Goal: Task Accomplishment & Management: Manage account settings

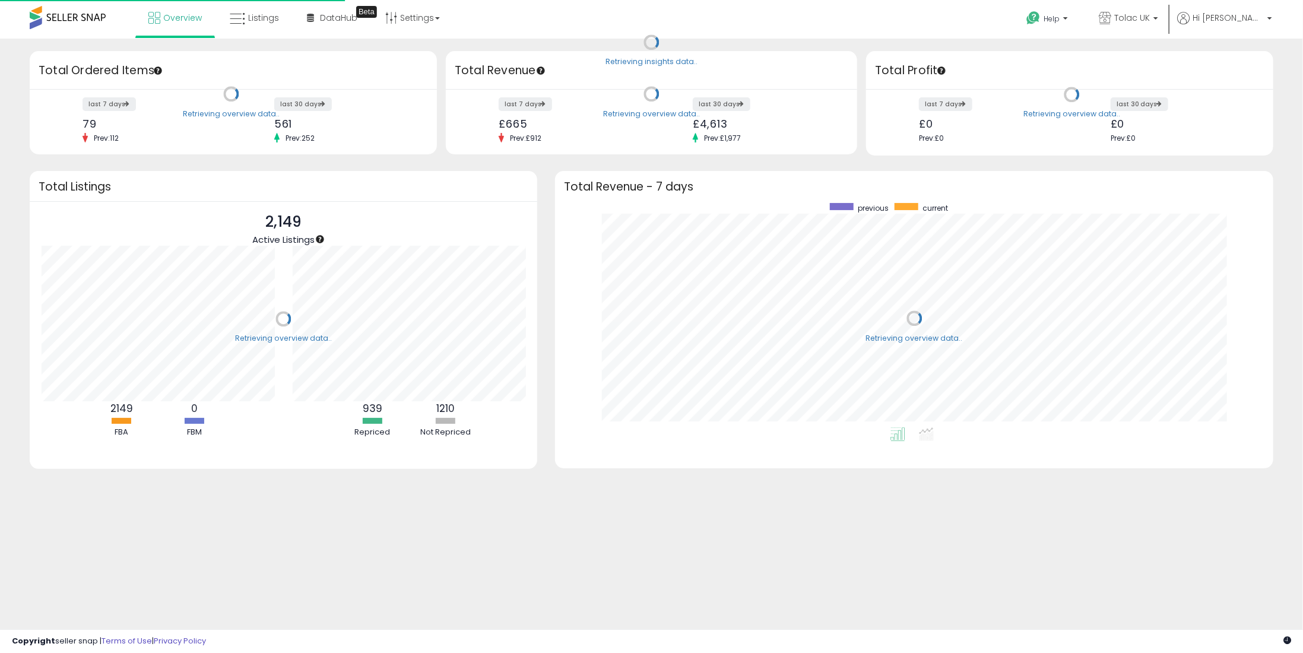
scroll to position [224, 694]
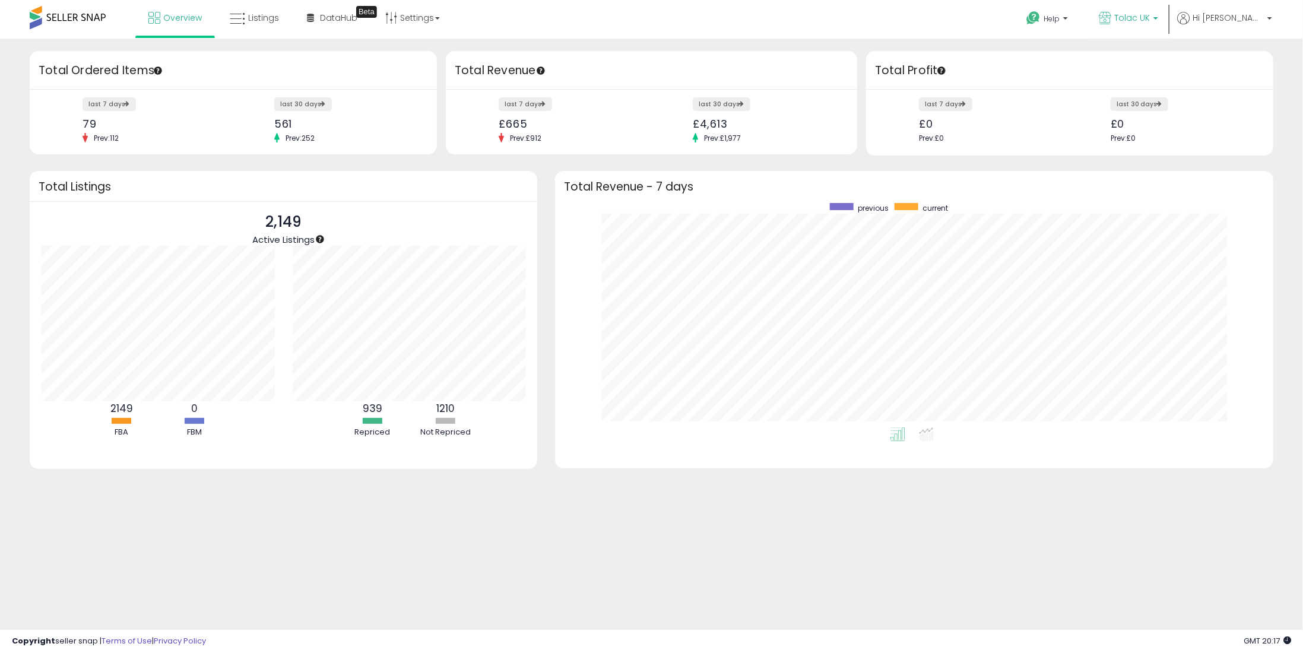
click at [1167, 11] on link "Tolac UK" at bounding box center [1128, 19] width 77 height 39
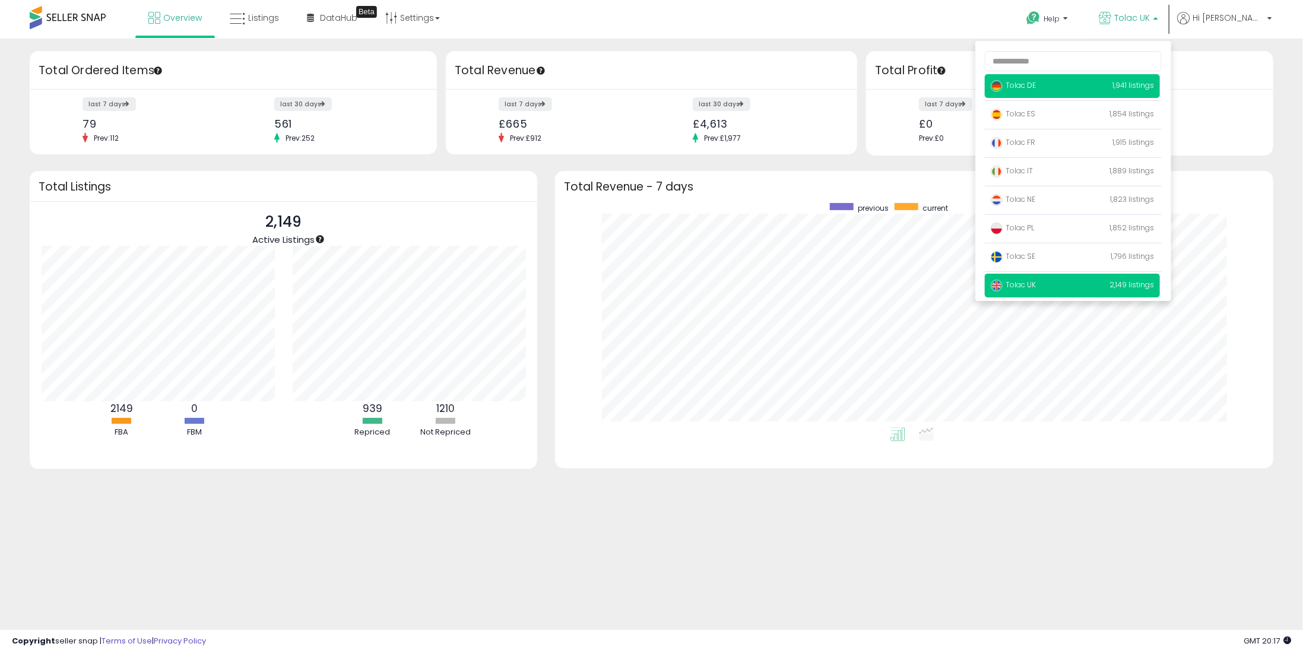
click at [1043, 78] on p "Tolac DE 1,941 listings" at bounding box center [1072, 86] width 175 height 24
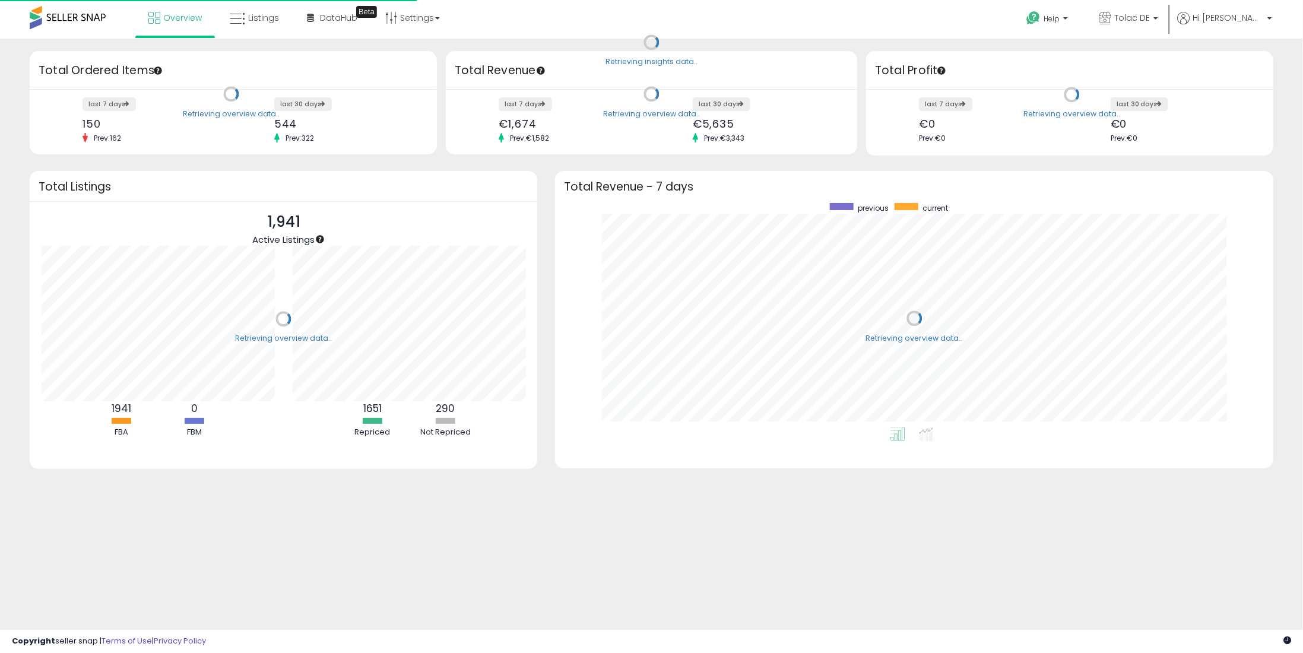
scroll to position [224, 694]
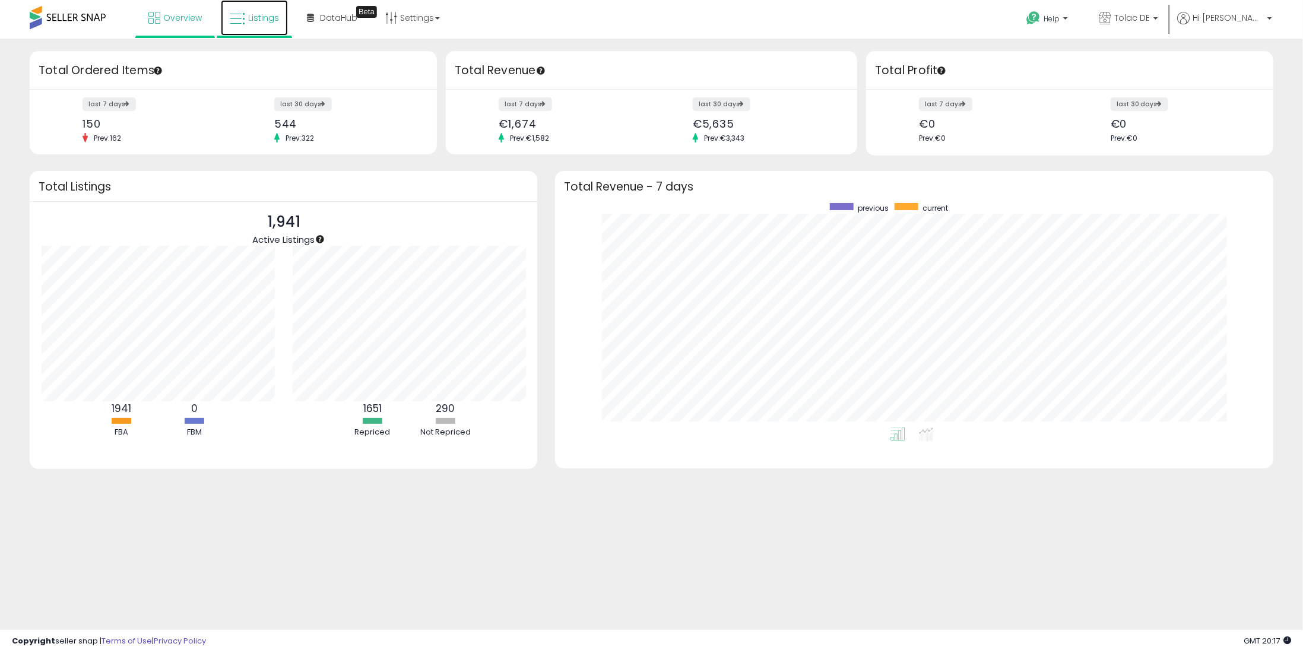
click at [259, 26] on link "Listings" at bounding box center [254, 18] width 67 height 36
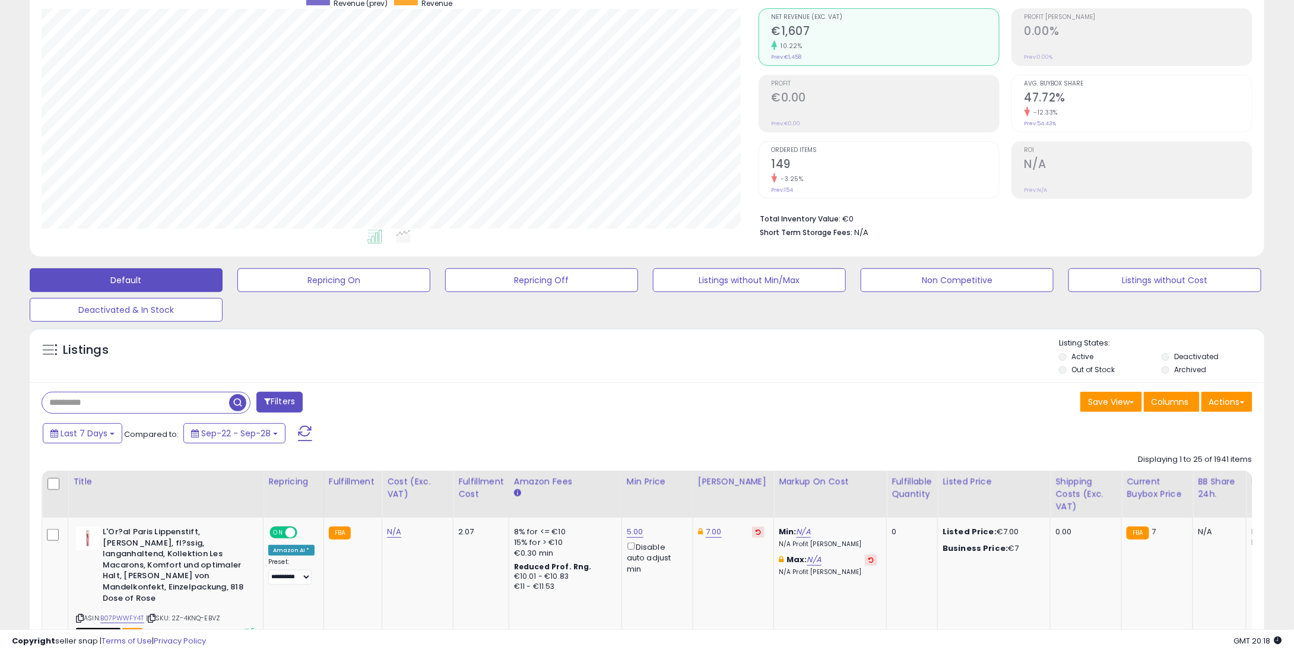
scroll to position [119, 0]
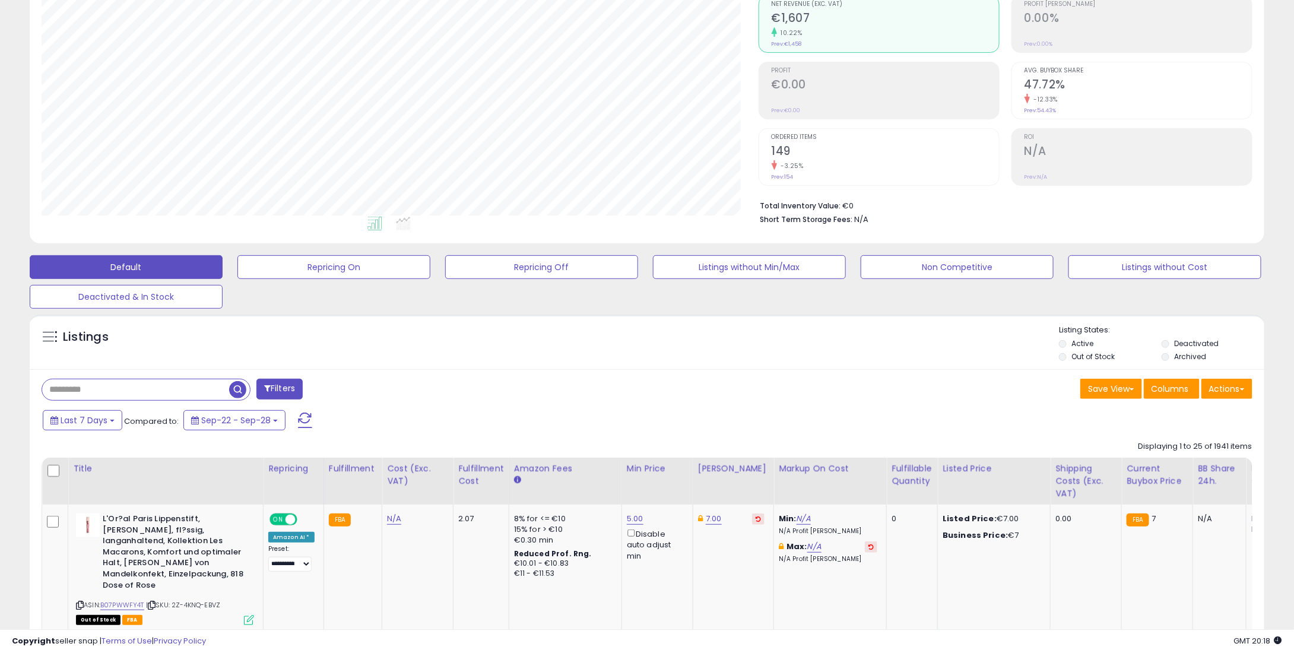
click at [173, 389] on input "text" at bounding box center [135, 389] width 187 height 21
paste input "**********"
type input "**********"
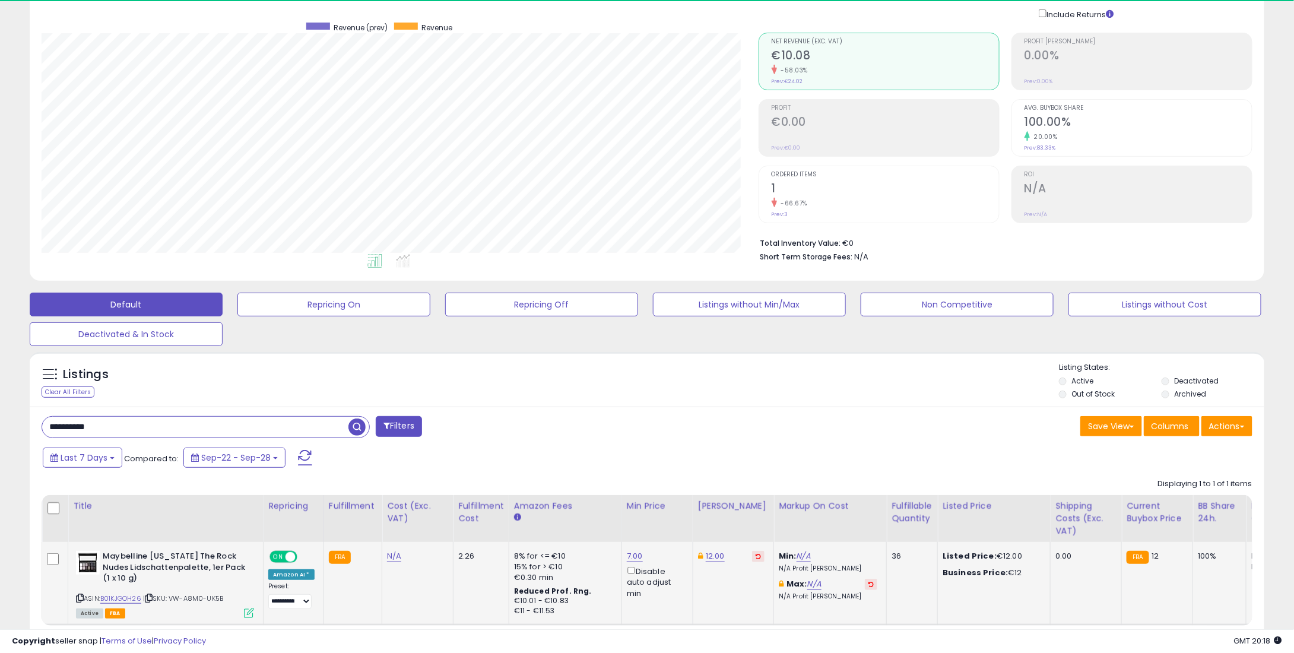
scroll to position [243, 717]
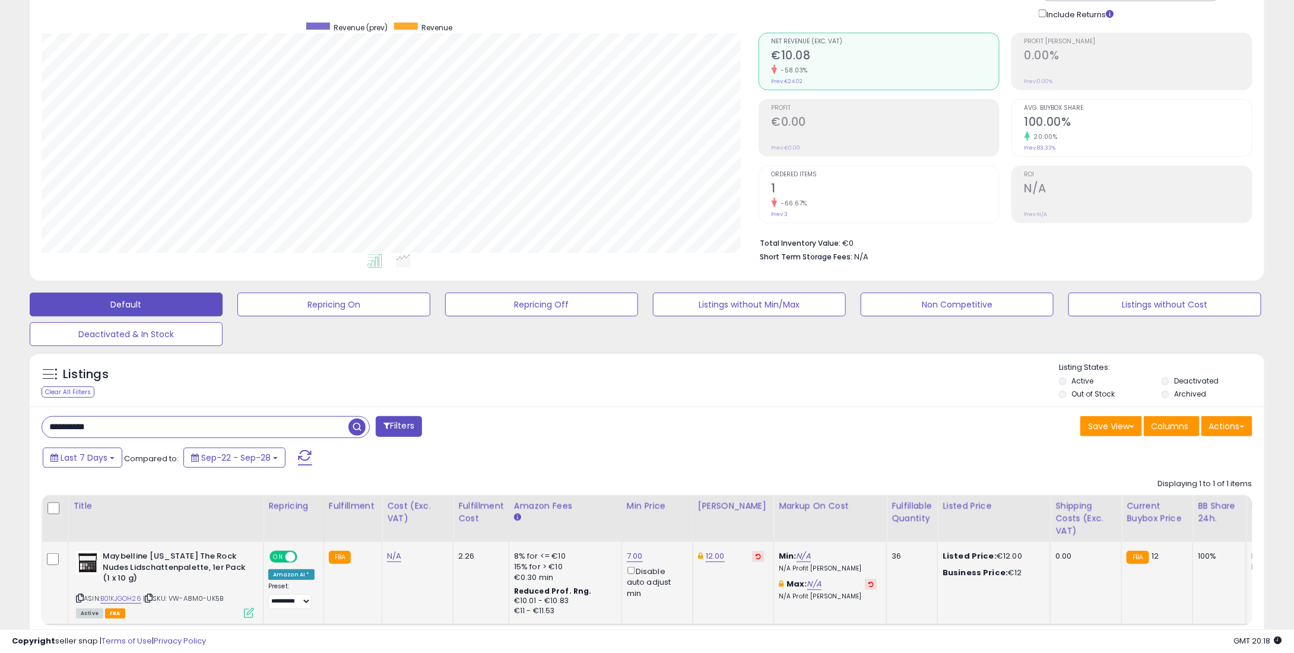
drag, startPoint x: 638, startPoint y: 549, endPoint x: 629, endPoint y: 555, distance: 11.0
click at [635, 551] on td "7.00 Disable auto adjust min" at bounding box center [657, 583] width 71 height 83
click at [630, 555] on link "7.00" at bounding box center [635, 556] width 16 height 12
drag, startPoint x: 597, startPoint y: 519, endPoint x: 527, endPoint y: 534, distance: 71.7
click at [511, 530] on table "Title Repricing" at bounding box center [988, 560] width 1892 height 131
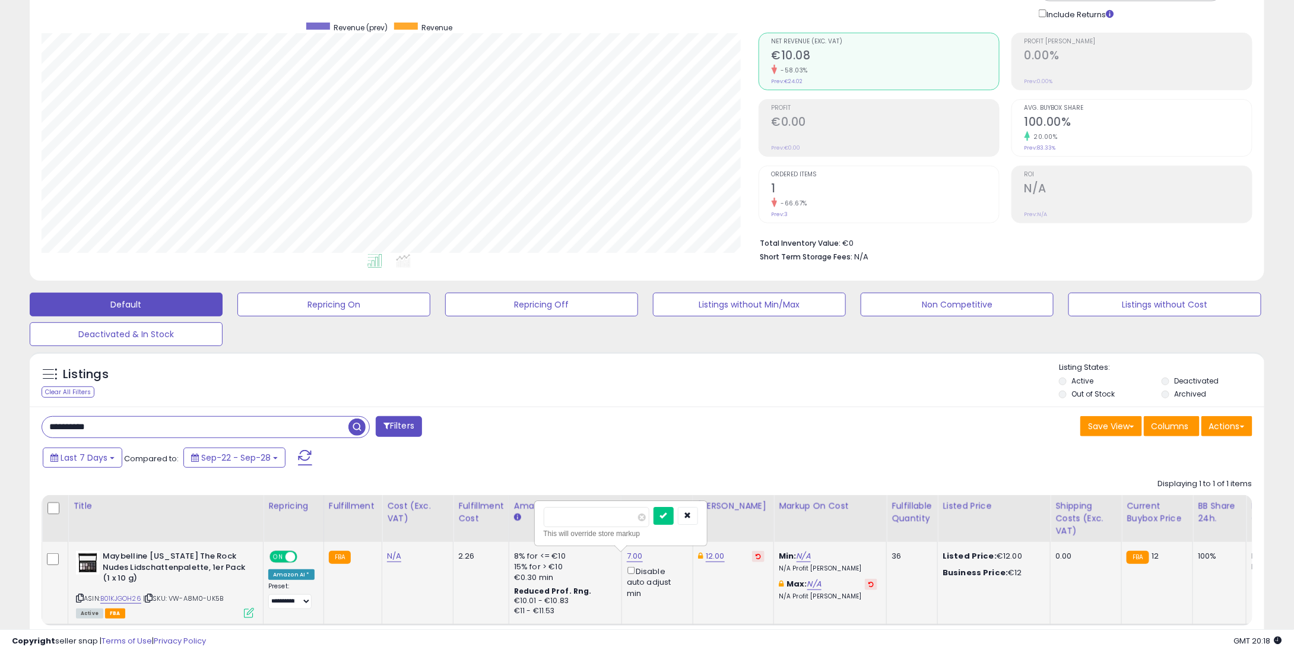
type input "*"
type input "****"
click at [670, 517] on div "****" at bounding box center [621, 517] width 154 height 21
click at [674, 516] on button "submit" at bounding box center [664, 516] width 20 height 18
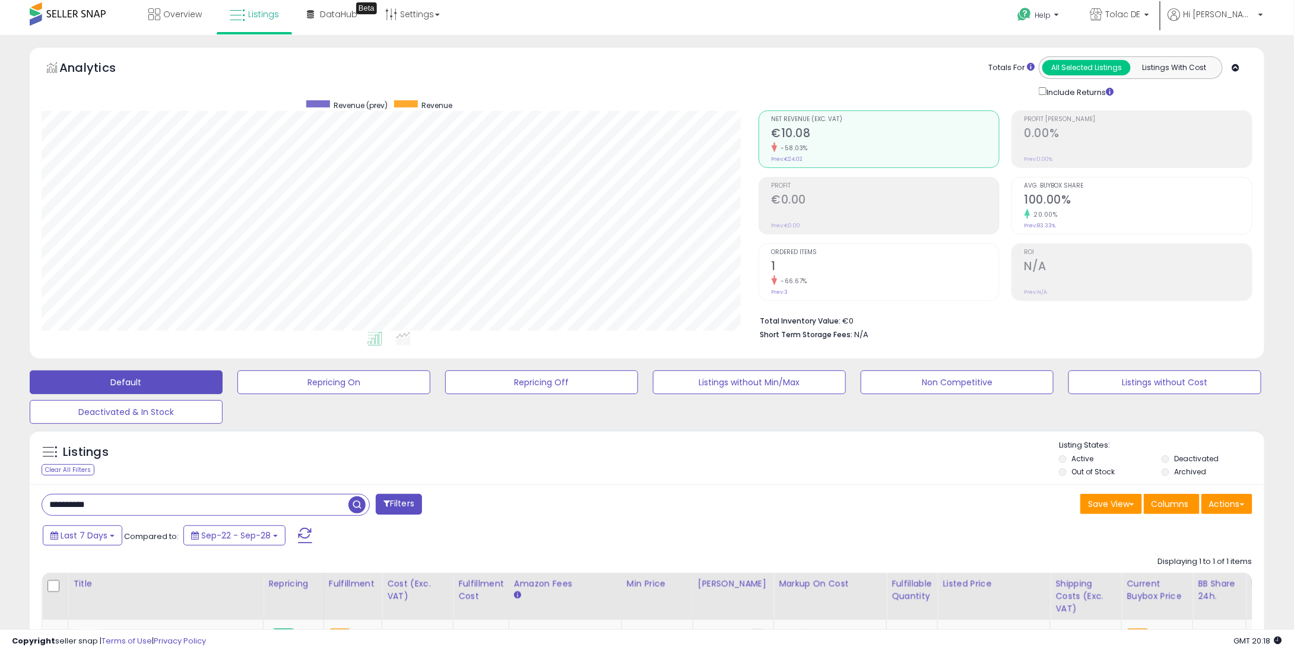
scroll to position [0, 0]
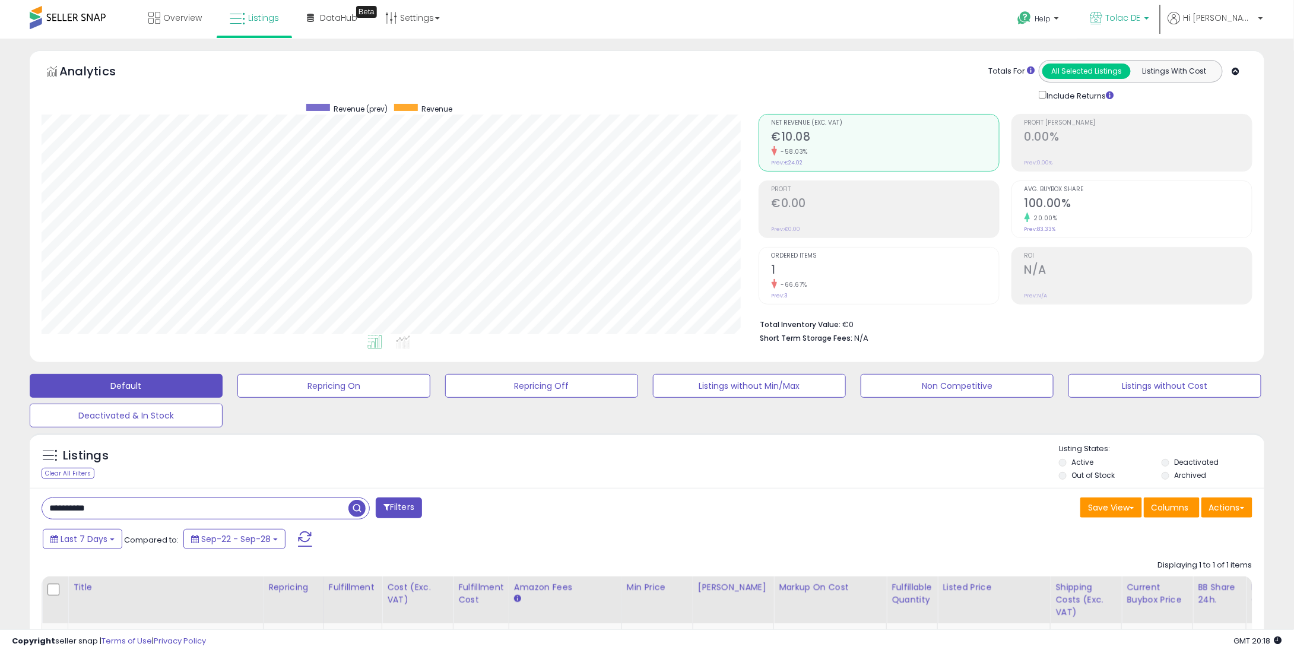
click at [1141, 14] on span "Tolac DE" at bounding box center [1124, 18] width 36 height 12
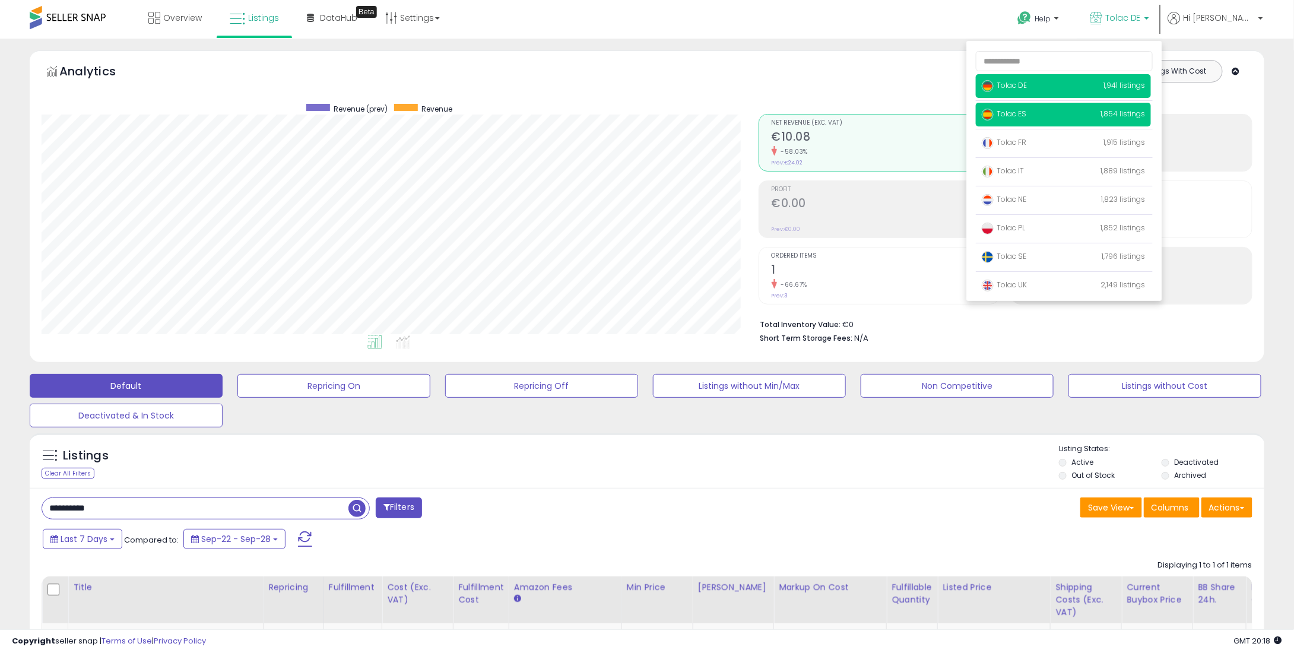
click at [1027, 118] on span "Tolac ES" at bounding box center [1004, 114] width 45 height 10
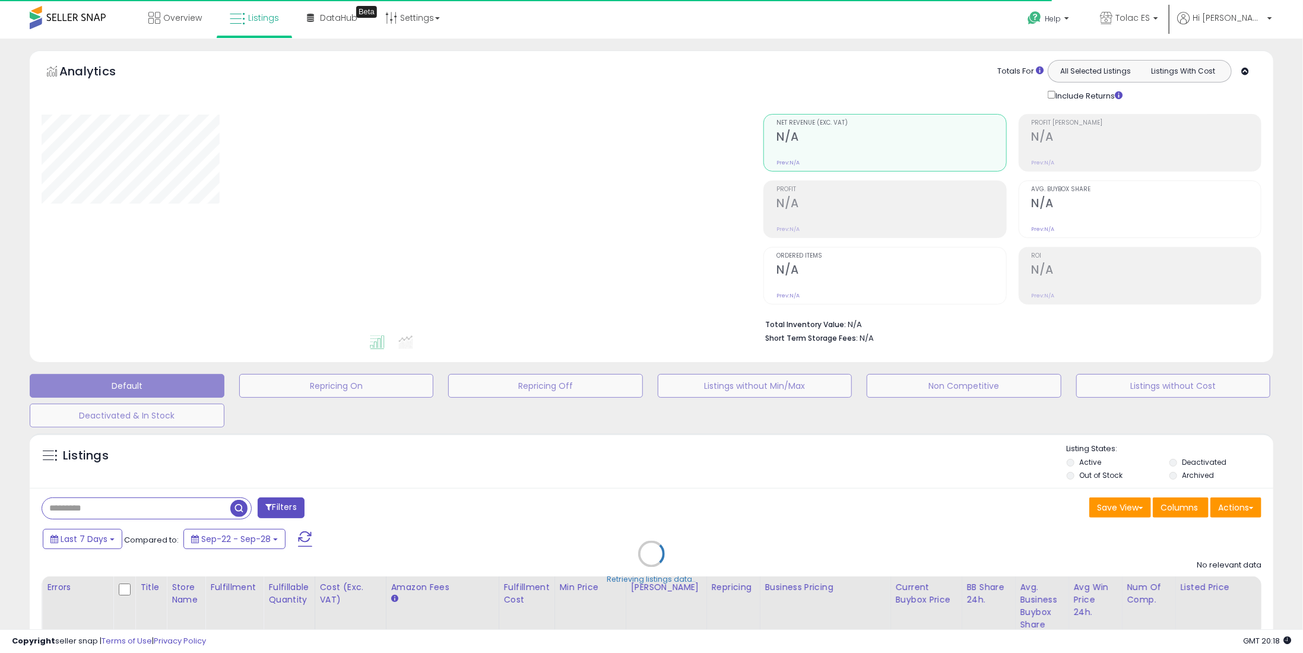
type input "**********"
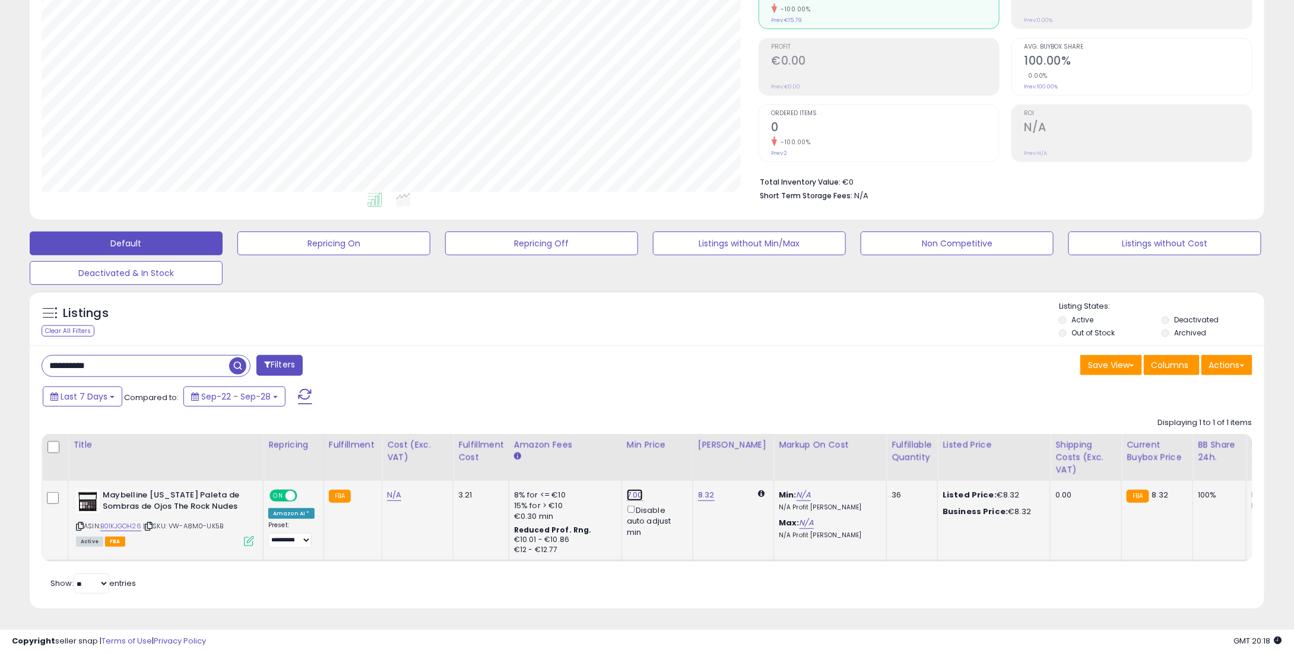
scroll to position [243, 717]
click at [632, 489] on link "7.00" at bounding box center [635, 495] width 16 height 12
click at [710, 490] on div "8.32" at bounding box center [731, 495] width 67 height 11
click at [701, 490] on link "8.32" at bounding box center [706, 495] width 17 height 12
drag, startPoint x: 682, startPoint y: 448, endPoint x: 591, endPoint y: 461, distance: 91.8
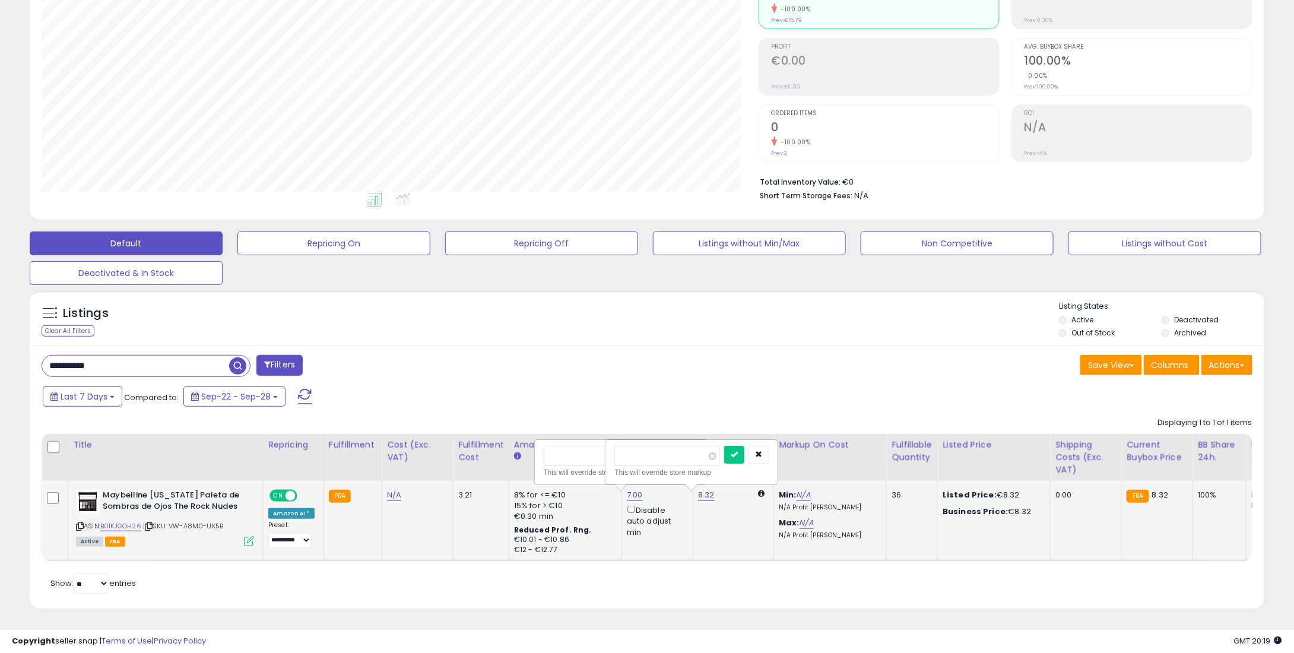
click at [572, 481] on tr "**********" at bounding box center [987, 521] width 1890 height 80
type input "**"
click at [738, 451] on icon "submit" at bounding box center [734, 454] width 7 height 7
drag, startPoint x: 573, startPoint y: 445, endPoint x: 464, endPoint y: 461, distance: 109.9
click at [463, 461] on table "Title Repricing" at bounding box center [987, 498] width 1891 height 128
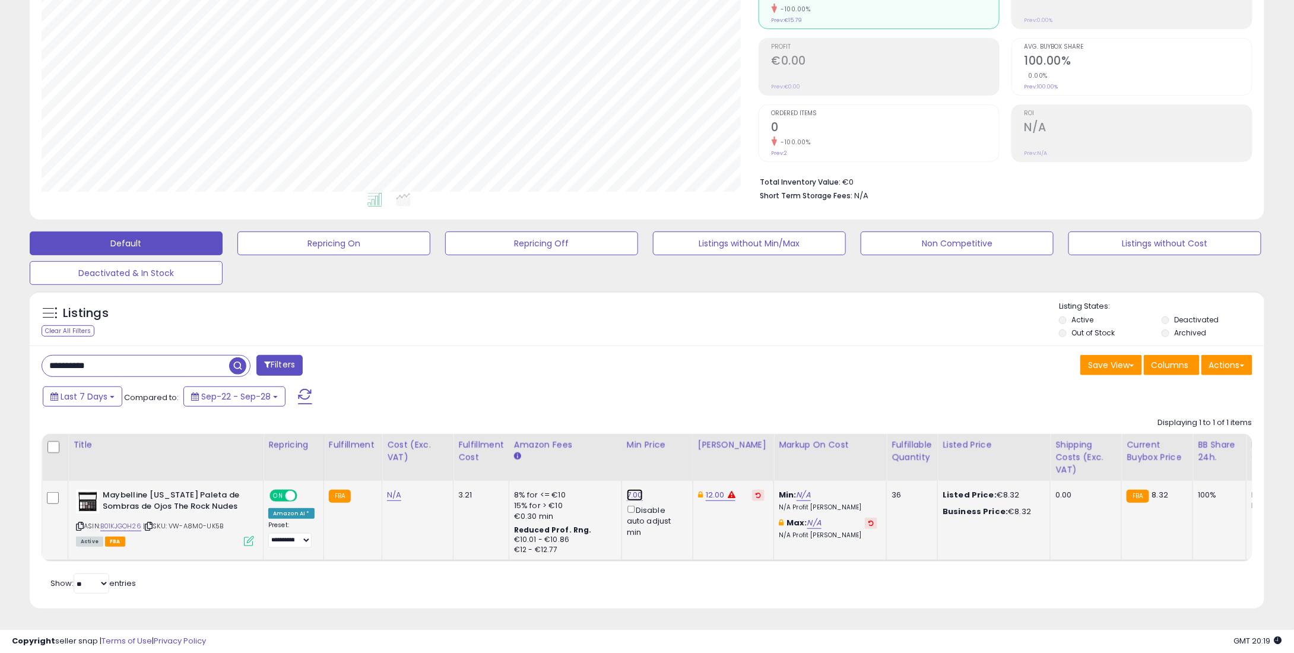
click at [628, 489] on link "7.00" at bounding box center [635, 495] width 16 height 12
drag, startPoint x: 490, startPoint y: 457, endPoint x: 518, endPoint y: 448, distance: 29.5
click at [477, 459] on table "Title Repricing" at bounding box center [987, 498] width 1891 height 128
type input "*"
type input "****"
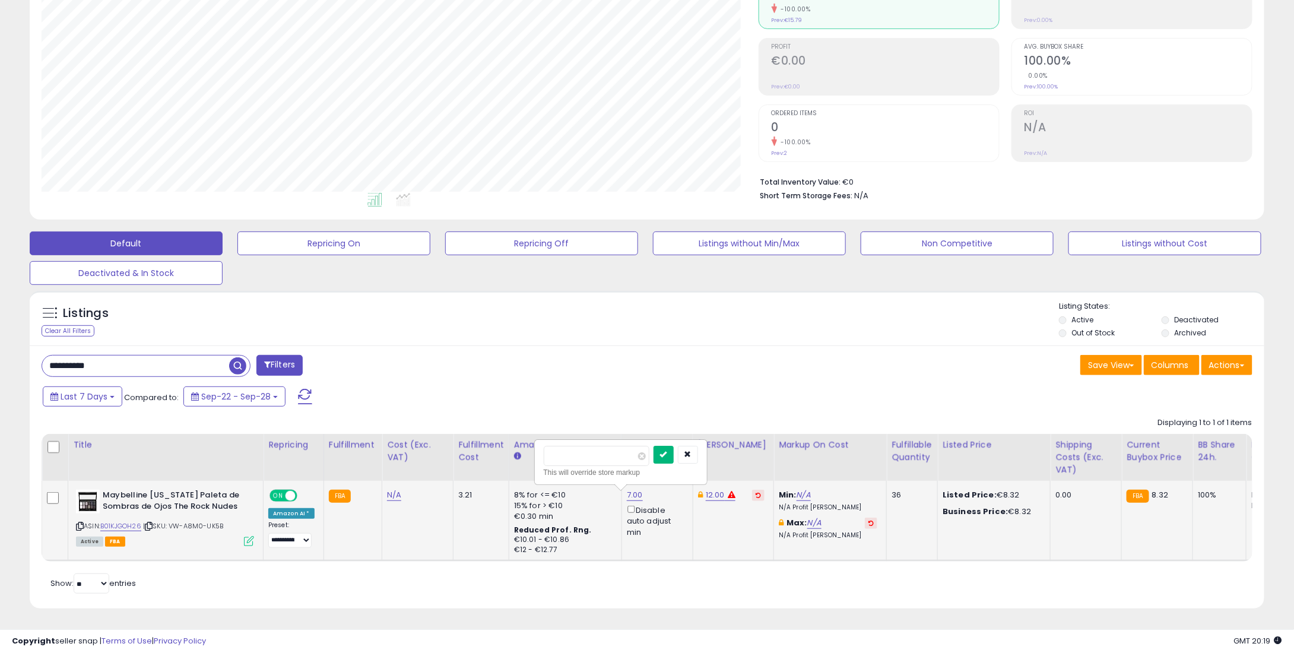
click at [667, 451] on icon "submit" at bounding box center [663, 454] width 7 height 7
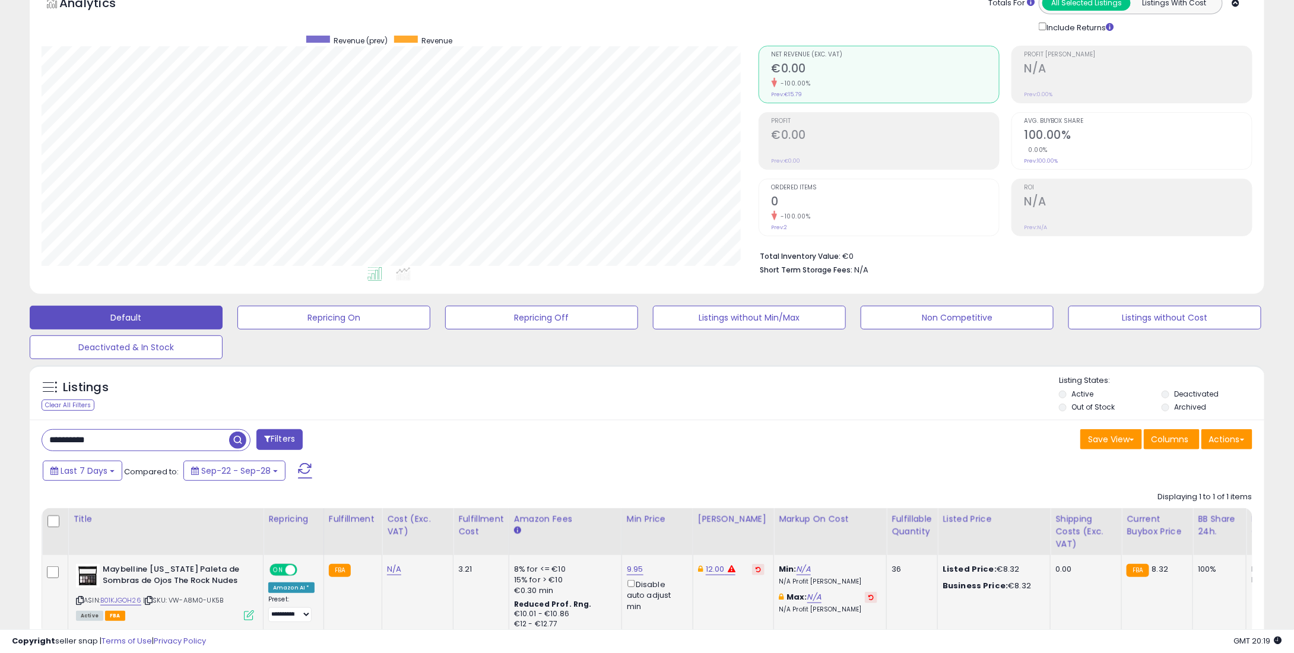
scroll to position [0, 0]
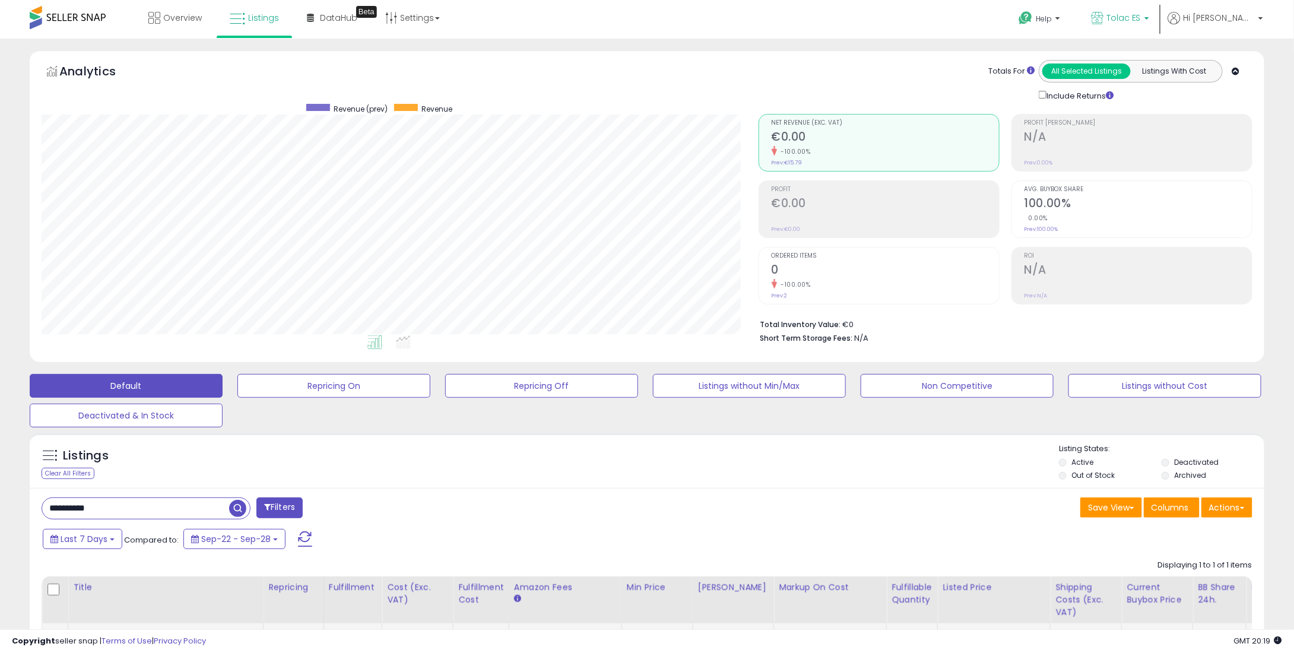
click at [1150, 25] on p "Tolac ES" at bounding box center [1120, 19] width 58 height 15
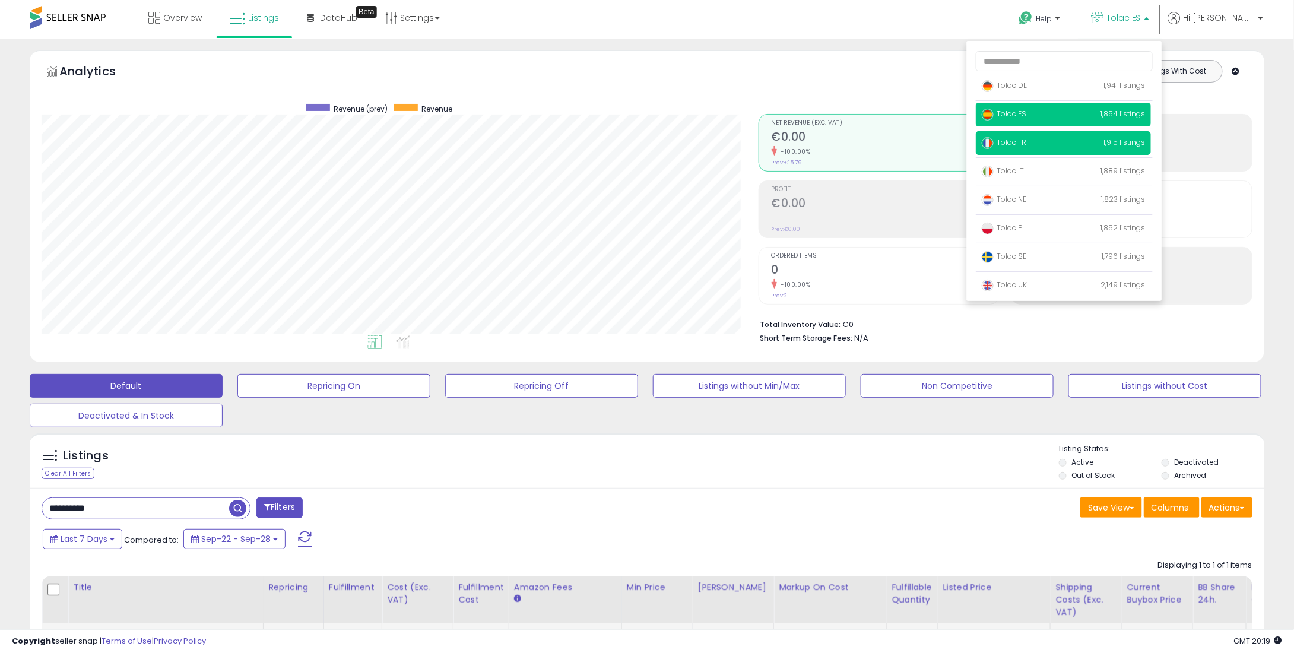
click at [1043, 132] on p "Tolac FR 1,915 listings" at bounding box center [1063, 143] width 175 height 24
click at [1045, 134] on p "Tolac FR 1,915 listings" at bounding box center [1063, 143] width 175 height 24
click at [1027, 141] on span "Tolac FR" at bounding box center [1004, 142] width 45 height 10
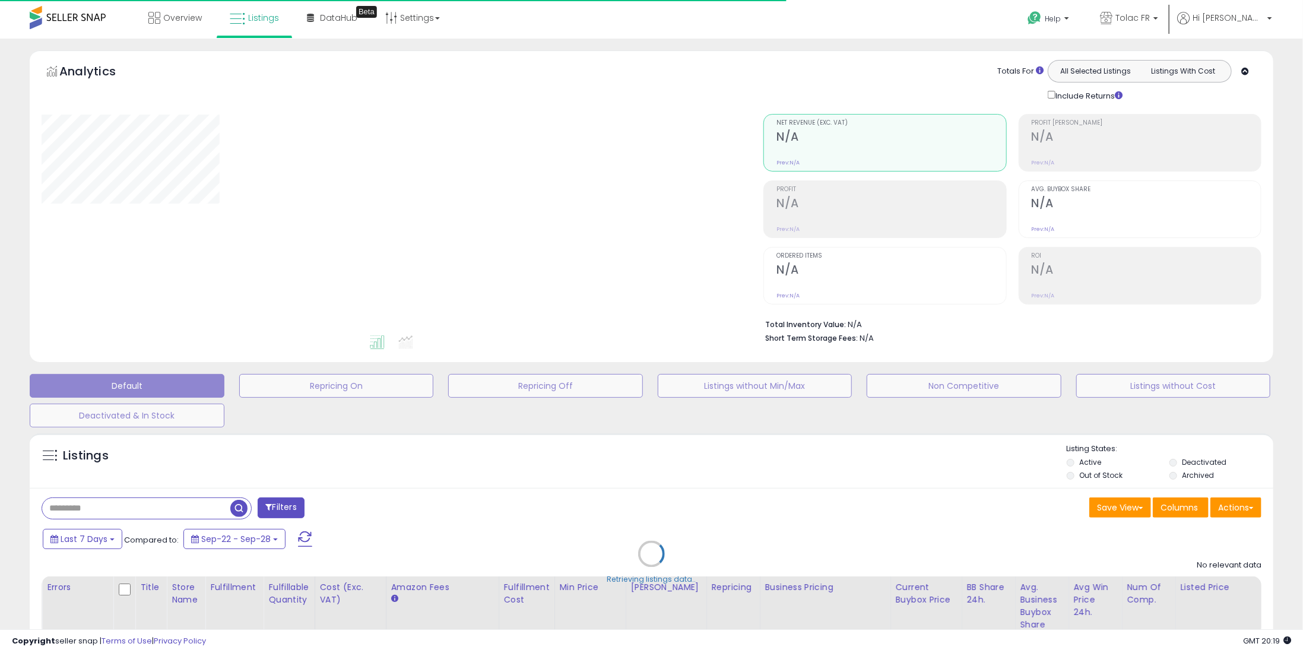
type input "**********"
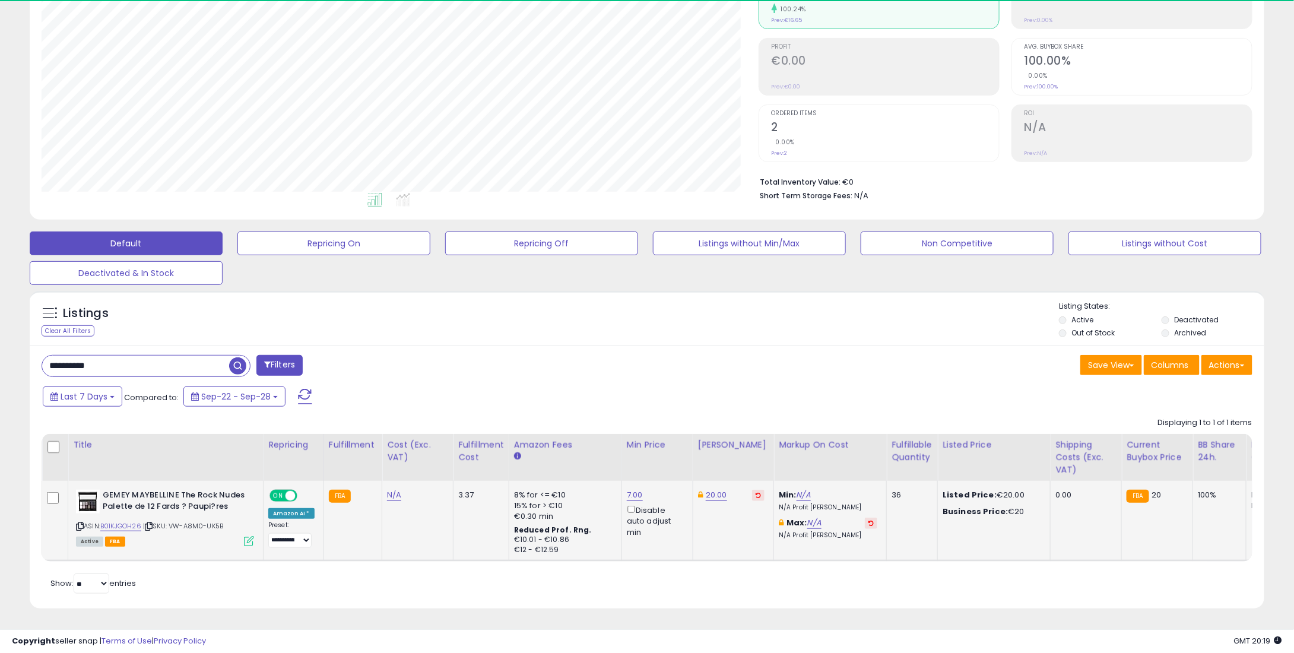
scroll to position [243, 717]
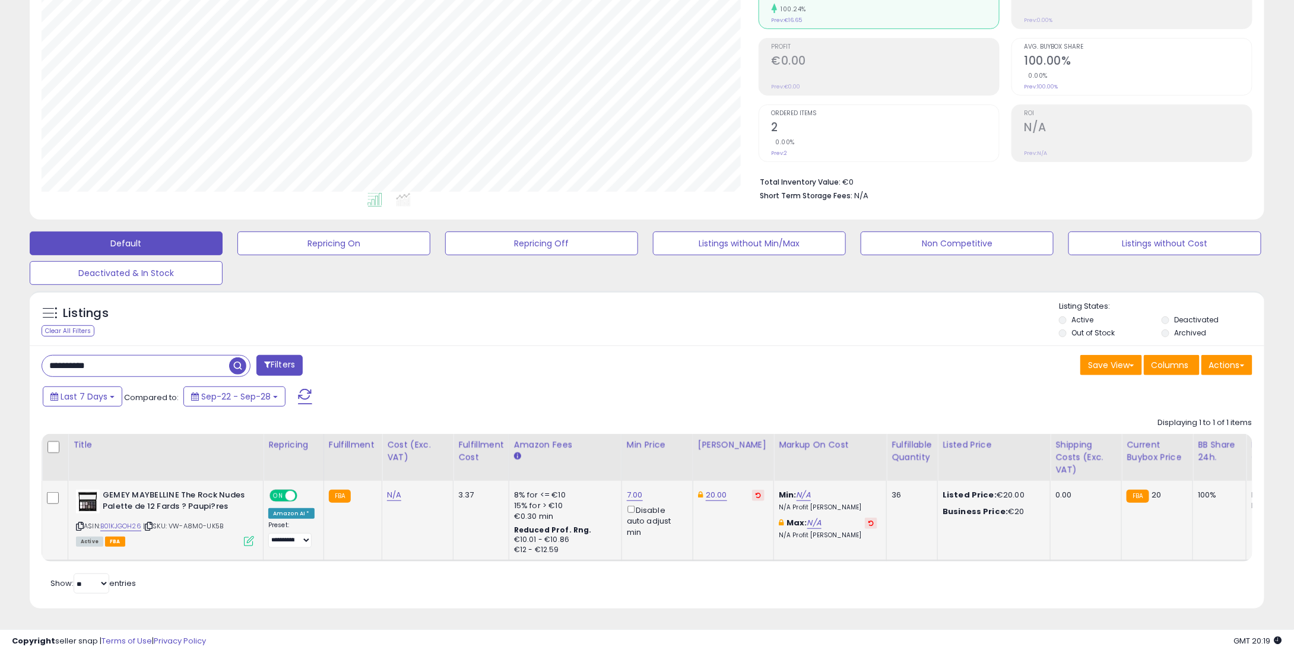
click at [622, 492] on td "7.00 Disable auto adjust min" at bounding box center [657, 521] width 71 height 80
click at [627, 489] on link "7.00" at bounding box center [635, 495] width 16 height 12
drag, startPoint x: 583, startPoint y: 445, endPoint x: 492, endPoint y: 445, distance: 90.3
click at [492, 445] on table "Title Repricing" at bounding box center [985, 498] width 1887 height 128
type input "*"
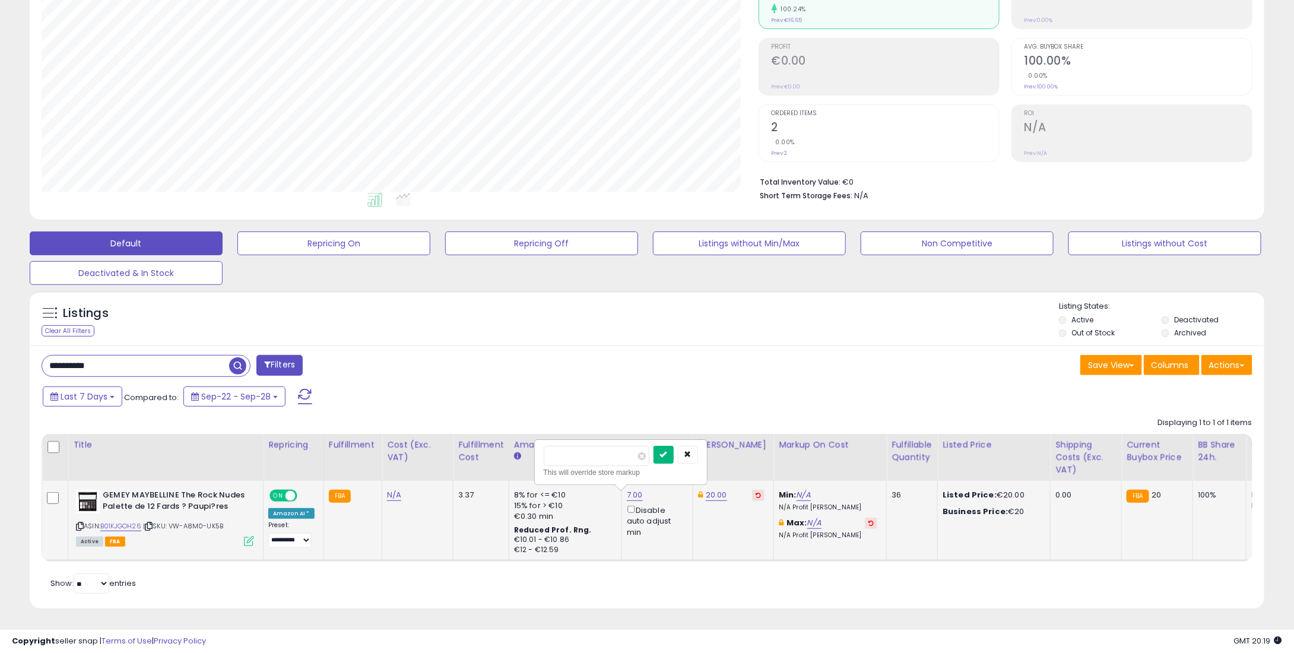
type input "****"
click at [673, 446] on button "submit" at bounding box center [664, 455] width 20 height 18
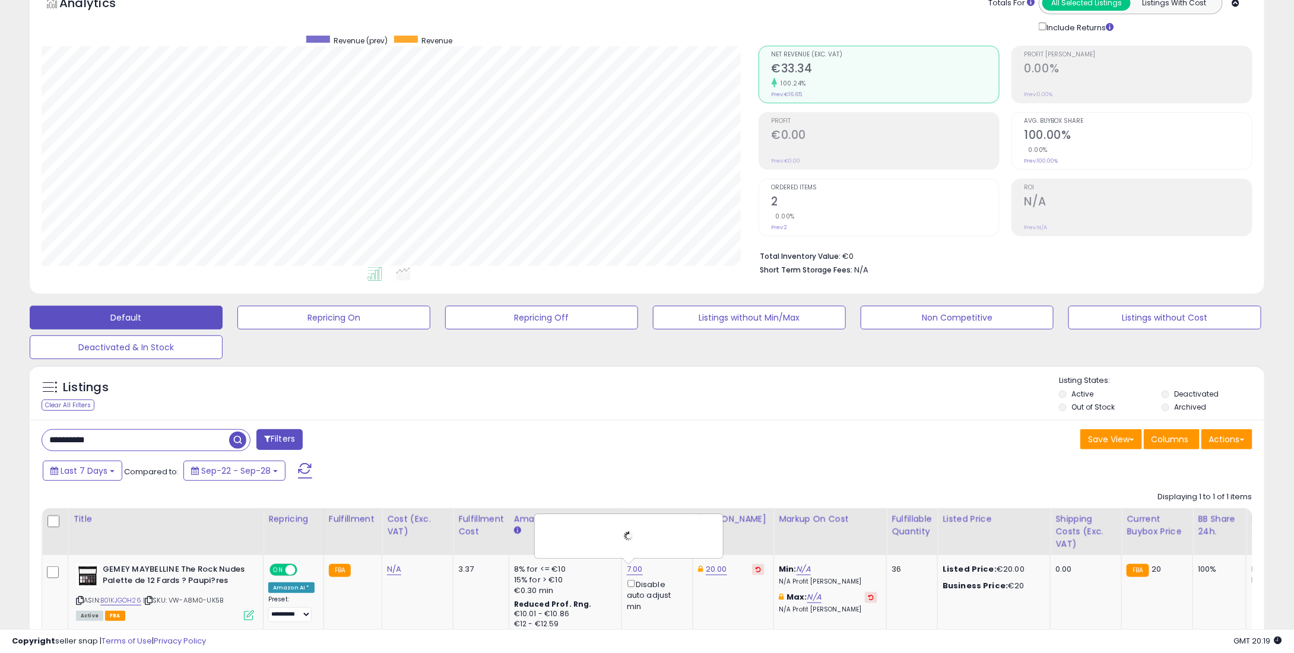
scroll to position [0, 0]
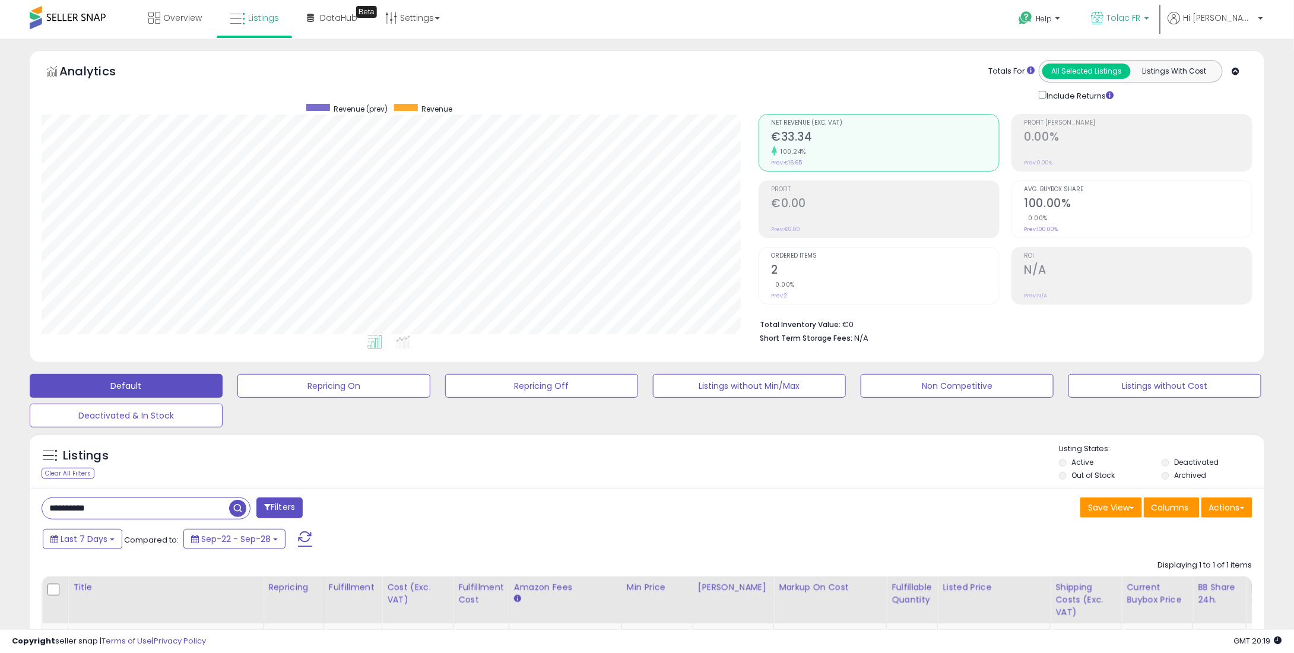
click at [1141, 20] on span "Tolac FR" at bounding box center [1124, 18] width 34 height 12
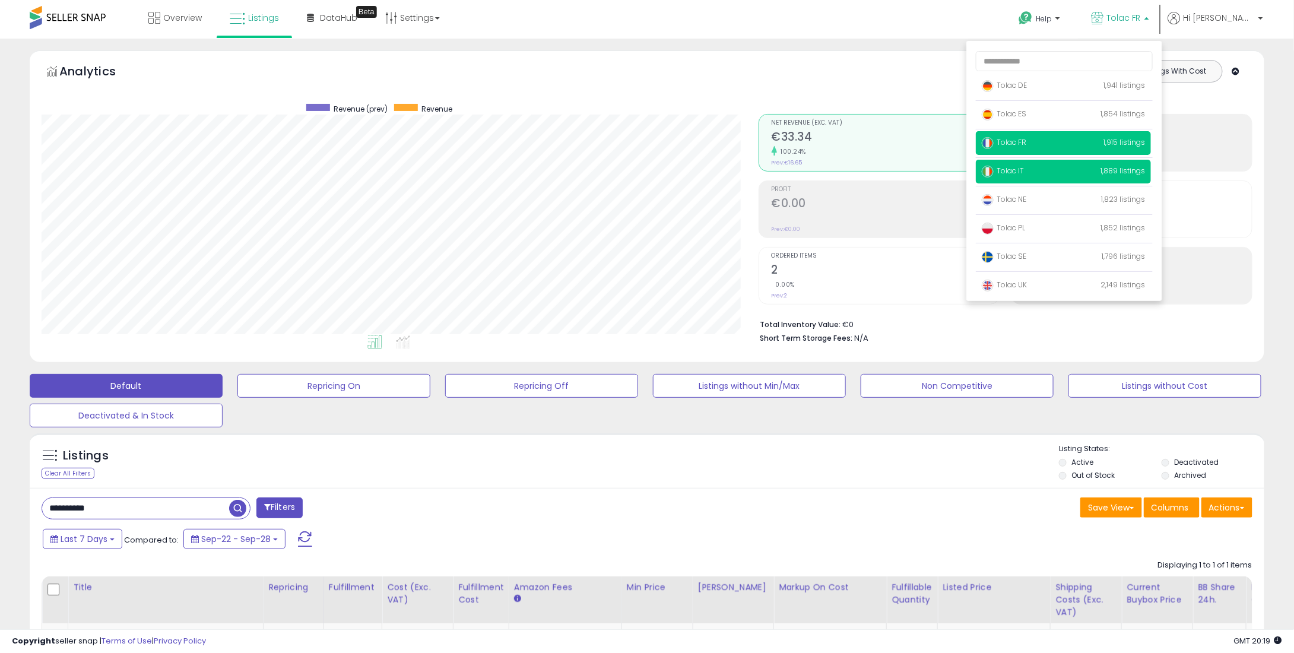
click at [1024, 168] on span "Tolac IT" at bounding box center [1003, 171] width 42 height 10
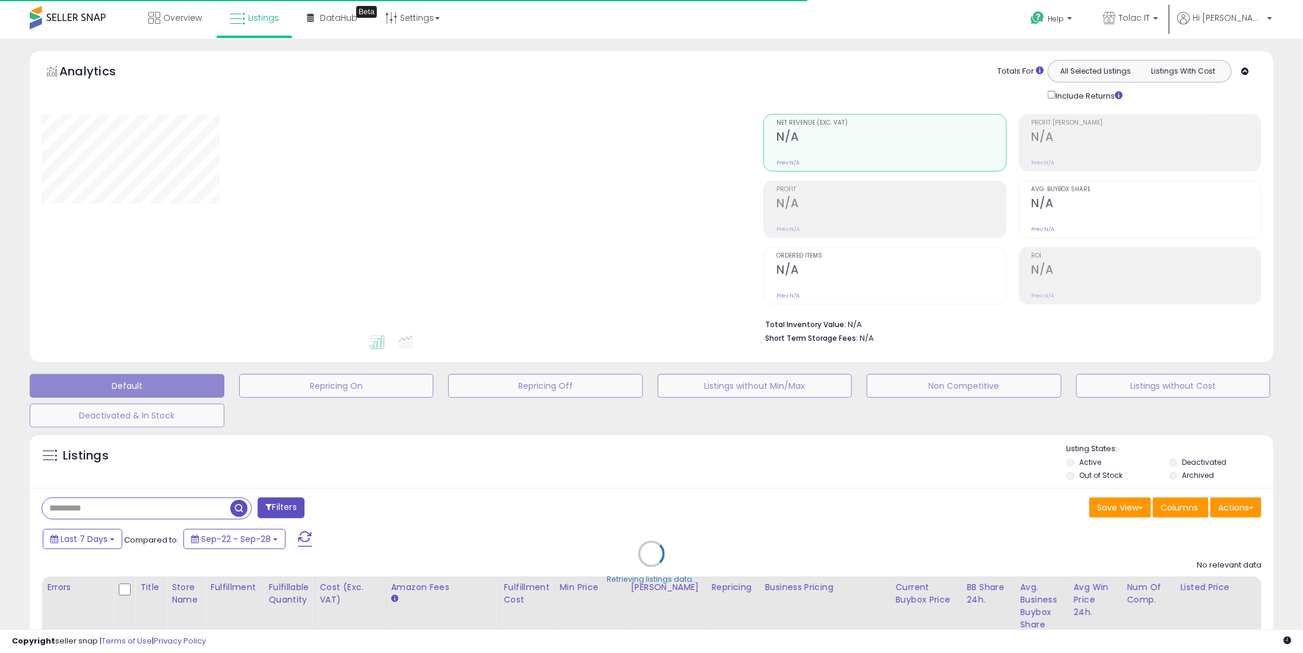
type input "**********"
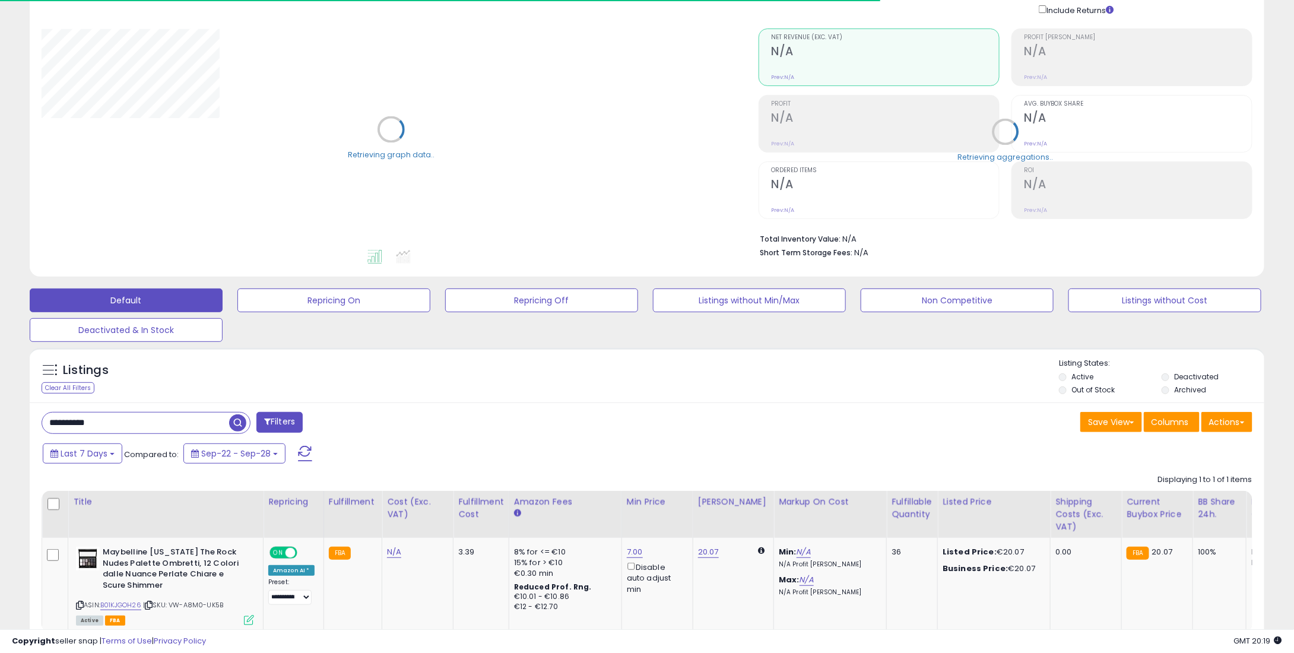
scroll to position [164, 0]
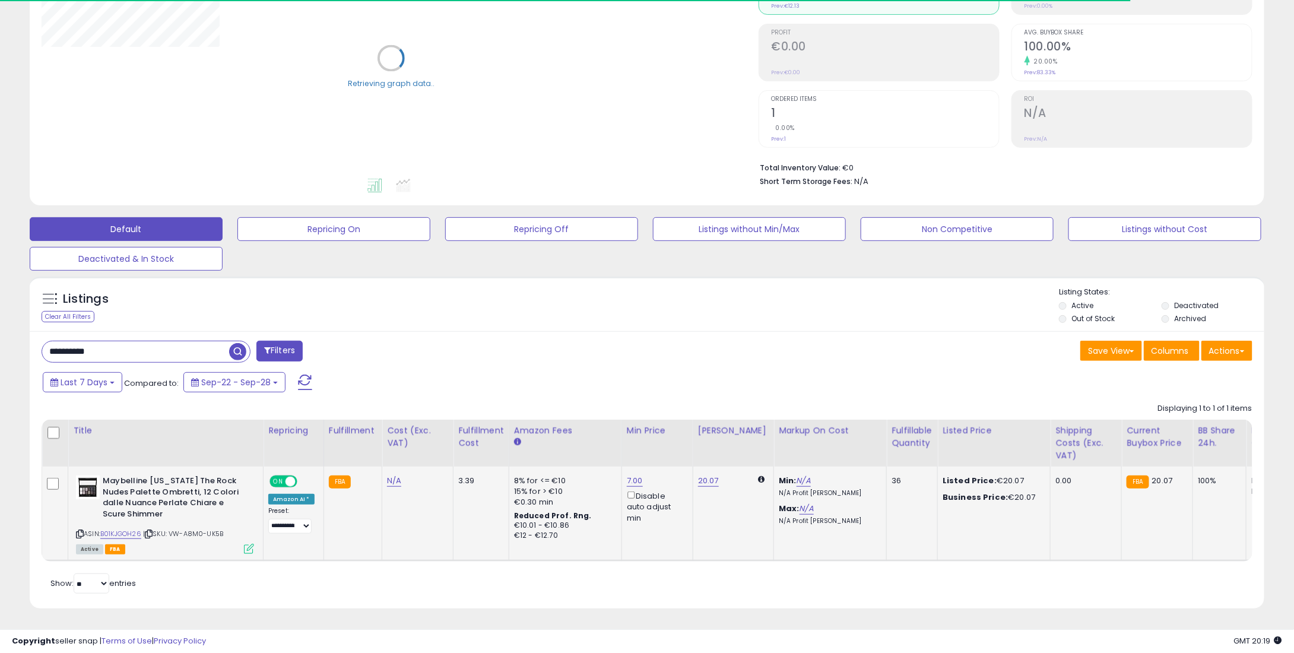
click at [622, 467] on td "7.00 Disable auto adjust min" at bounding box center [657, 514] width 71 height 94
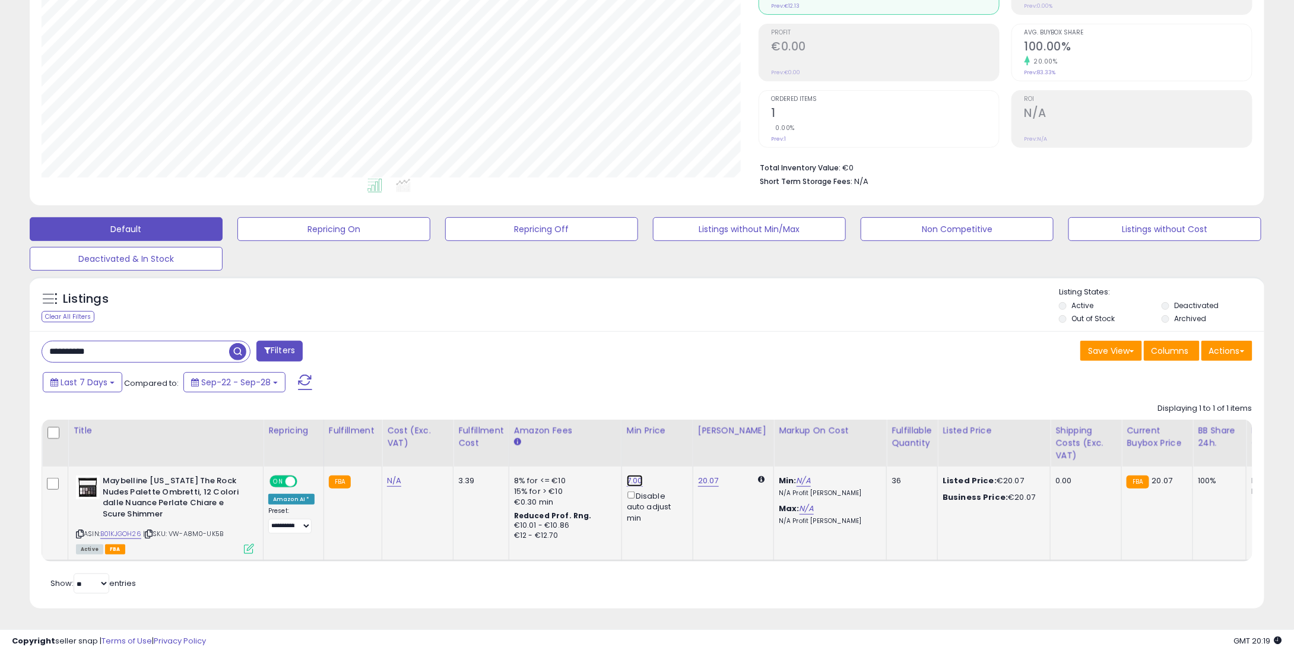
click at [634, 475] on link "7.00" at bounding box center [635, 481] width 16 height 12
drag, startPoint x: 568, startPoint y: 434, endPoint x: 545, endPoint y: 433, distance: 23.2
click at [545, 433] on input "****" at bounding box center [597, 442] width 106 height 20
type input "*"
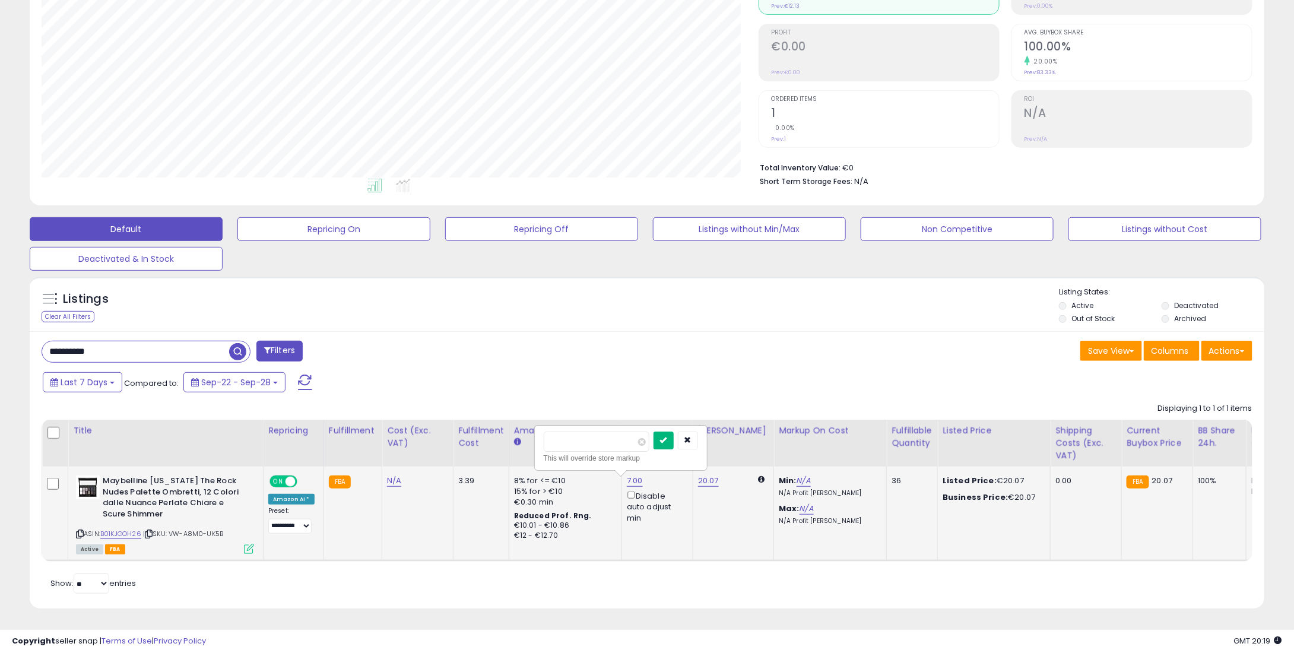
type input "****"
click at [674, 436] on button "submit" at bounding box center [664, 441] width 20 height 18
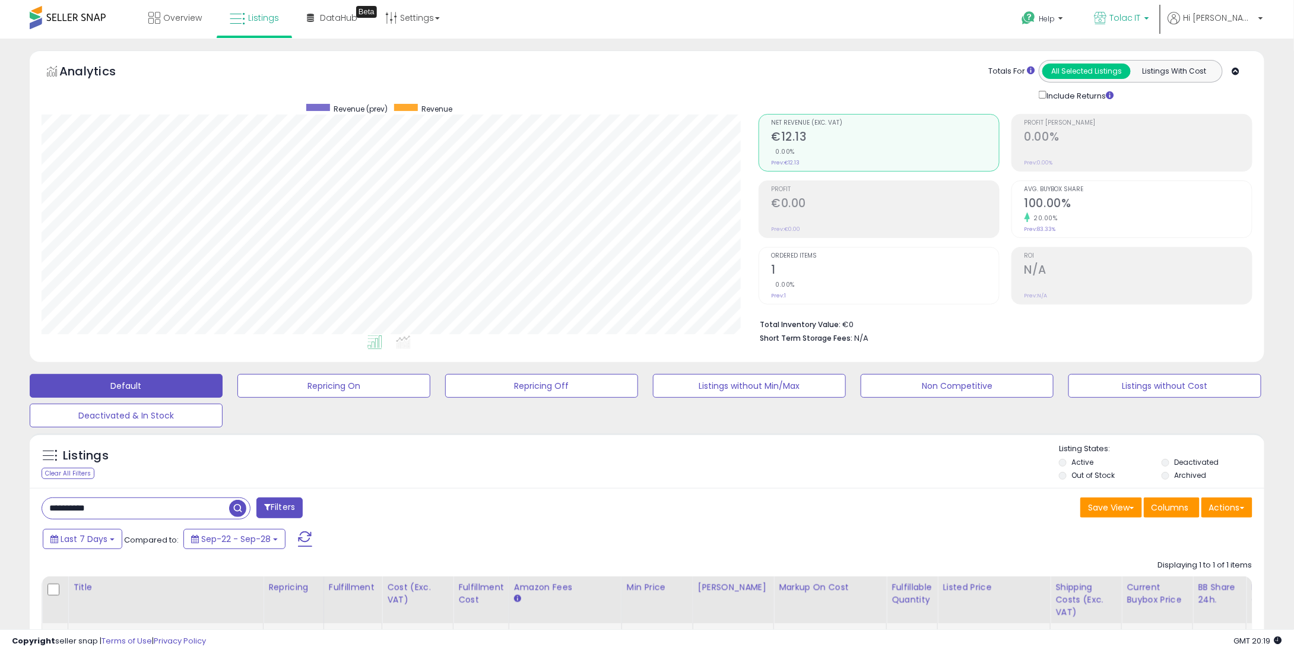
drag, startPoint x: 1195, startPoint y: 1, endPoint x: 1173, endPoint y: 12, distance: 24.7
click at [1163, 3] on li "Tolac IT Tolac DE Tolac ES Tolac FR" at bounding box center [1121, 20] width 81 height 41
click at [1141, 23] on span "Tolac IT" at bounding box center [1125, 18] width 31 height 12
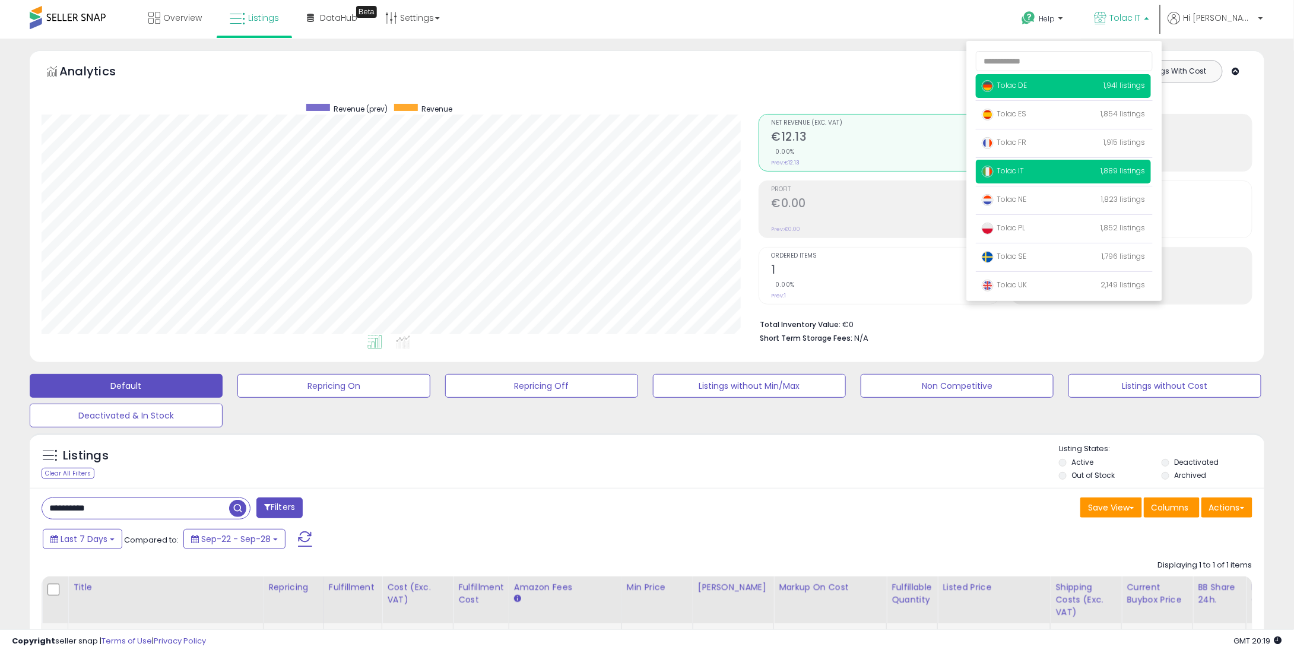
click at [1027, 88] on span "Tolac DE" at bounding box center [1004, 85] width 45 height 10
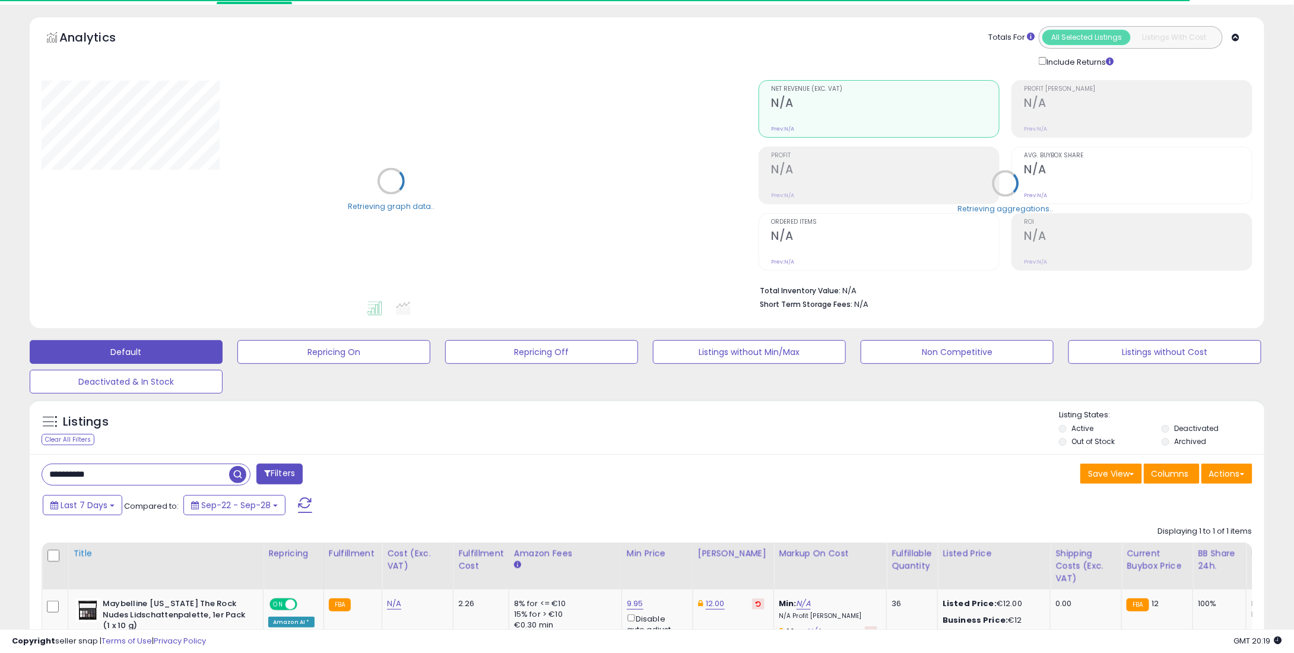
scroll to position [153, 0]
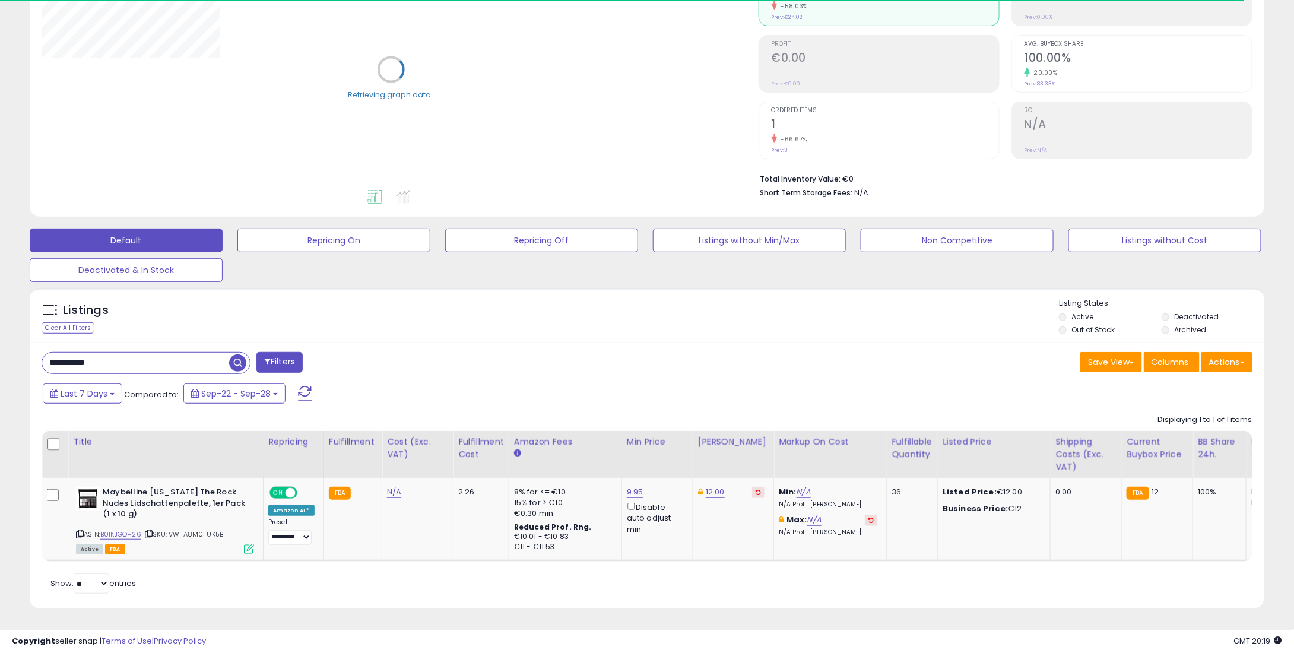
click at [137, 353] on input "**********" at bounding box center [135, 363] width 187 height 21
click at [141, 353] on input "**********" at bounding box center [195, 363] width 306 height 21
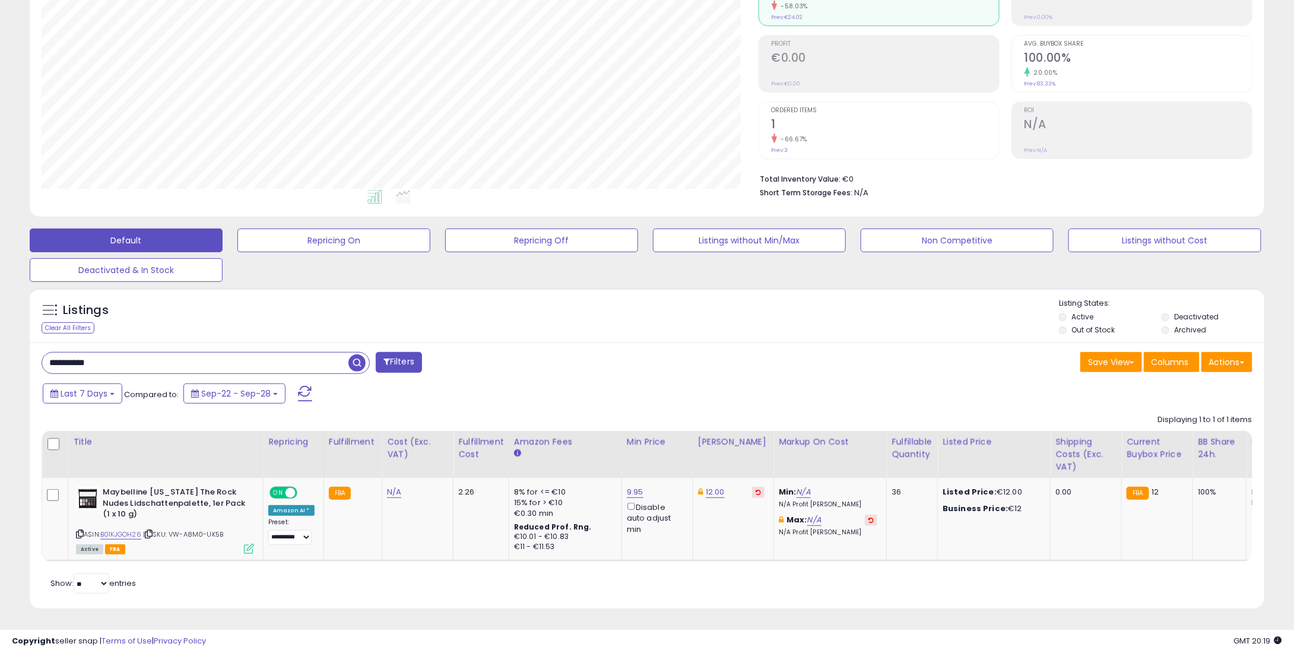
paste input "text"
type input "**********"
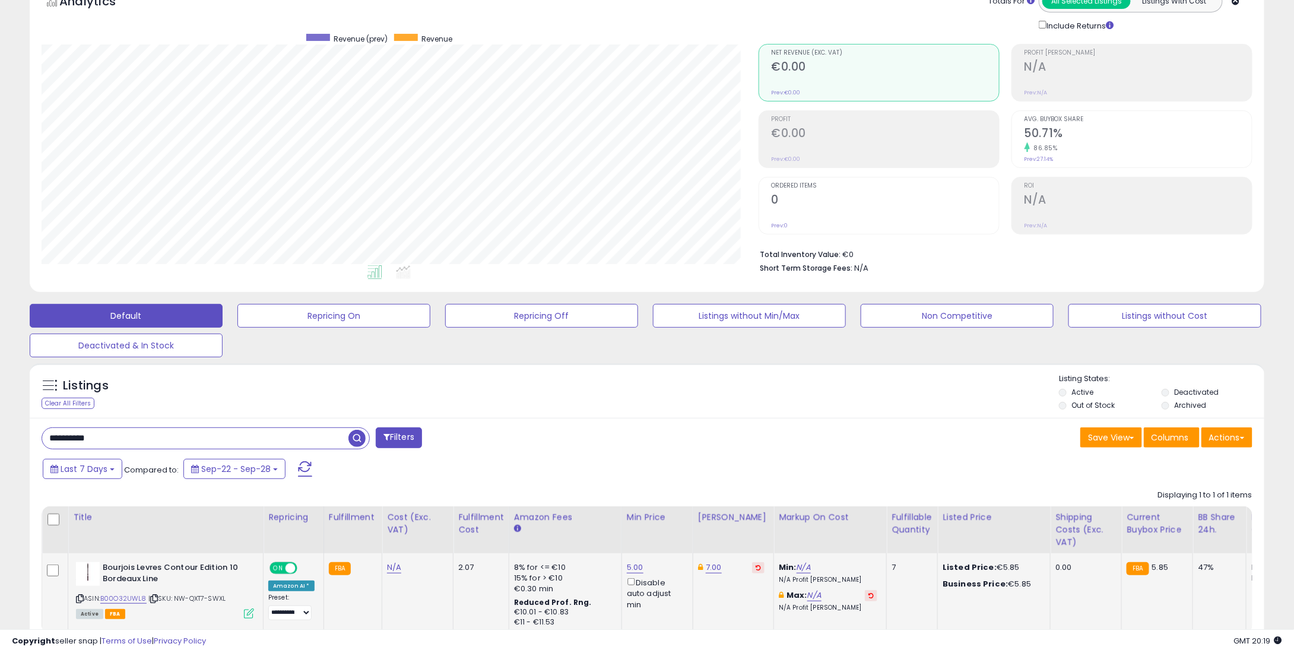
click at [752, 562] on button at bounding box center [758, 567] width 12 height 11
click at [632, 562] on link "5.00" at bounding box center [635, 568] width 17 height 12
click at [474, 533] on table "Title Repricing" at bounding box center [985, 571] width 1887 height 128
type input "*"
click at [674, 523] on button "submit" at bounding box center [664, 527] width 20 height 18
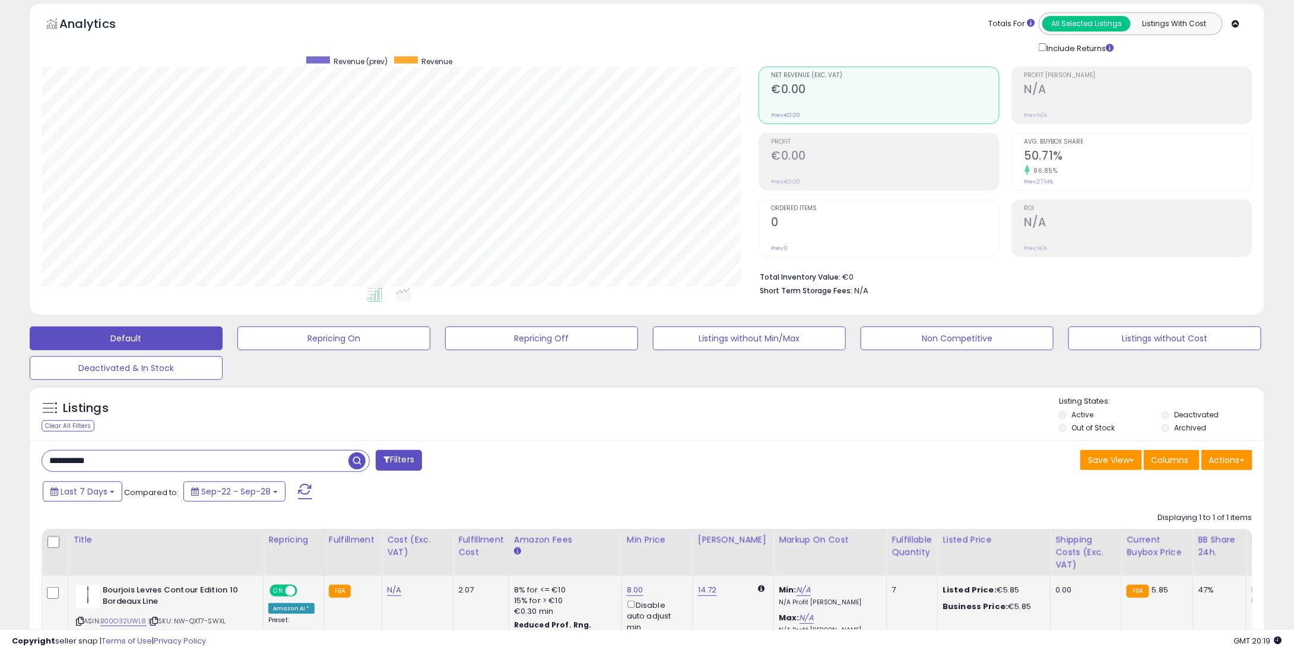
scroll to position [0, 0]
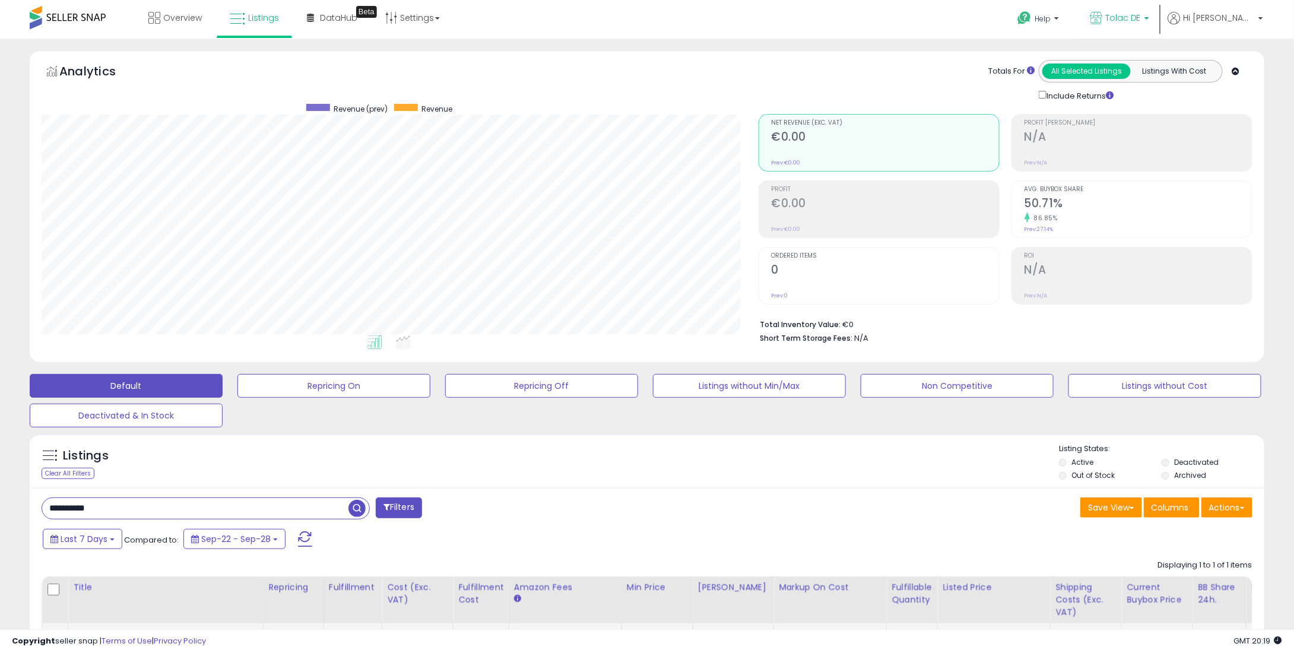
click at [1159, 29] on link "Tolac DE" at bounding box center [1119, 19] width 77 height 39
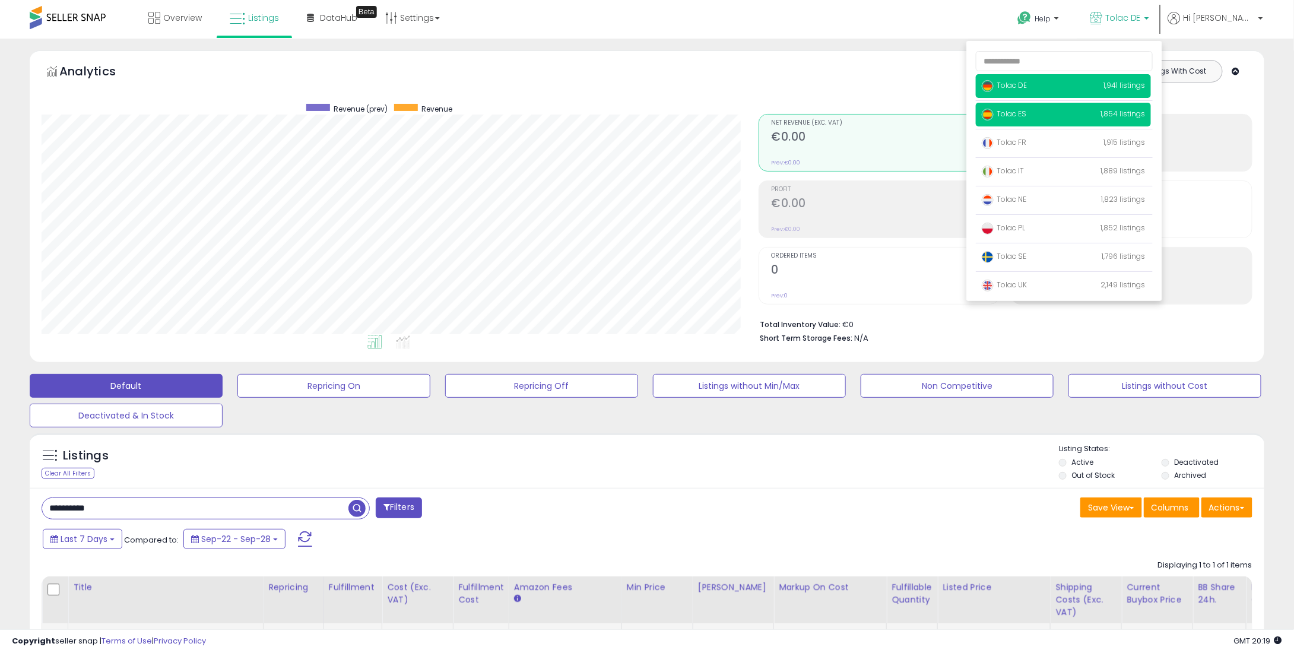
click at [1027, 116] on span "Tolac ES" at bounding box center [1004, 114] width 45 height 10
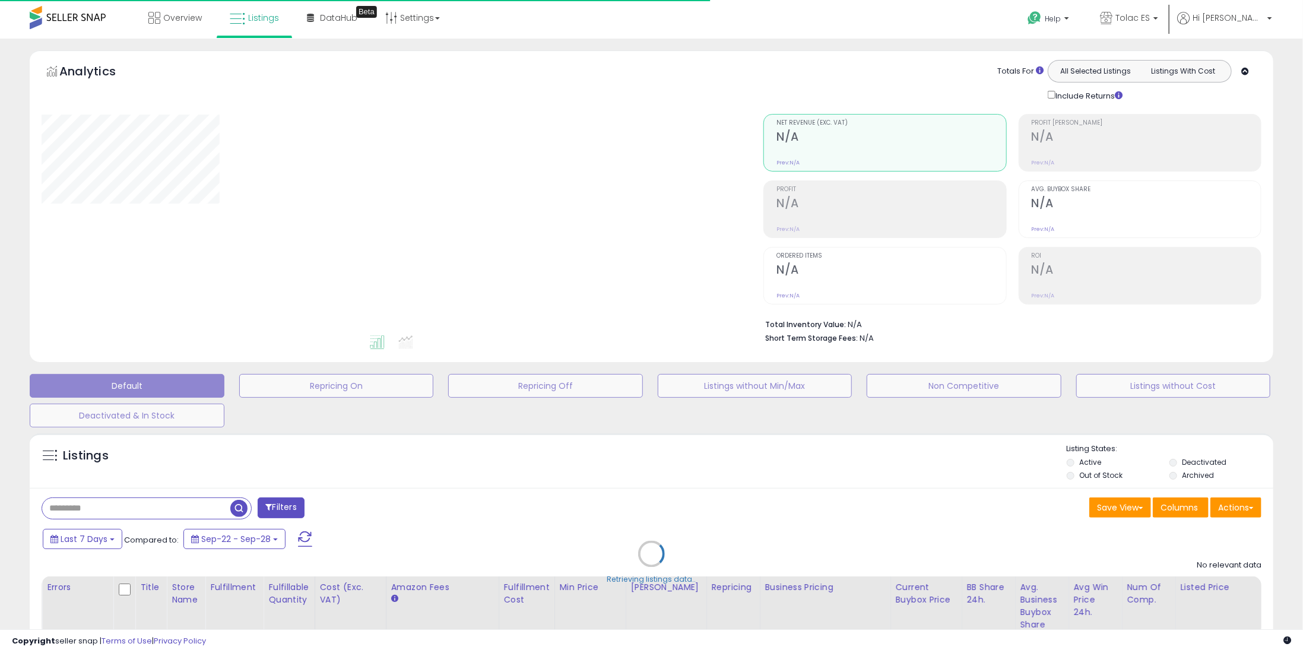
type input "**********"
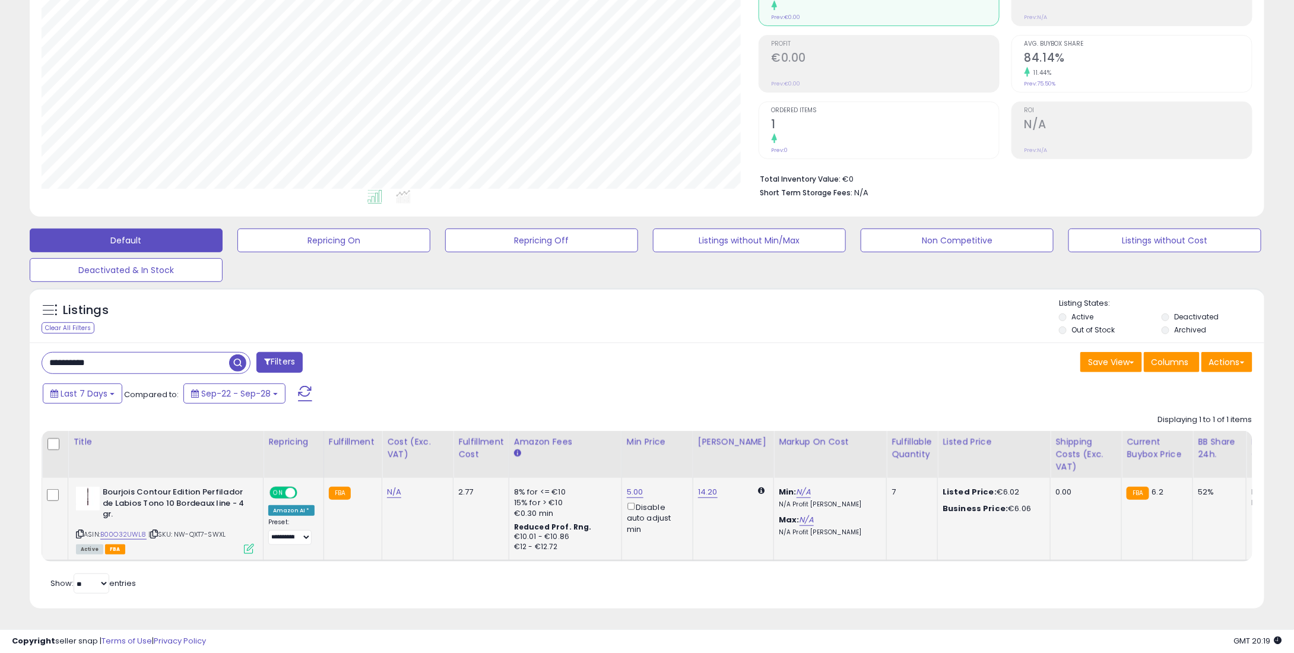
scroll to position [243, 717]
click at [632, 486] on link "5.00" at bounding box center [635, 492] width 17 height 12
drag, startPoint x: 584, startPoint y: 445, endPoint x: 518, endPoint y: 442, distance: 66.6
click at [517, 442] on table "Title Repricing" at bounding box center [985, 496] width 1887 height 131
type input "*"
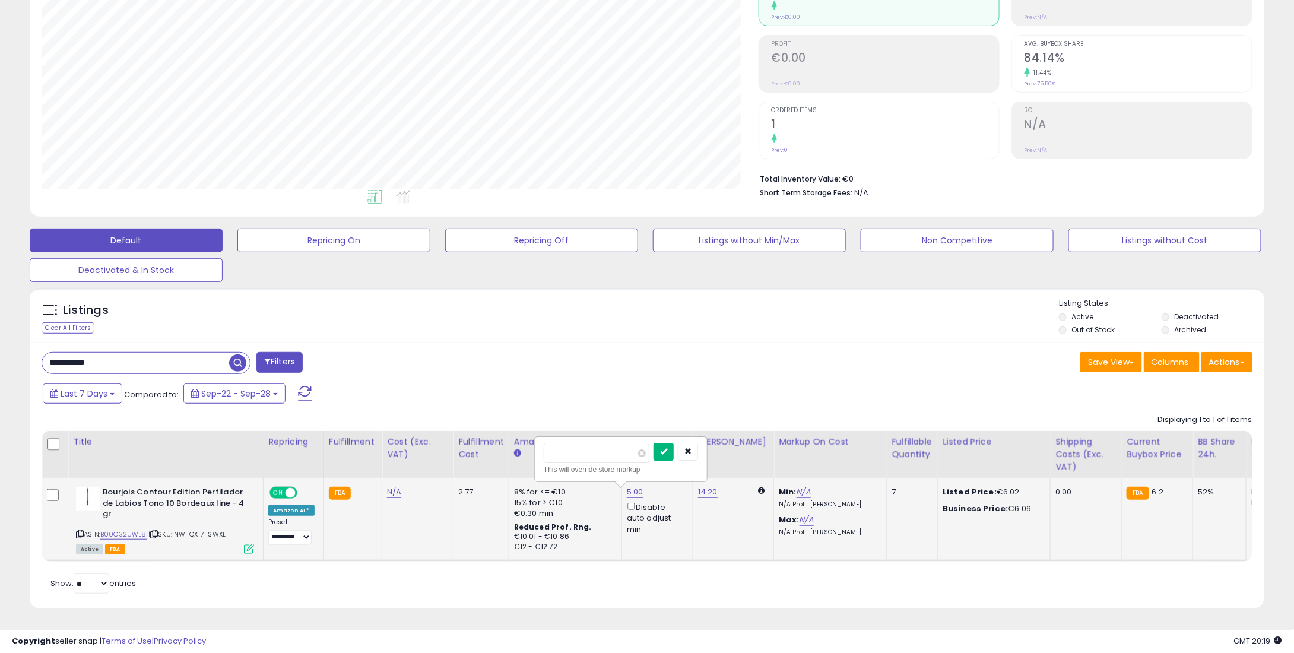
click at [674, 443] on button "submit" at bounding box center [664, 452] width 20 height 18
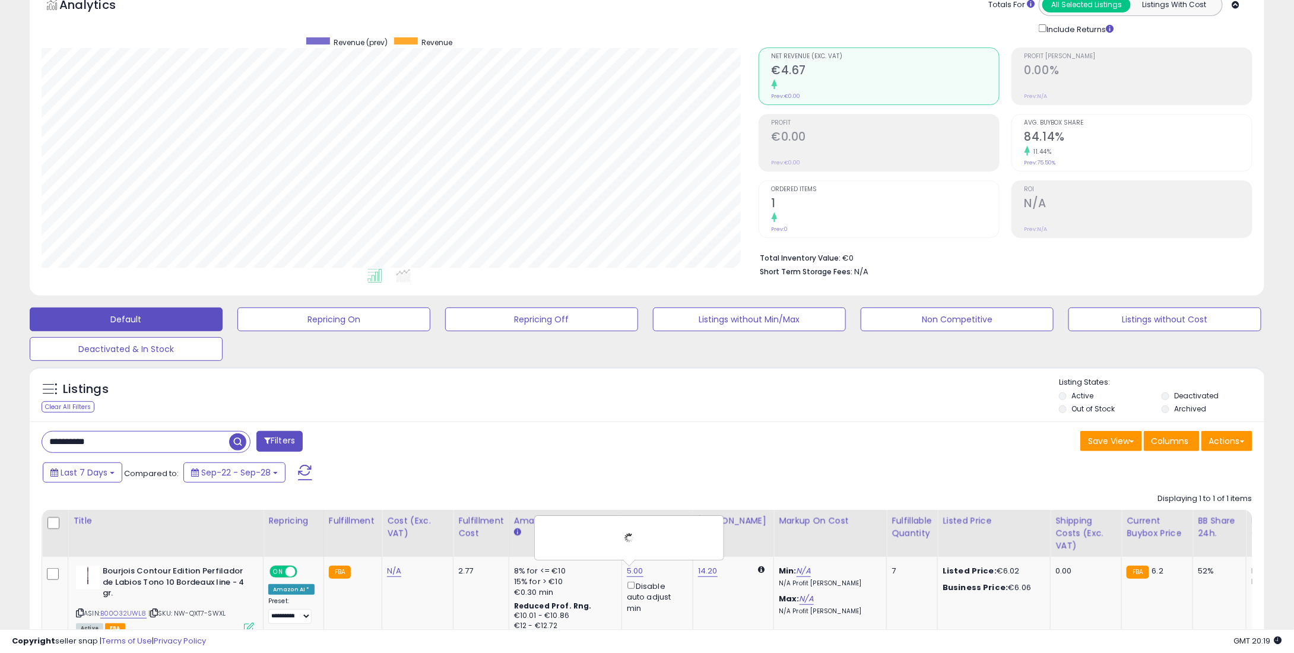
scroll to position [0, 0]
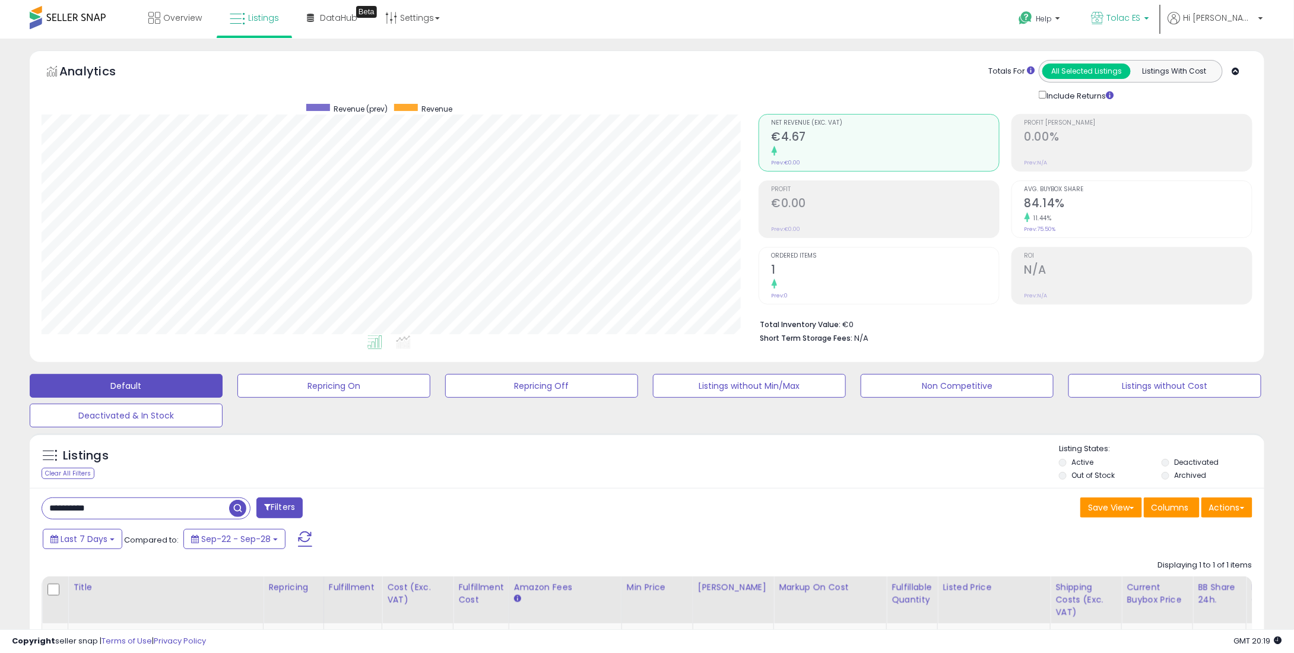
click at [1153, 11] on link "Tolac ES" at bounding box center [1120, 19] width 76 height 39
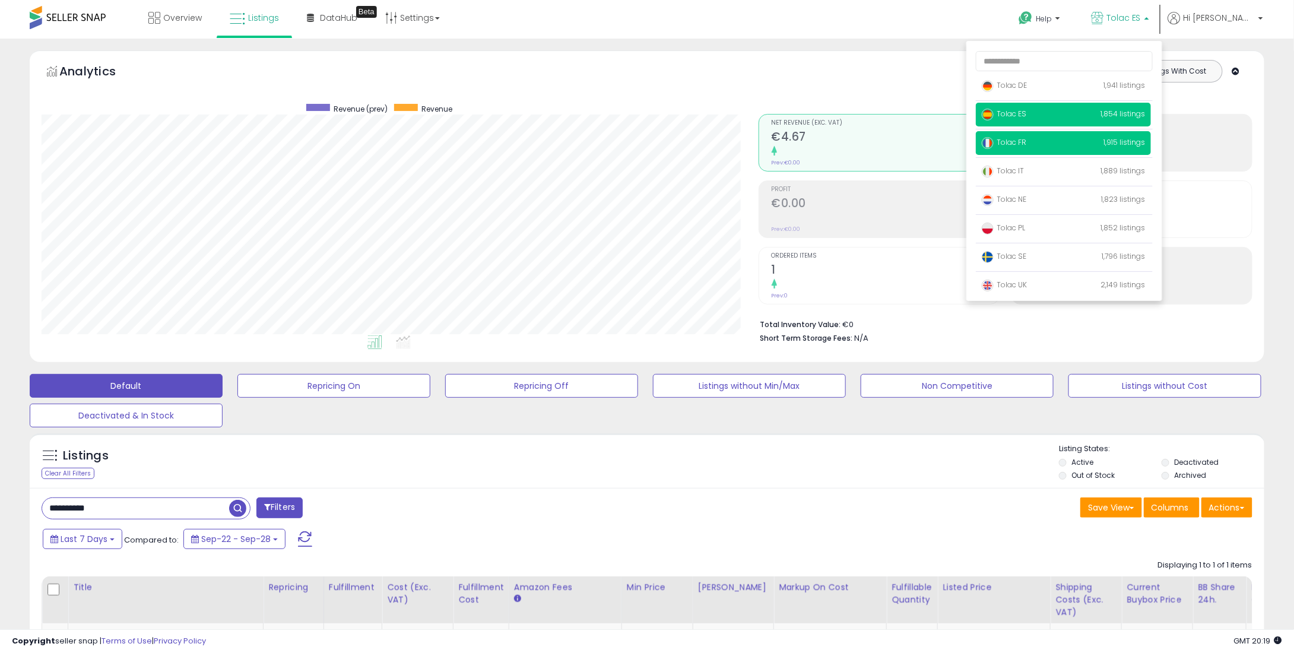
click at [1027, 144] on span "Tolac FR" at bounding box center [1004, 142] width 45 height 10
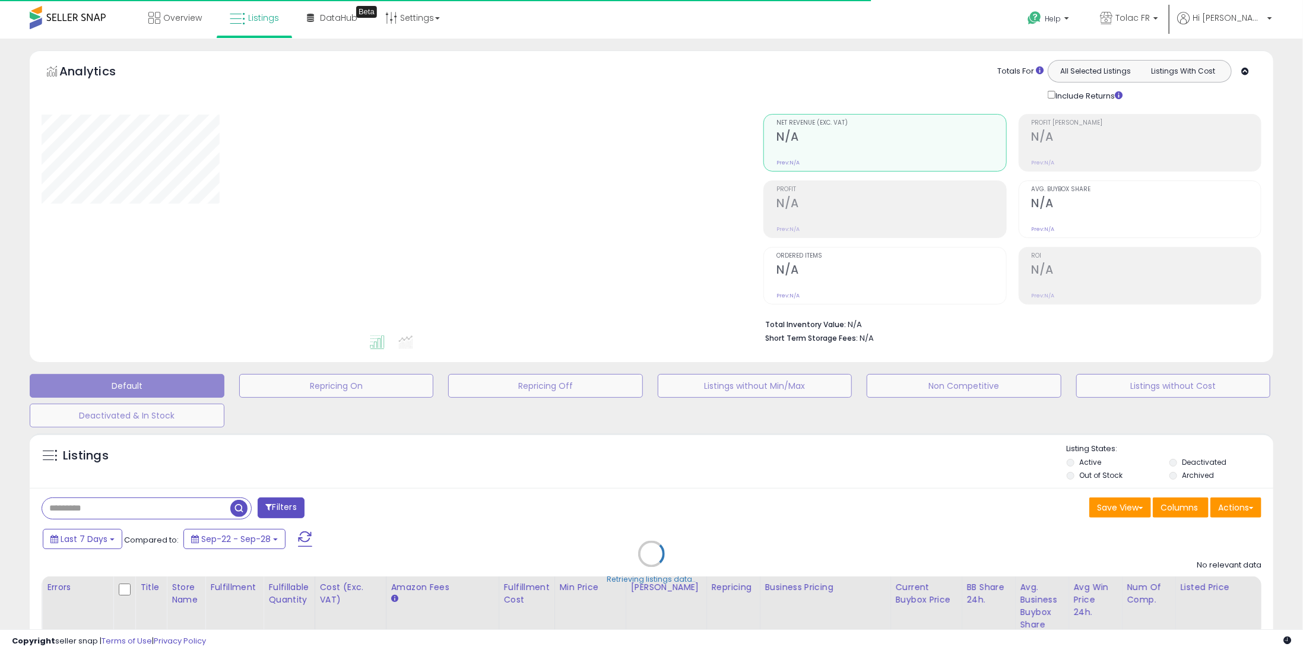
type input "**********"
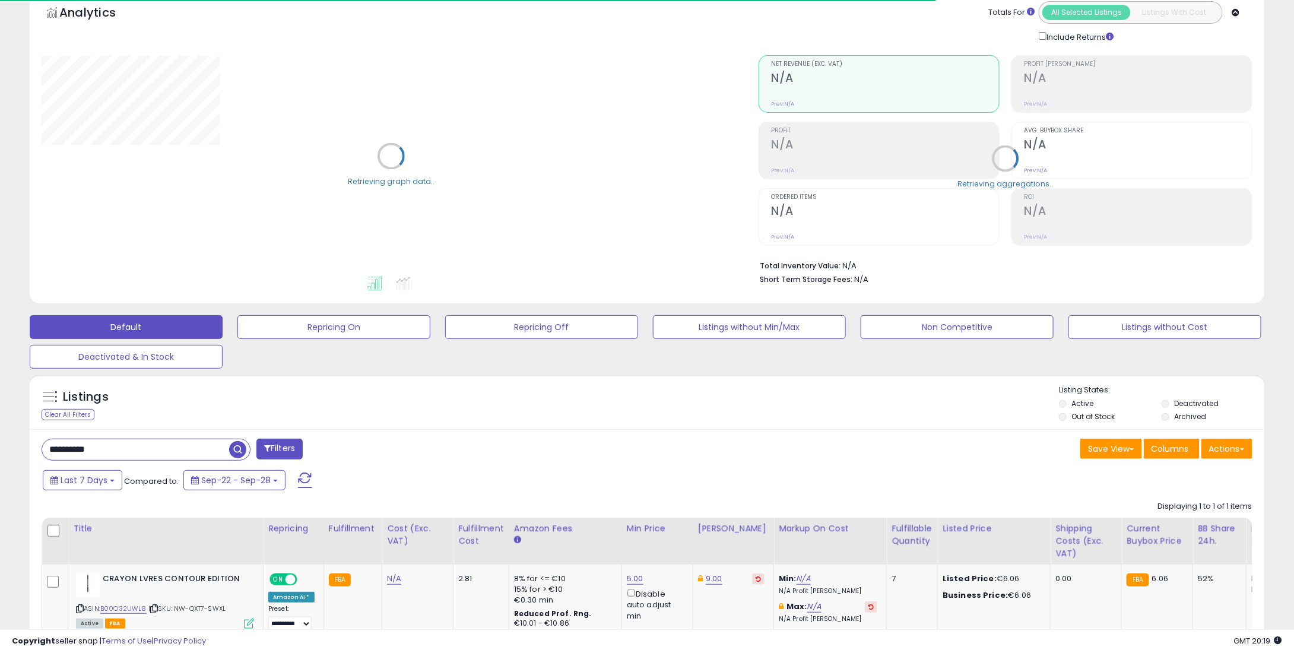
scroll to position [150, 0]
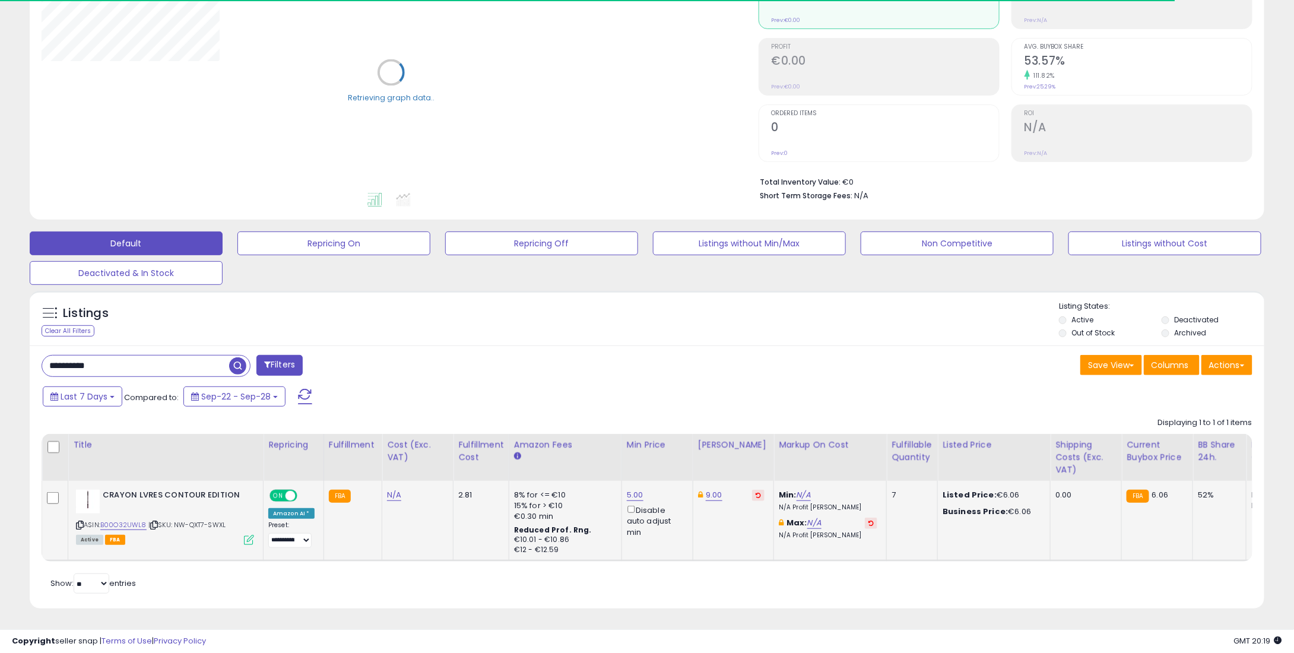
click at [752, 490] on button at bounding box center [758, 495] width 12 height 11
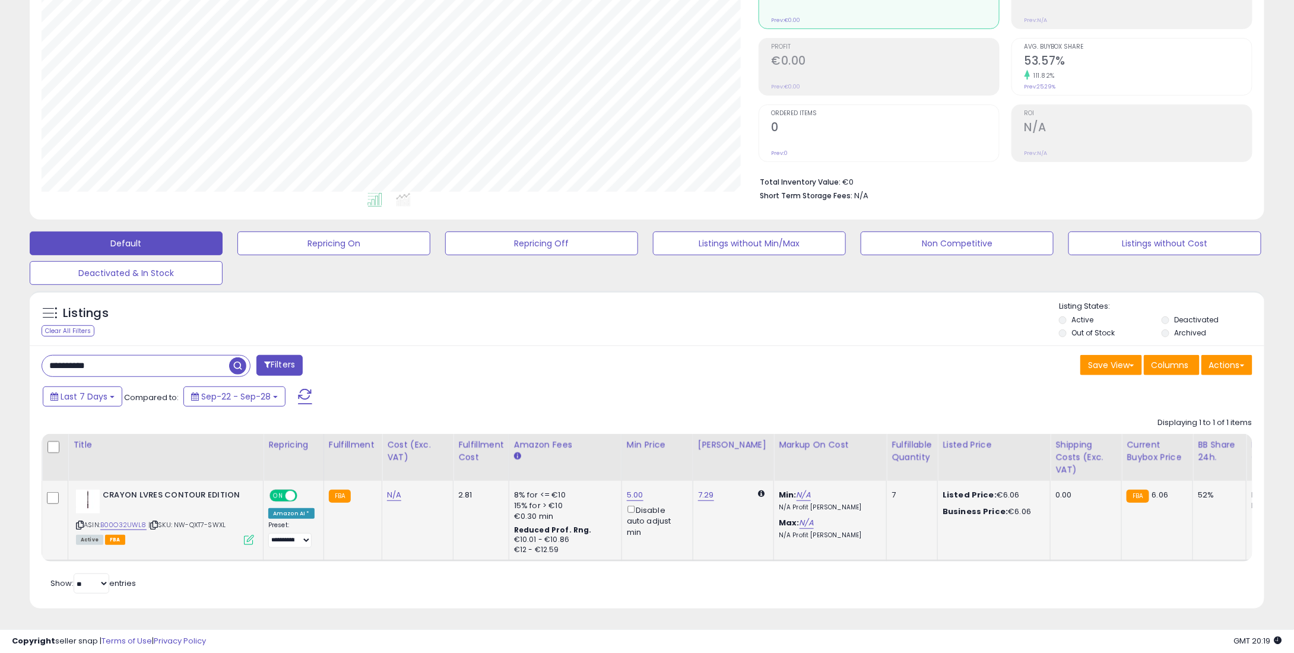
scroll to position [243, 717]
click at [703, 481] on td "7.29" at bounding box center [733, 521] width 81 height 80
click at [699, 489] on link "7.29" at bounding box center [706, 495] width 16 height 12
drag, startPoint x: 638, startPoint y: 447, endPoint x: 606, endPoint y: 445, distance: 31.6
click at [606, 445] on div "**** This will override store markup" at bounding box center [691, 462] width 171 height 43
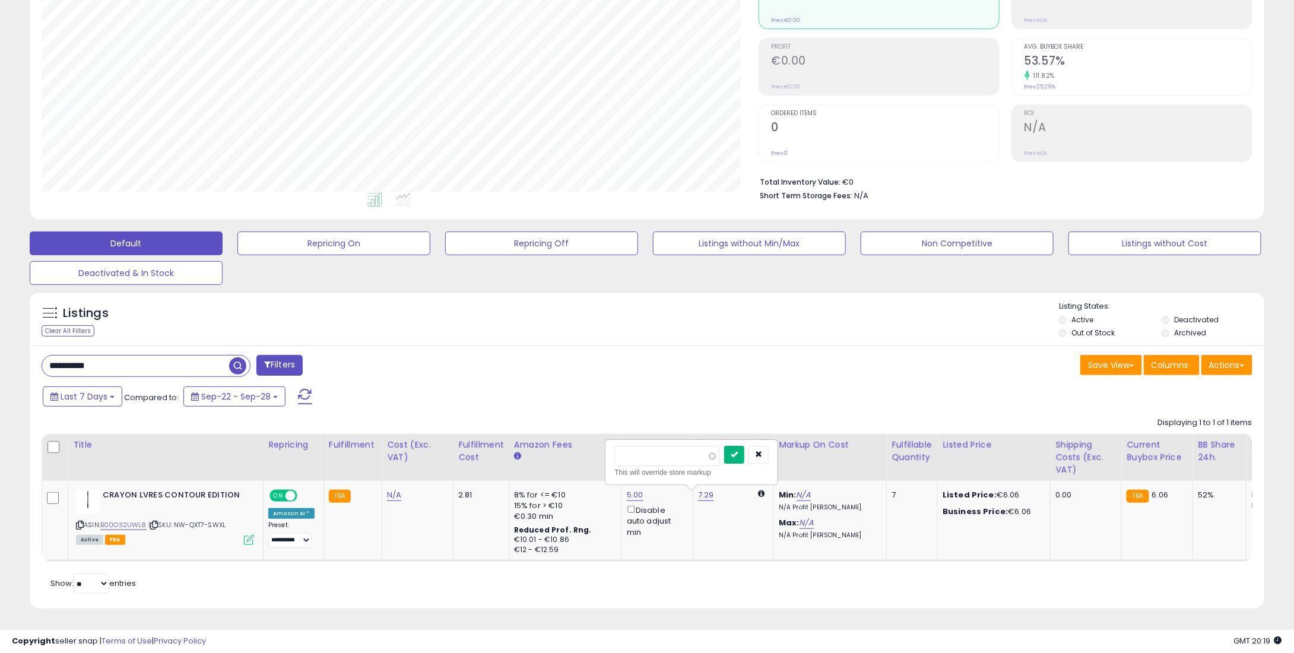
type input "*"
type input "****"
click at [738, 451] on icon "submit" at bounding box center [734, 454] width 7 height 7
click at [633, 489] on link "5.00" at bounding box center [635, 495] width 17 height 12
drag, startPoint x: 569, startPoint y: 448, endPoint x: 517, endPoint y: 453, distance: 52.5
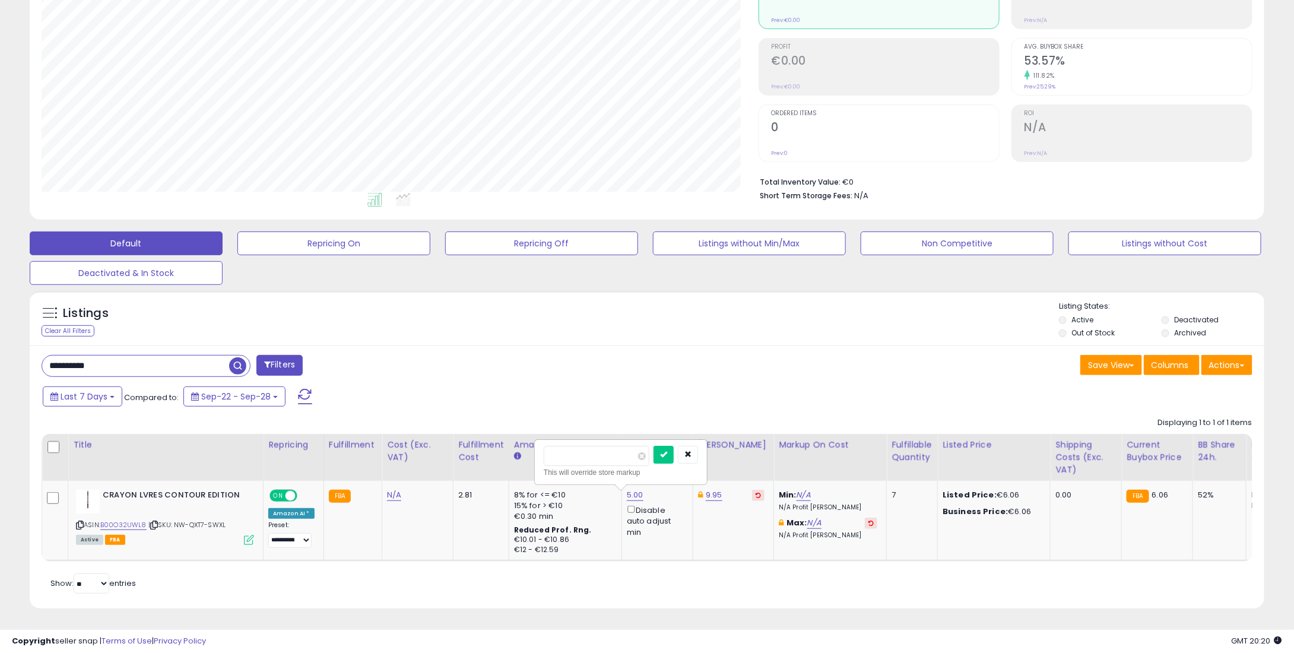
click at [517, 453] on table "Title Repricing" at bounding box center [985, 498] width 1887 height 128
type input "*"
click at [671, 446] on button "submit" at bounding box center [664, 455] width 20 height 18
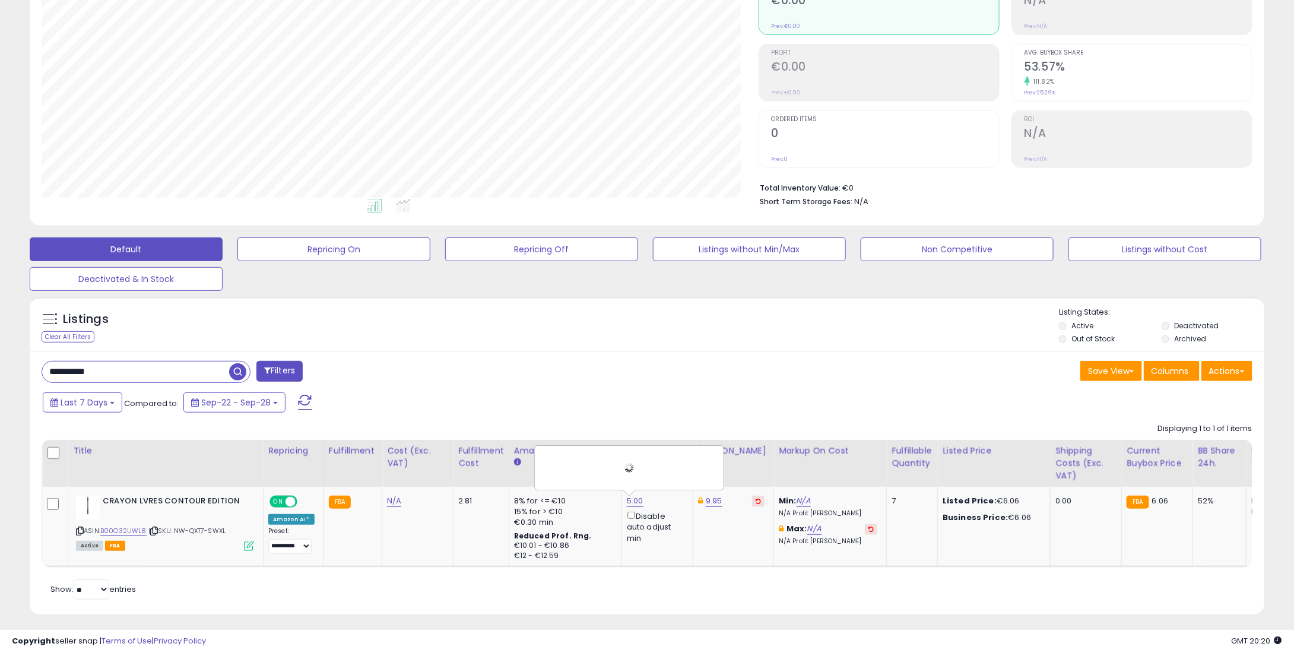
scroll to position [0, 0]
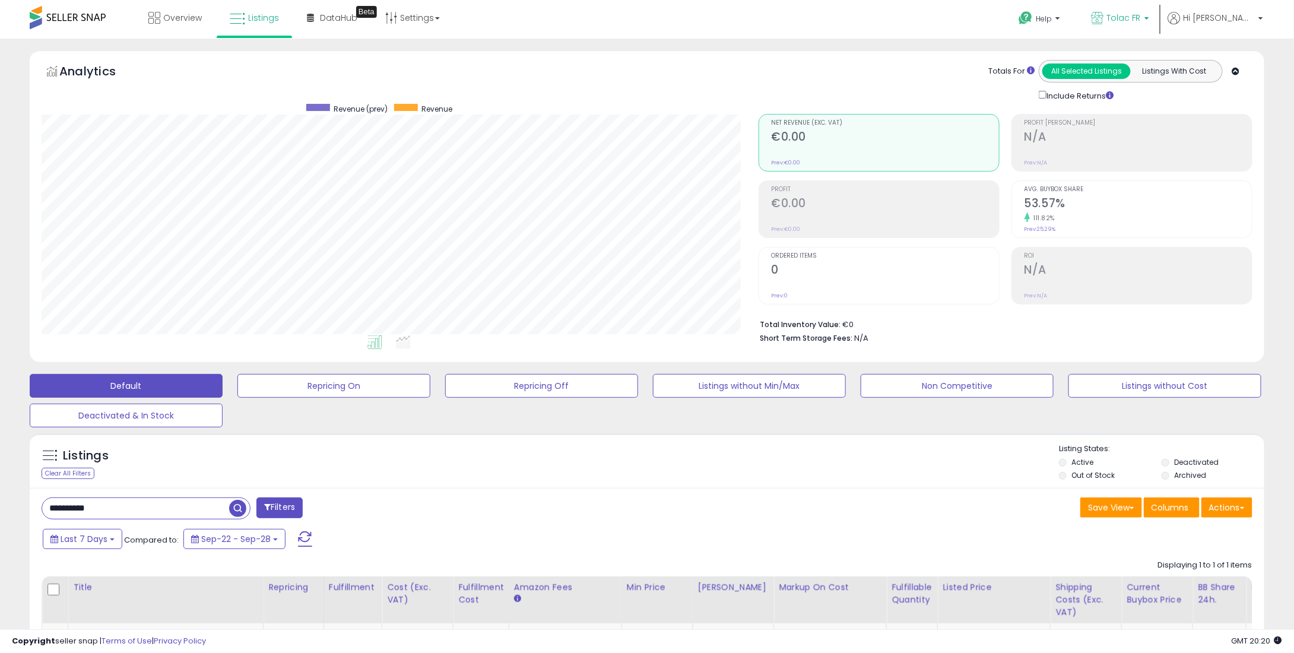
click at [1141, 13] on span "Tolac FR" at bounding box center [1124, 18] width 34 height 12
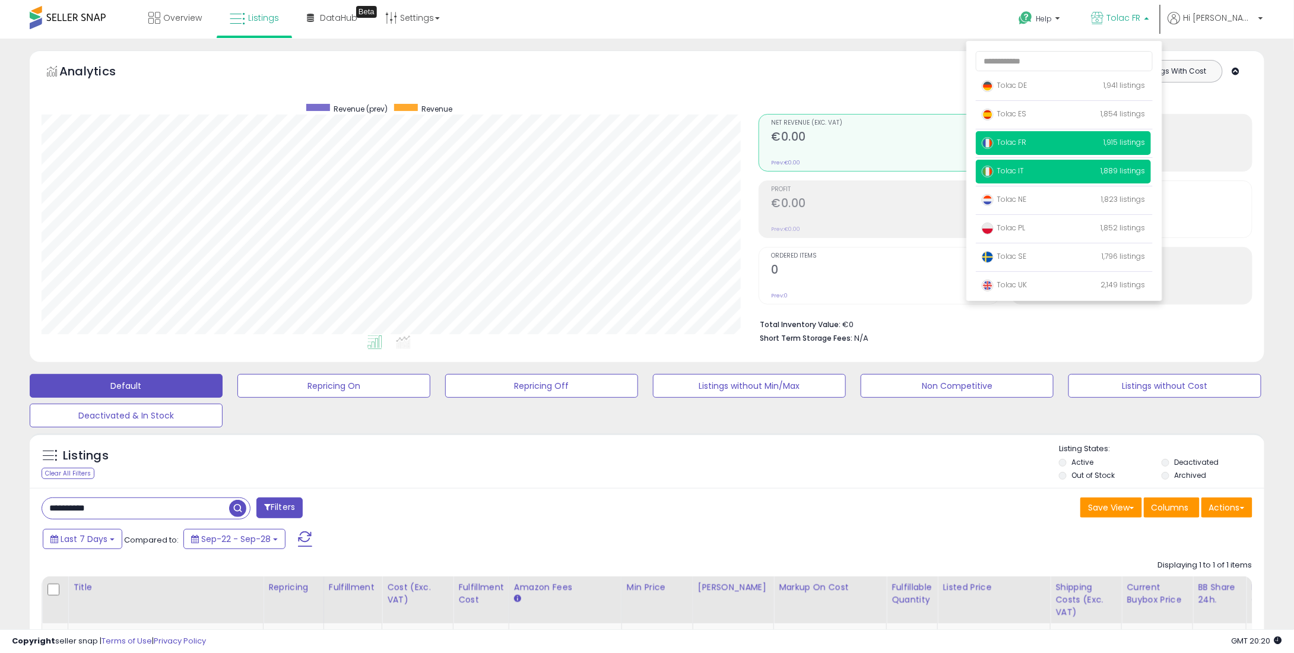
click at [1024, 175] on span "Tolac IT" at bounding box center [1003, 171] width 42 height 10
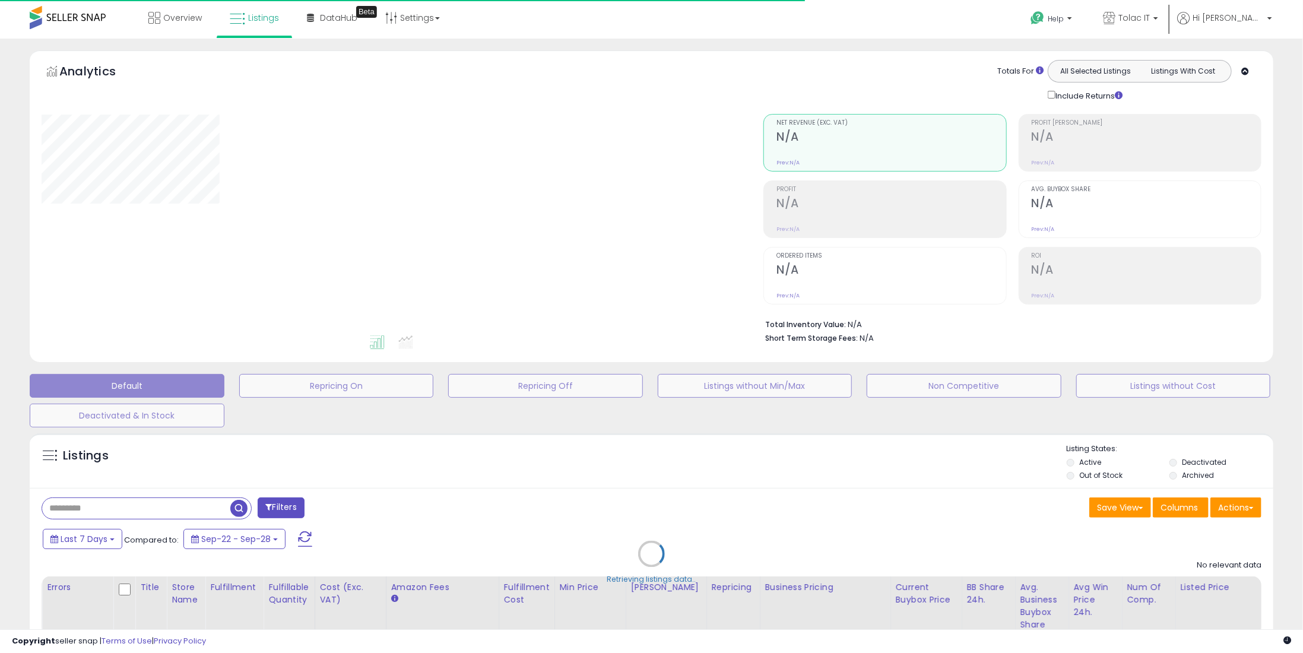
type input "**********"
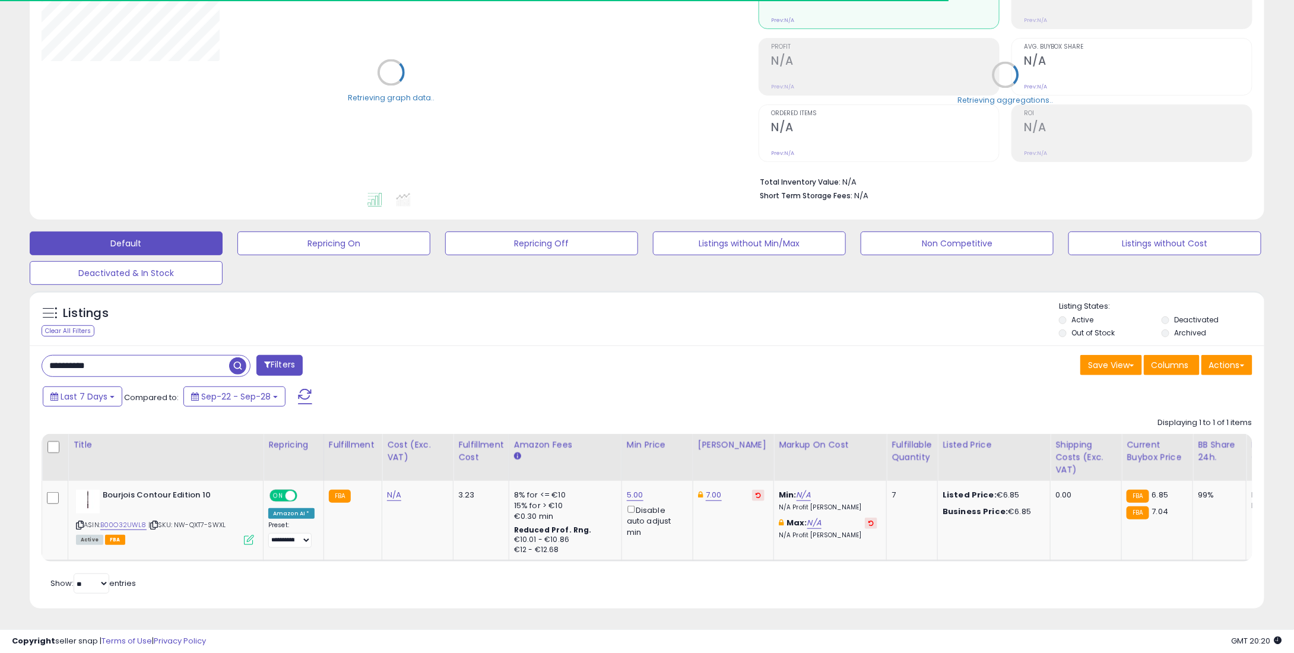
scroll to position [150, 0]
click at [756, 492] on icon at bounding box center [758, 495] width 5 height 6
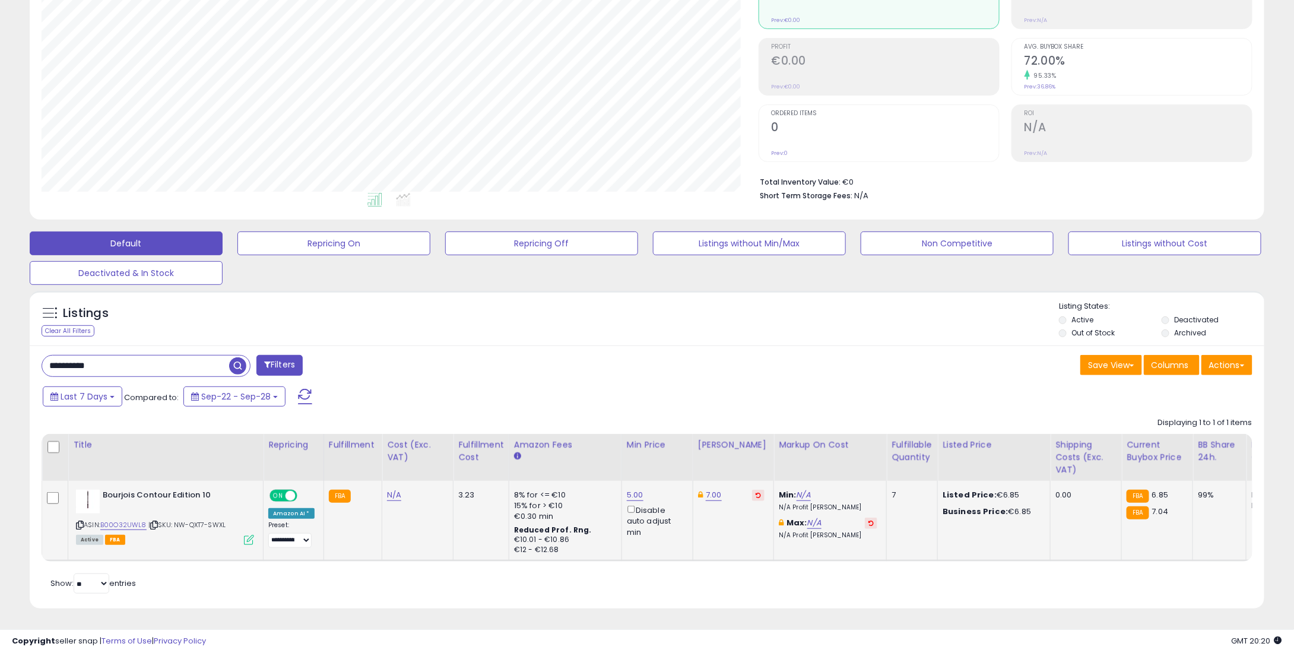
scroll to position [243, 717]
click at [631, 489] on link "5.00" at bounding box center [635, 495] width 17 height 12
drag, startPoint x: 584, startPoint y: 451, endPoint x: 521, endPoint y: 438, distance: 64.9
click at [431, 456] on table "Title Repricing" at bounding box center [985, 498] width 1887 height 128
type input "*"
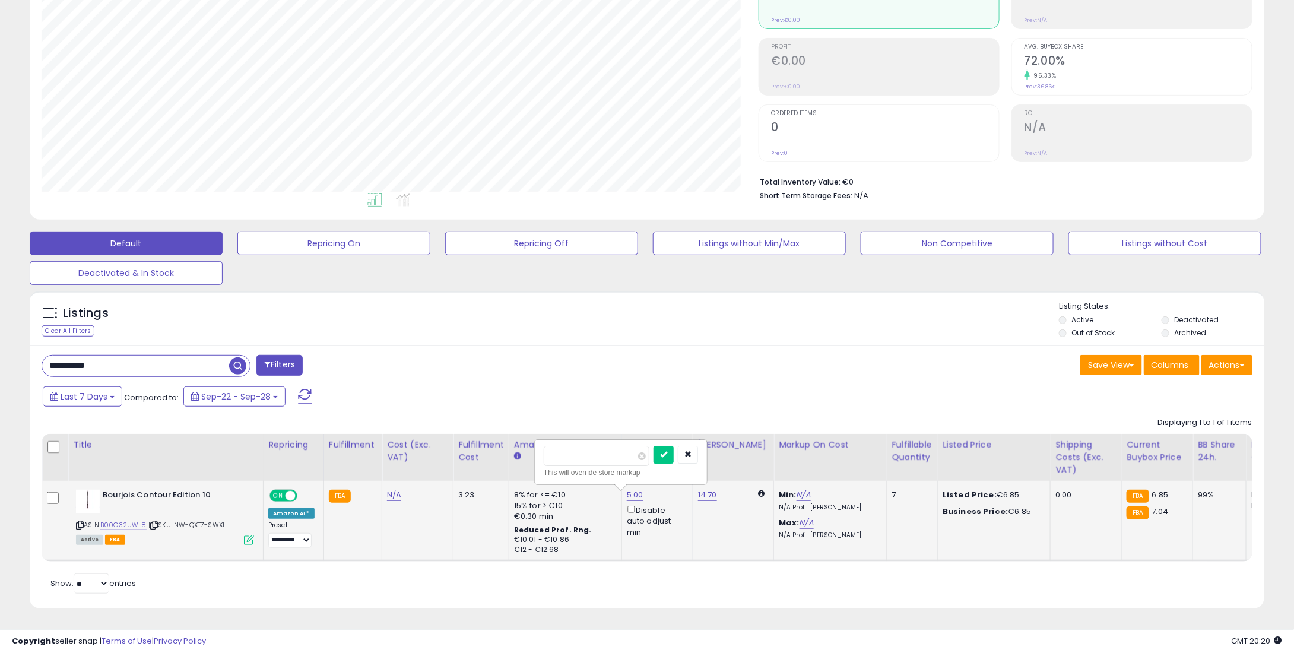
click at [650, 446] on input "****" at bounding box center [597, 456] width 106 height 20
type input "****"
click at [674, 446] on button "submit" at bounding box center [664, 455] width 20 height 18
click at [634, 489] on link "9.95" at bounding box center [635, 495] width 17 height 12
drag, startPoint x: 587, startPoint y: 448, endPoint x: 607, endPoint y: 435, distance: 23.2
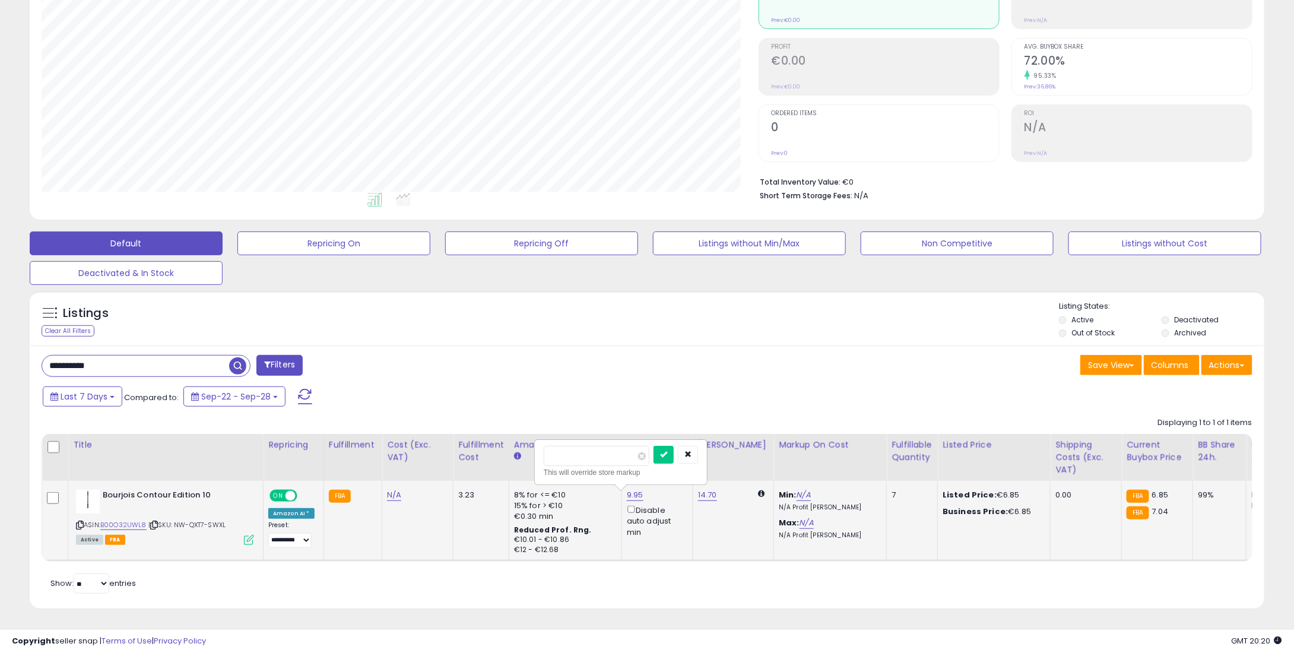
click at [524, 450] on table "Title Repricing" at bounding box center [985, 498] width 1887 height 128
type input "*"
click at [674, 446] on button "submit" at bounding box center [664, 455] width 20 height 18
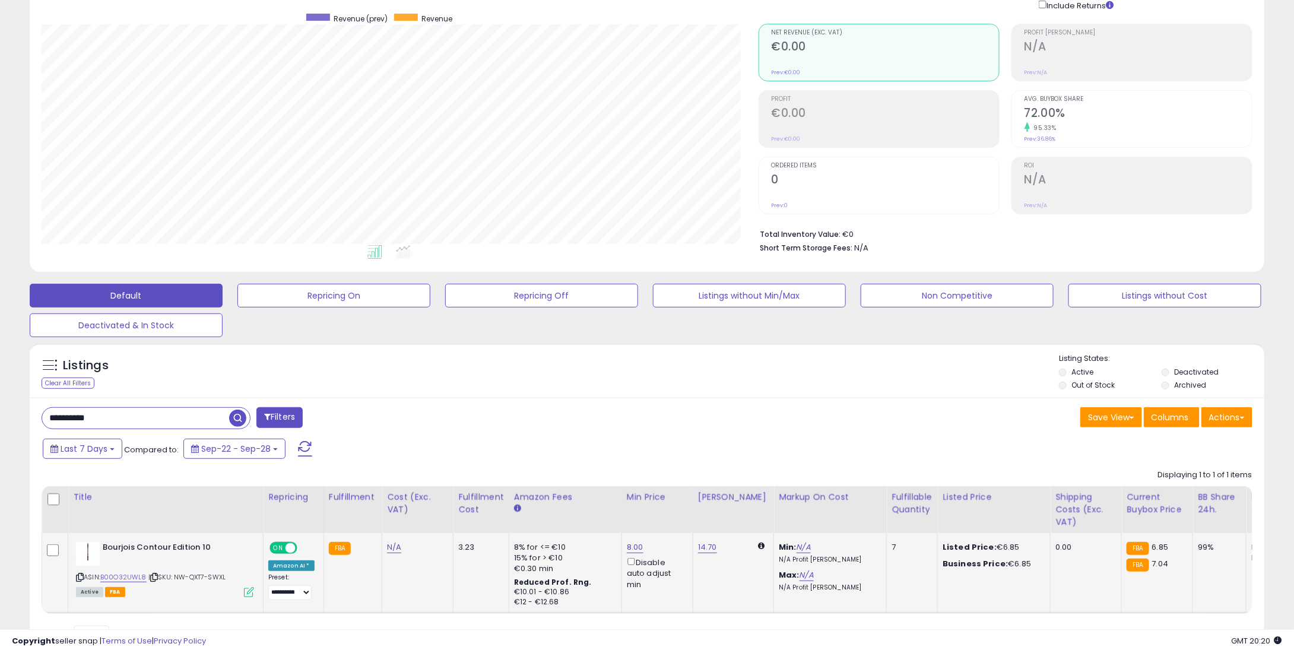
scroll to position [0, 0]
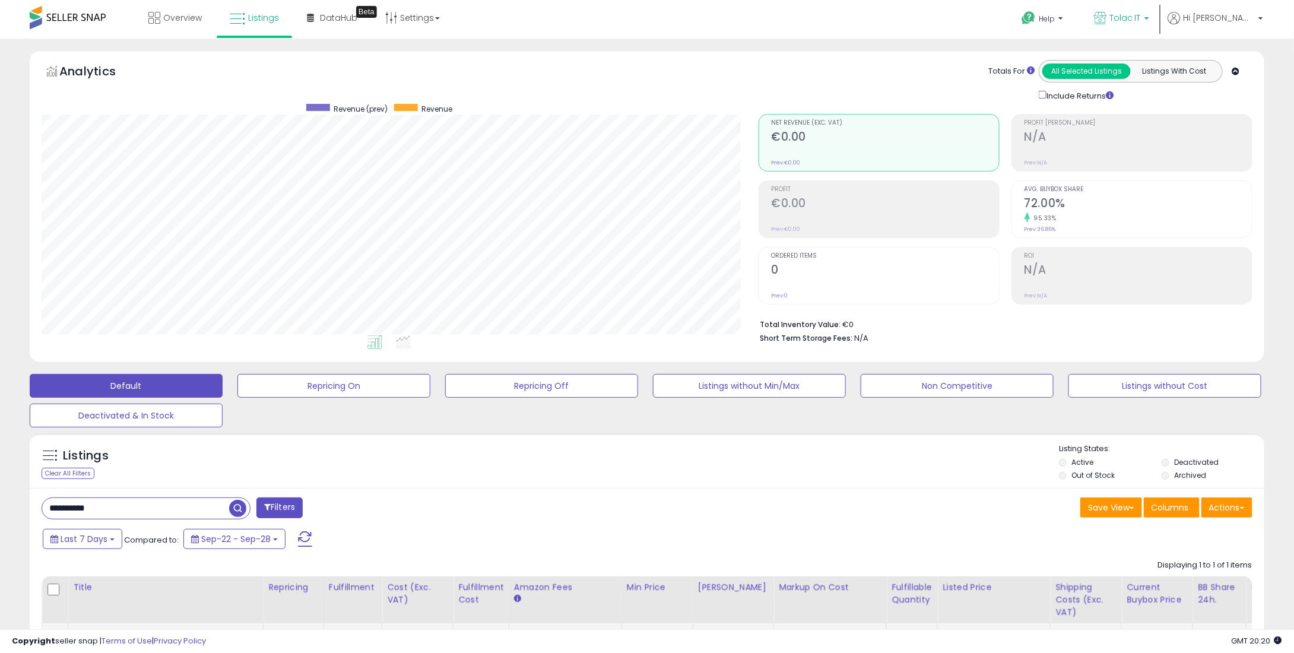
drag, startPoint x: 1131, startPoint y: 18, endPoint x: 1040, endPoint y: 103, distance: 125.2
click at [1107, 18] on icon at bounding box center [1100, 18] width 12 height 12
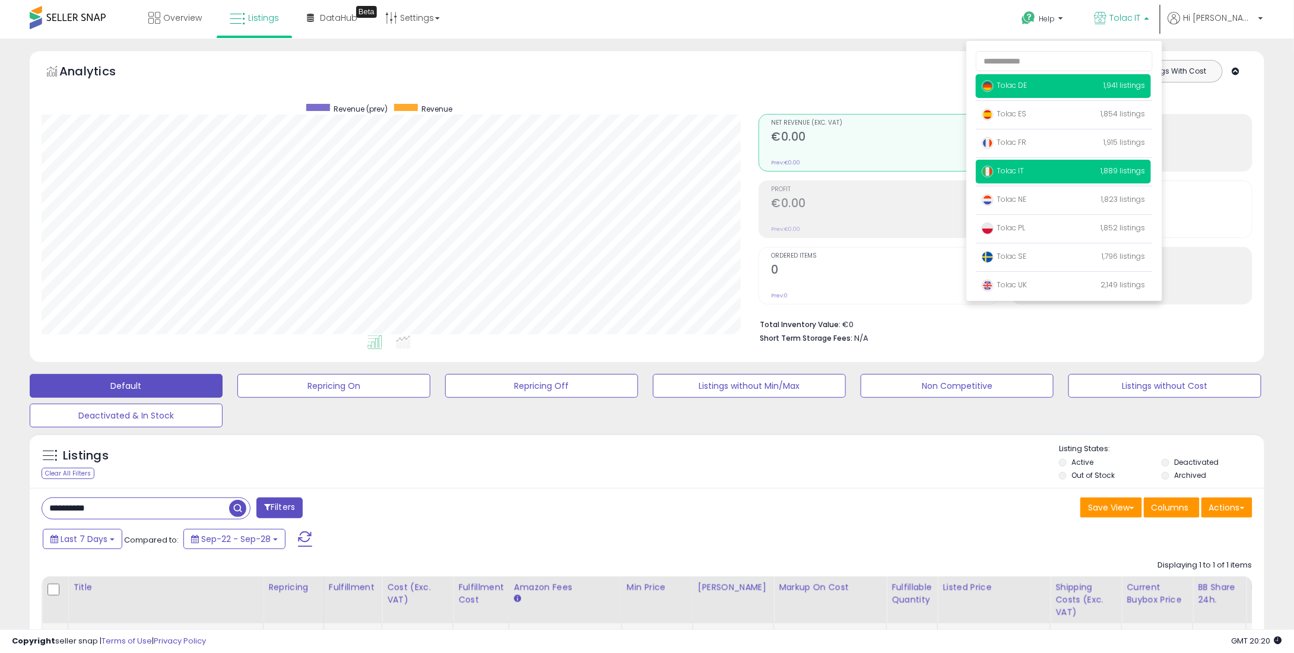
click at [1070, 86] on p "Tolac DE 1,941 listings" at bounding box center [1063, 86] width 175 height 24
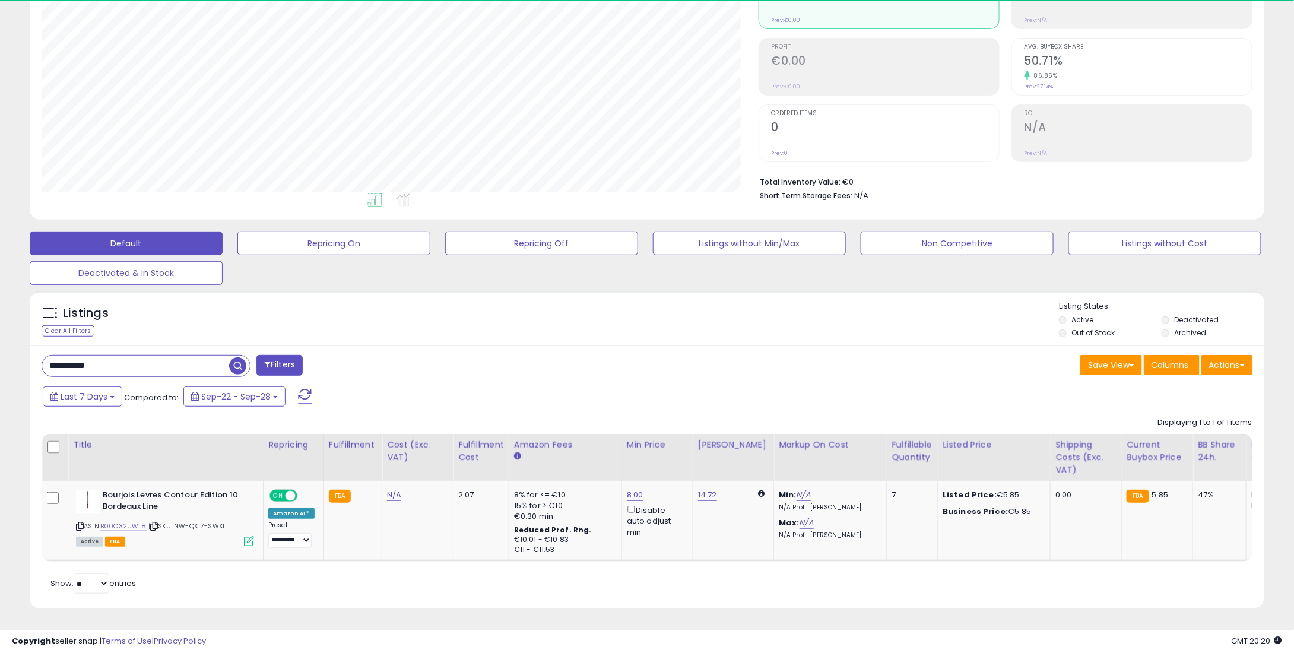
scroll to position [243, 717]
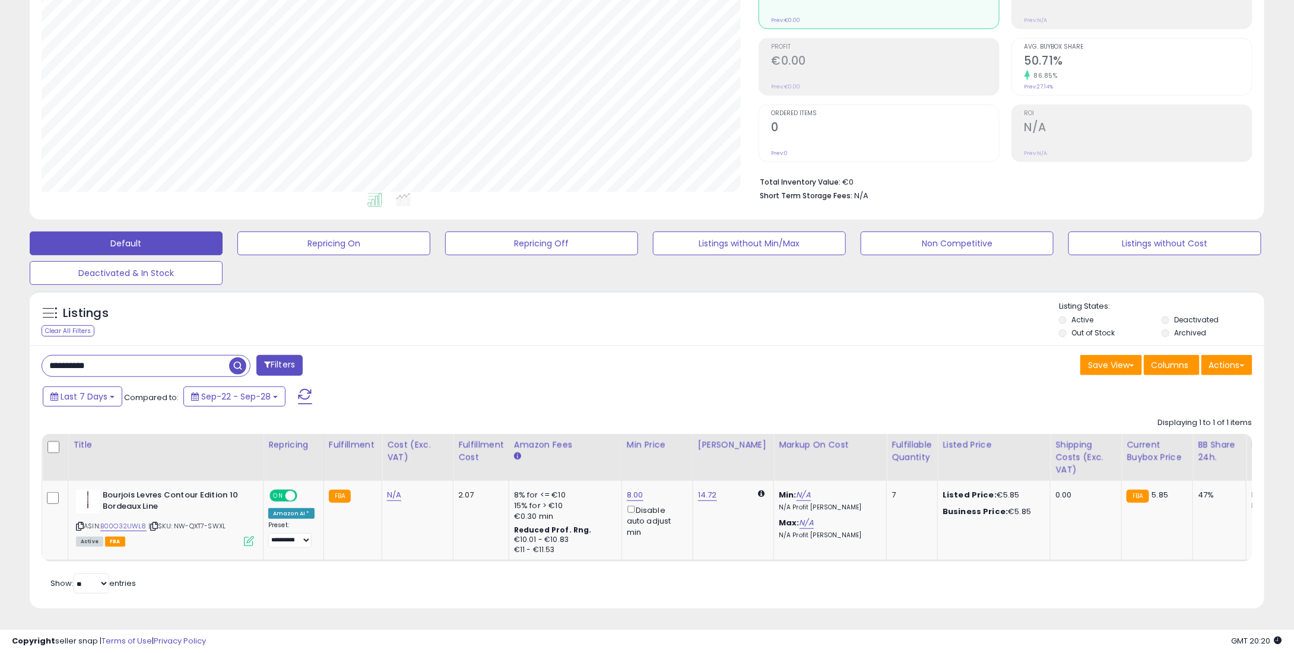
click at [175, 359] on input "**********" at bounding box center [135, 366] width 187 height 21
paste input "text"
type input "**********"
click at [752, 490] on button at bounding box center [758, 495] width 12 height 11
click at [627, 489] on link "5.00" at bounding box center [635, 495] width 17 height 12
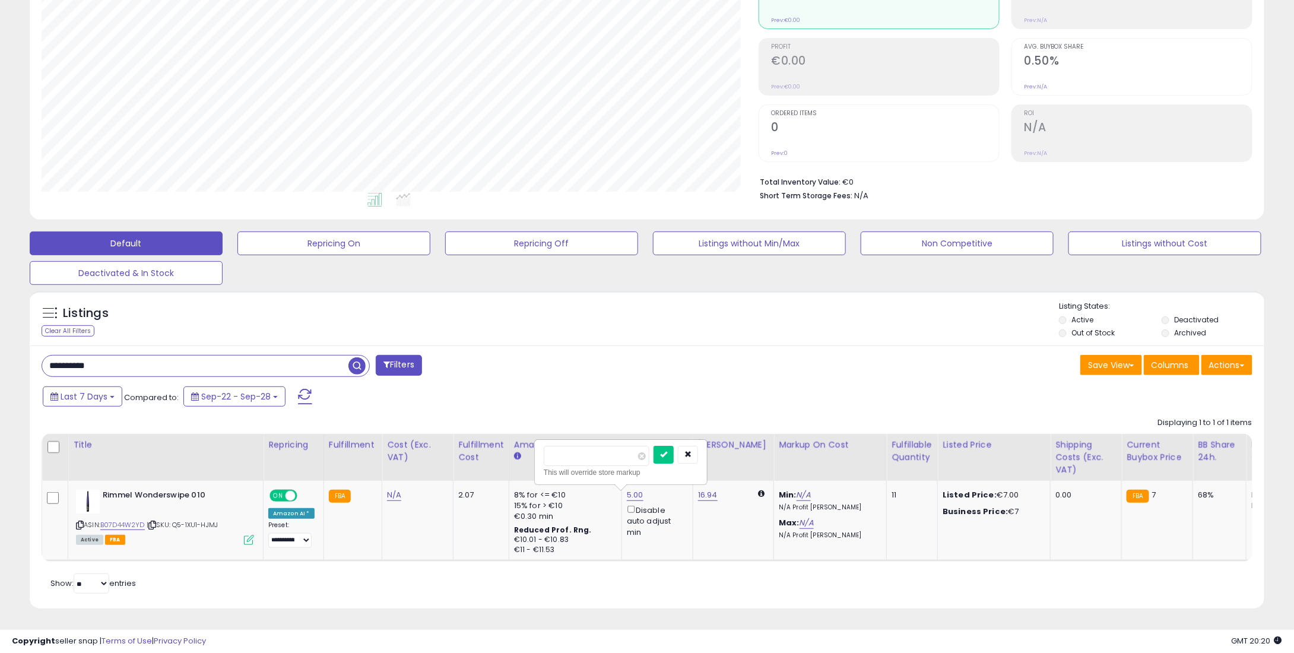
drag, startPoint x: 479, startPoint y: 451, endPoint x: 517, endPoint y: 452, distance: 38.6
click at [454, 456] on table "Title Repricing" at bounding box center [985, 498] width 1887 height 128
type input "*"
click at [671, 446] on button "submit" at bounding box center [664, 455] width 20 height 18
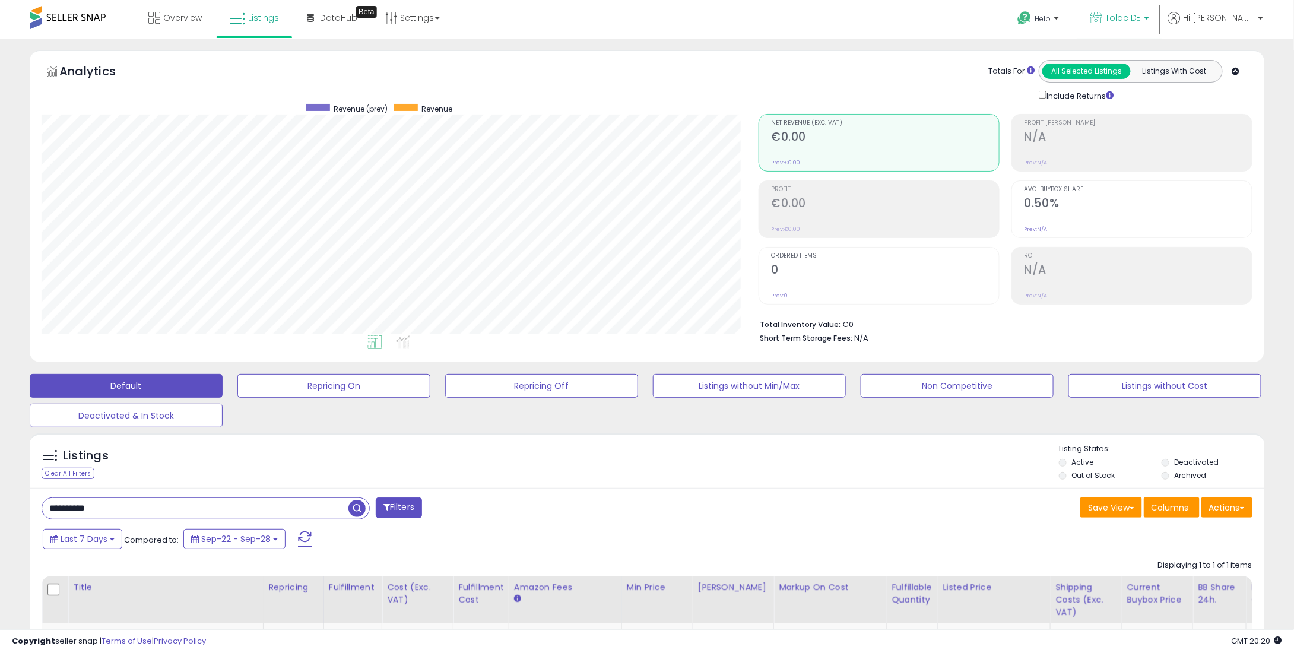
click at [1159, 11] on link "Tolac DE" at bounding box center [1119, 19] width 77 height 39
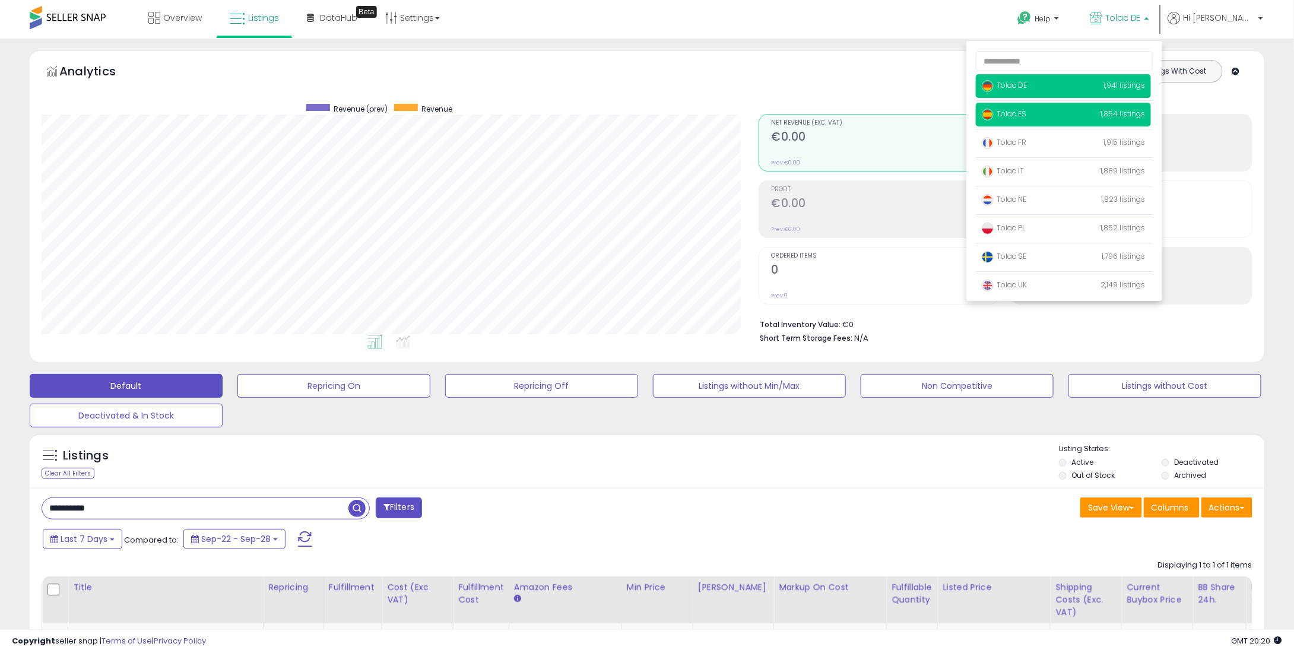
click at [1034, 121] on p "Tolac ES 1,854 listings" at bounding box center [1063, 115] width 175 height 24
click at [1027, 110] on span "Tolac ES" at bounding box center [1004, 114] width 45 height 10
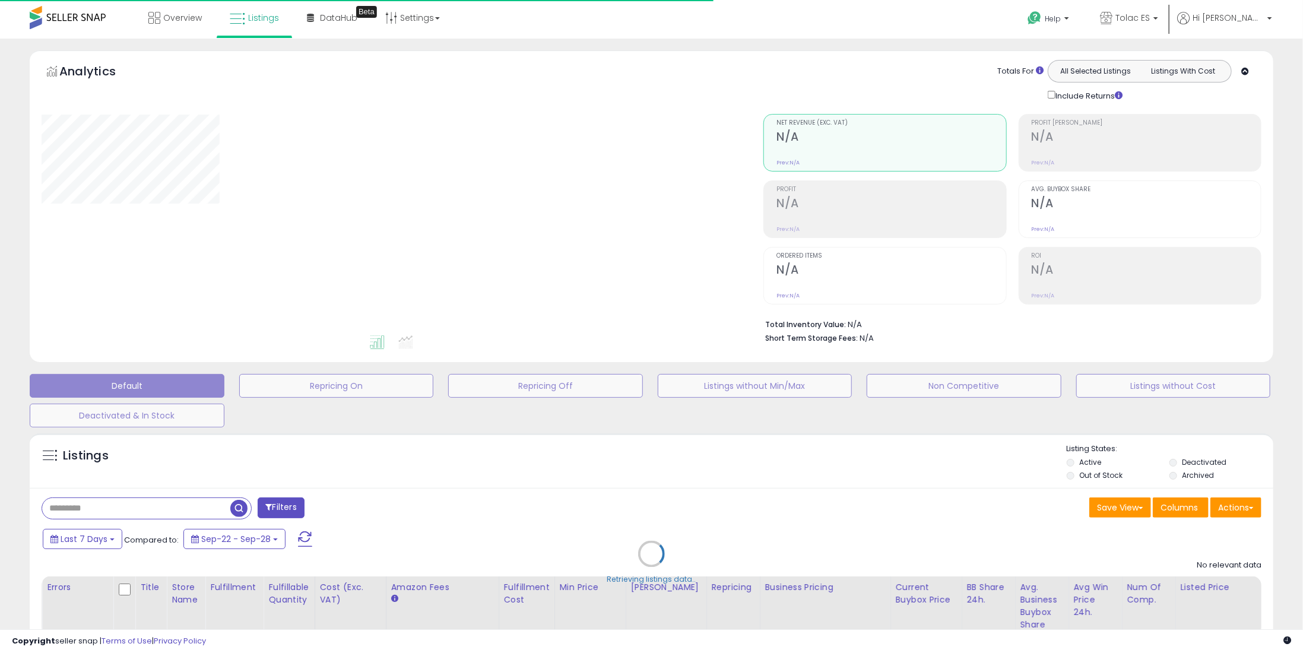
type input "**********"
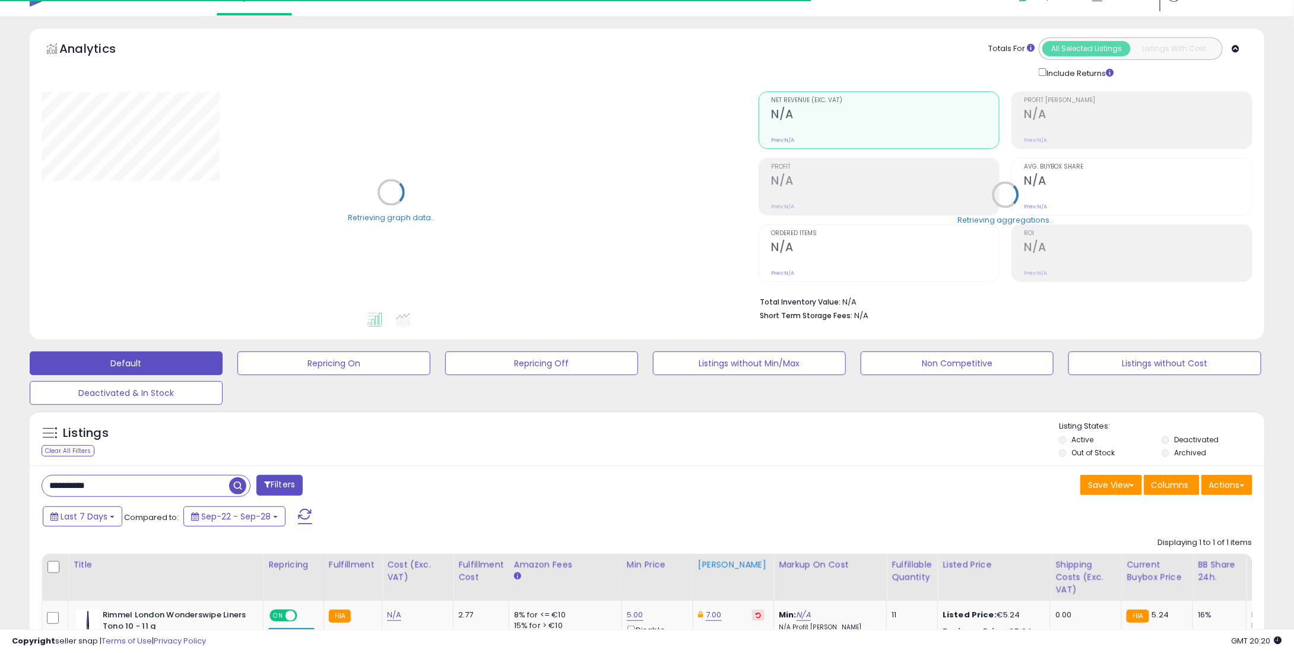
scroll to position [150, 0]
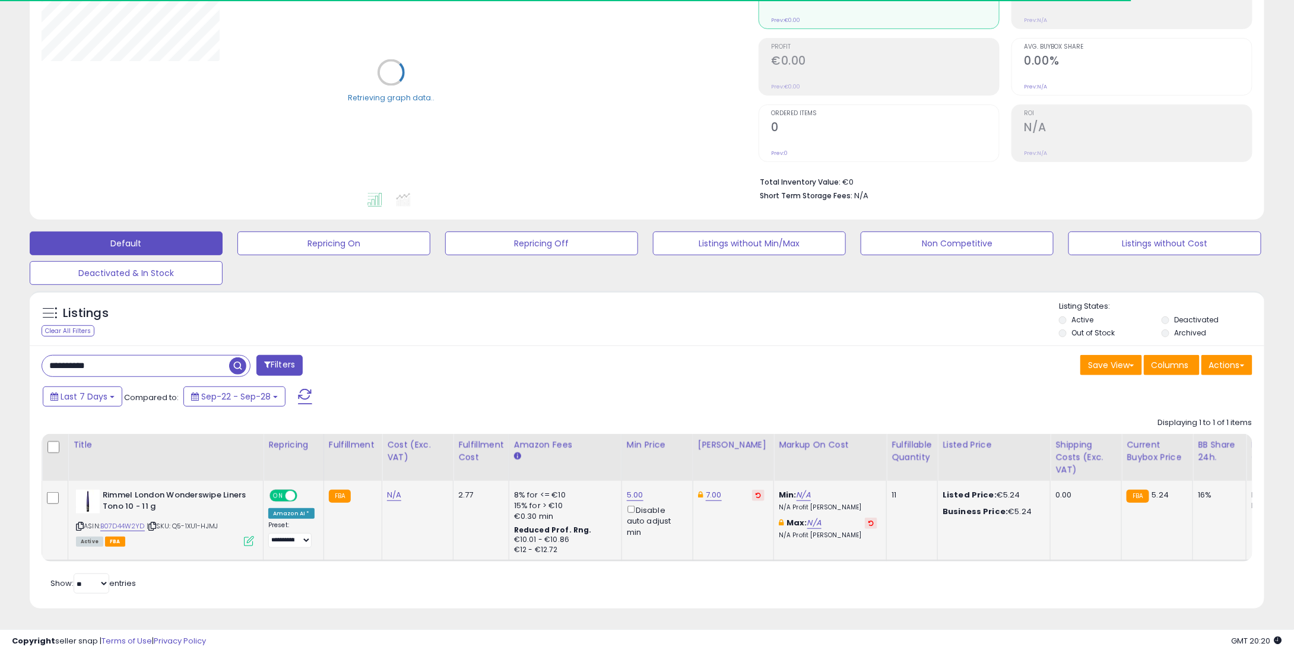
click at [756, 492] on icon at bounding box center [758, 495] width 5 height 6
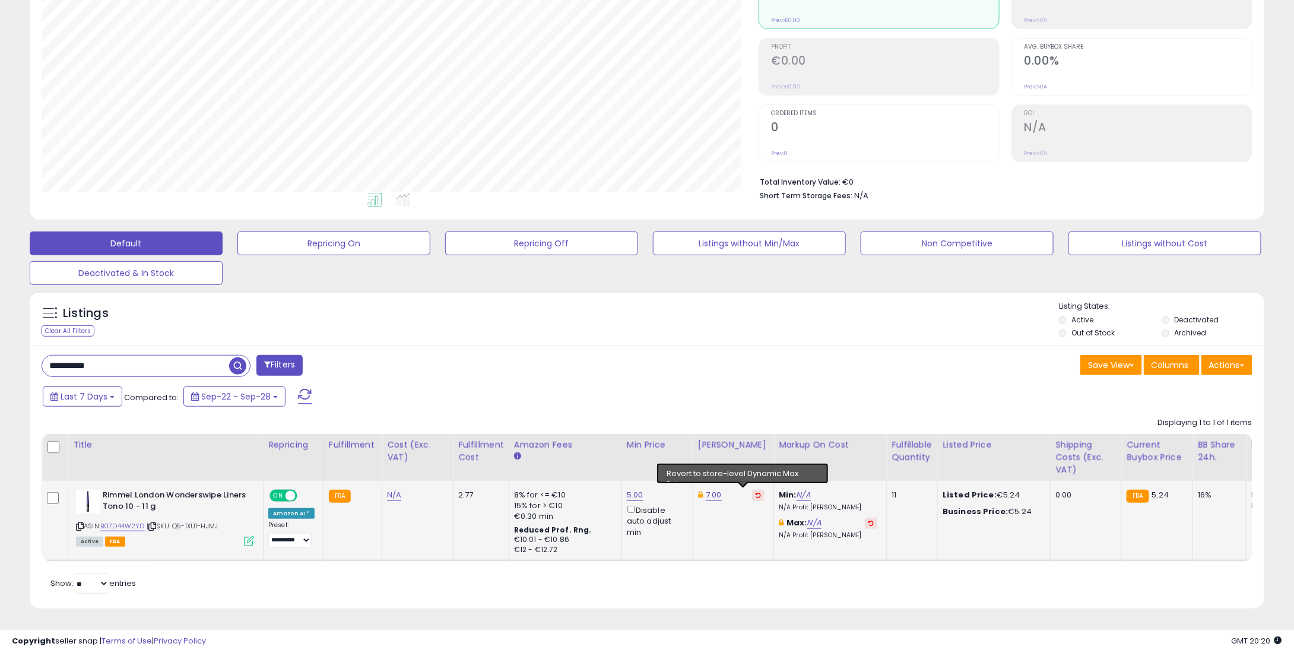
scroll to position [243, 717]
click at [627, 489] on link "5.00" at bounding box center [635, 495] width 17 height 12
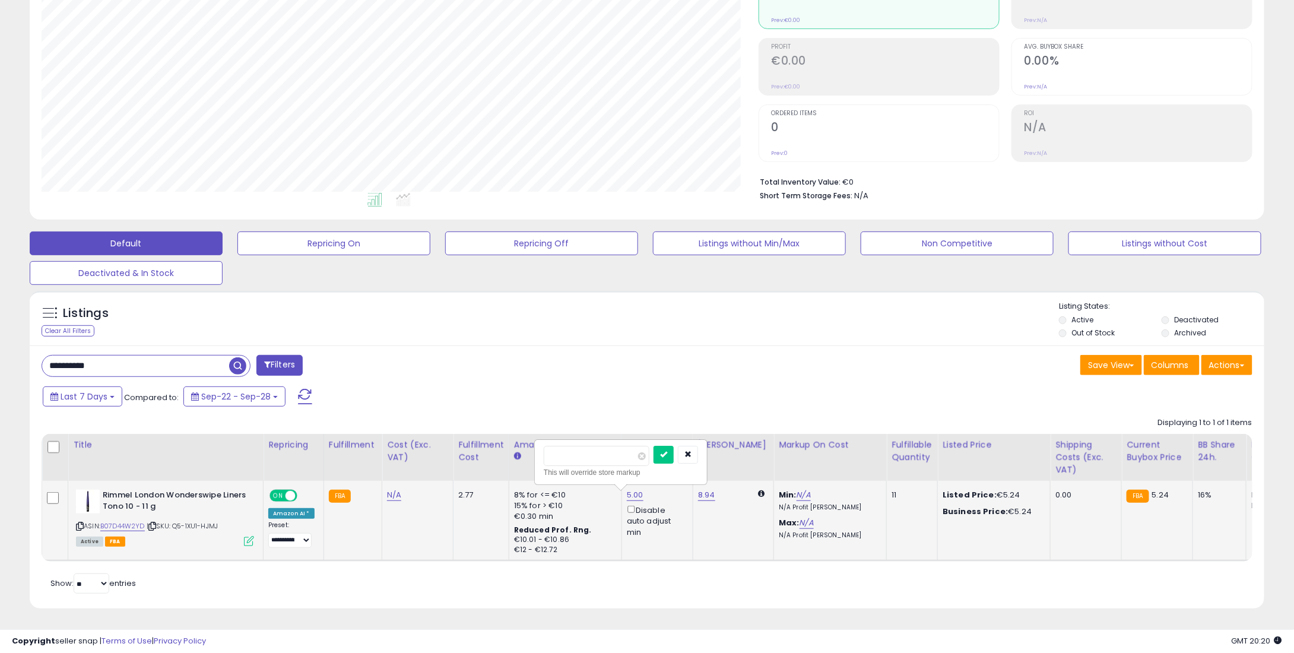
drag, startPoint x: 585, startPoint y: 449, endPoint x: 617, endPoint y: 440, distance: 33.3
click at [520, 444] on table "Title Repricing" at bounding box center [985, 498] width 1887 height 128
type input "*"
click at [674, 450] on button "submit" at bounding box center [664, 455] width 20 height 18
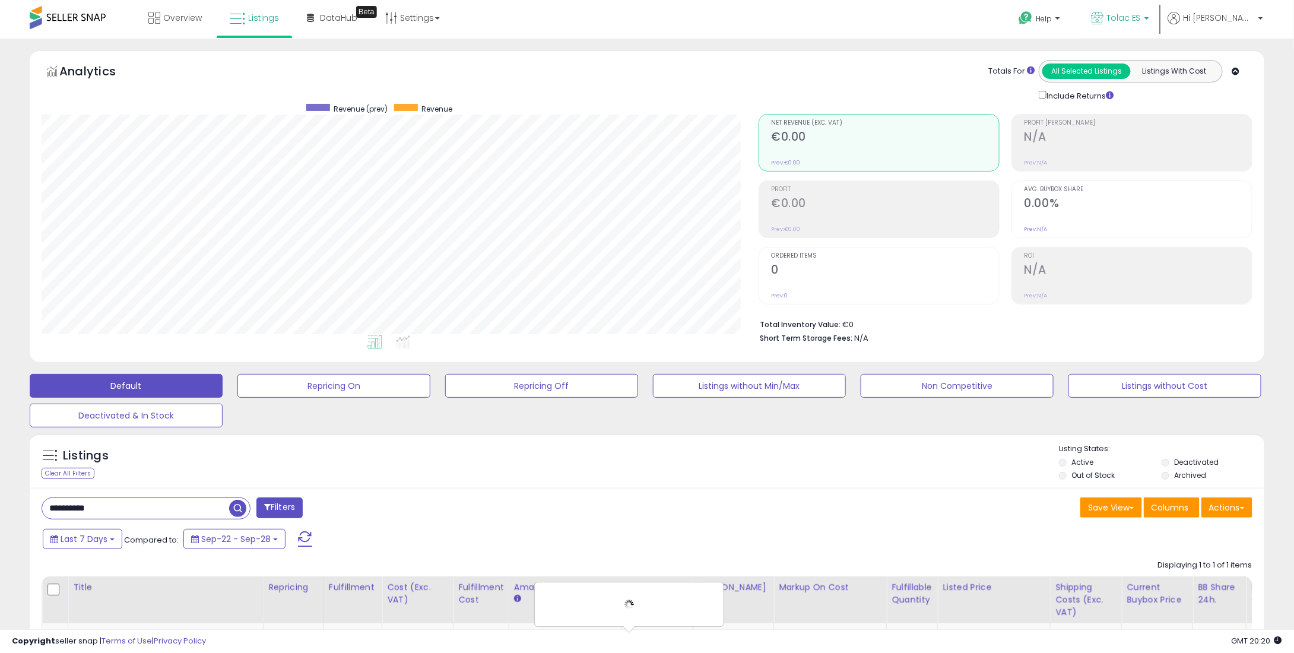
click at [1141, 17] on span "Tolac ES" at bounding box center [1124, 18] width 34 height 12
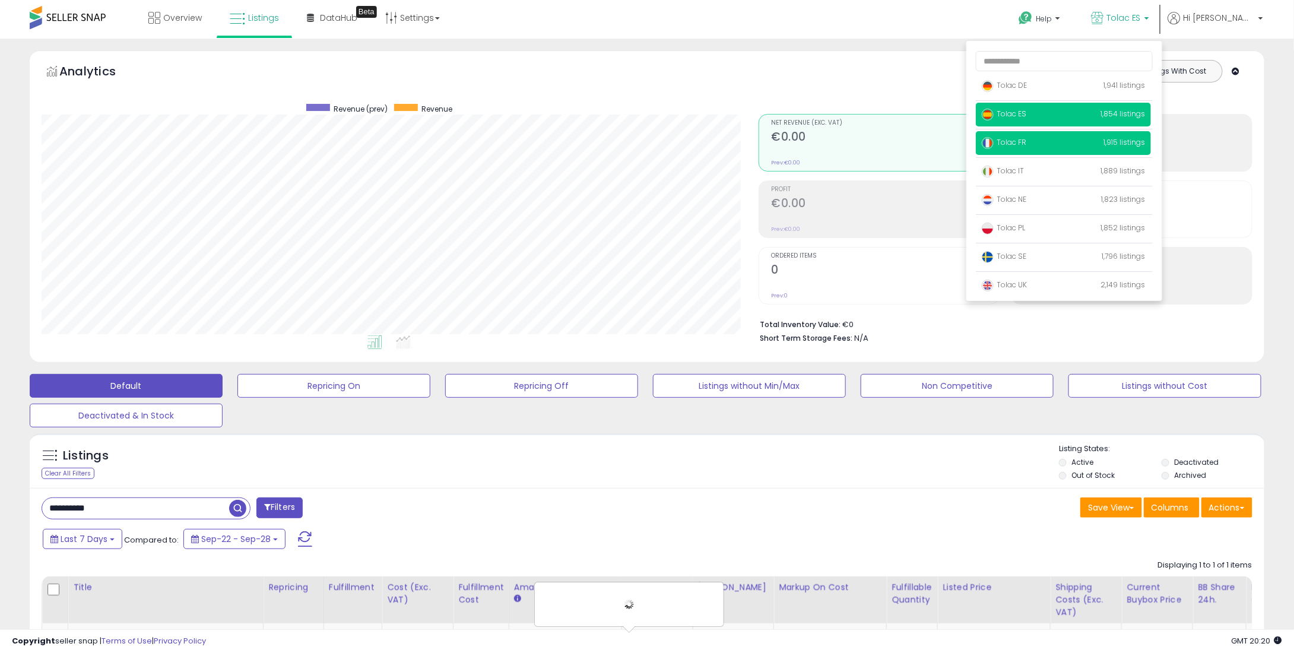
click at [1027, 142] on span "Tolac FR" at bounding box center [1004, 142] width 45 height 10
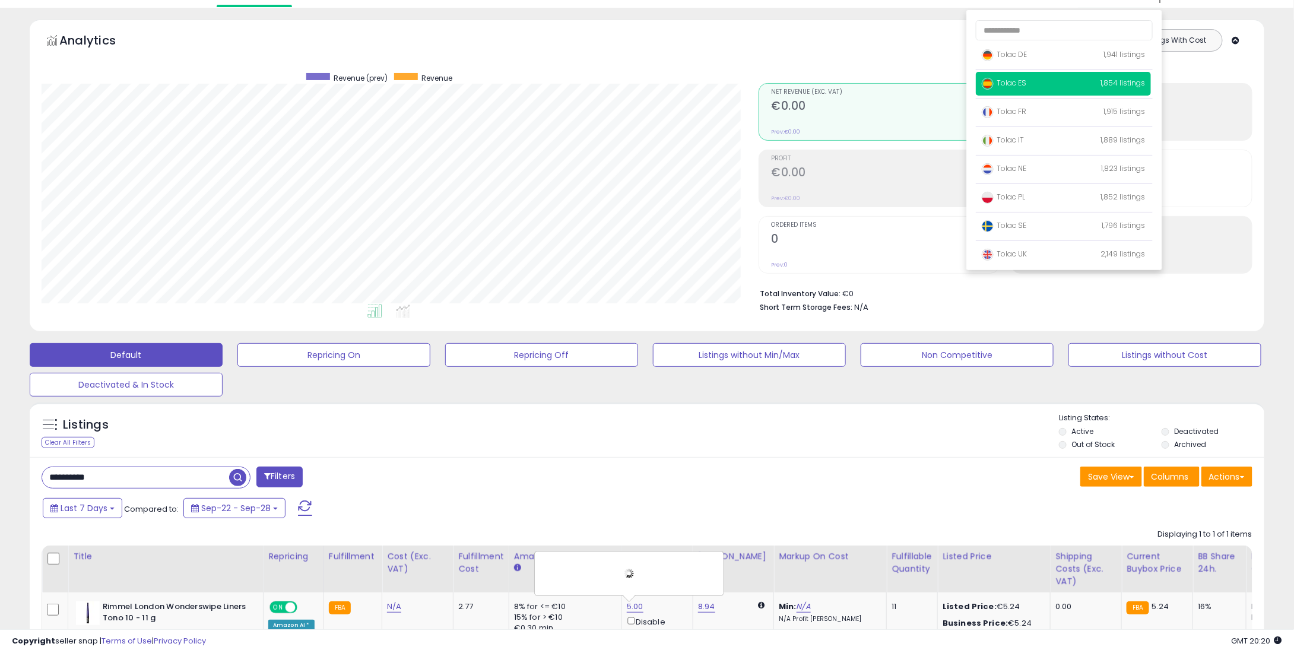
scroll to position [150, 0]
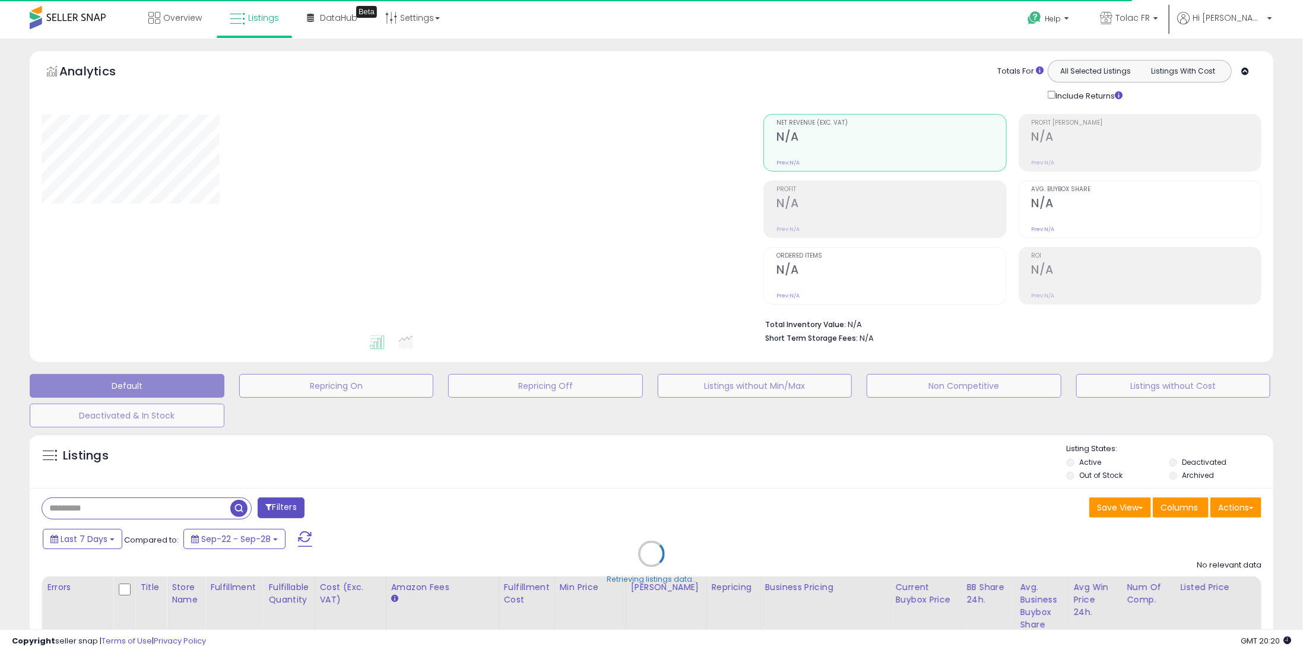
type input "**********"
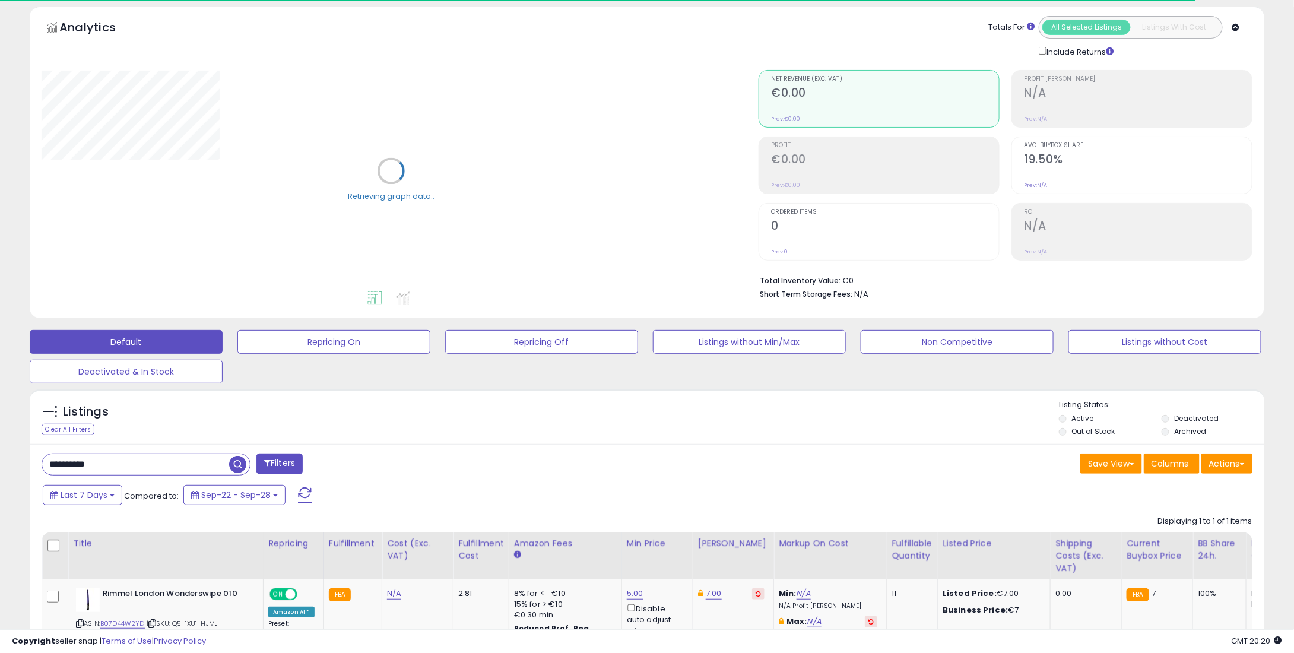
scroll to position [150, 0]
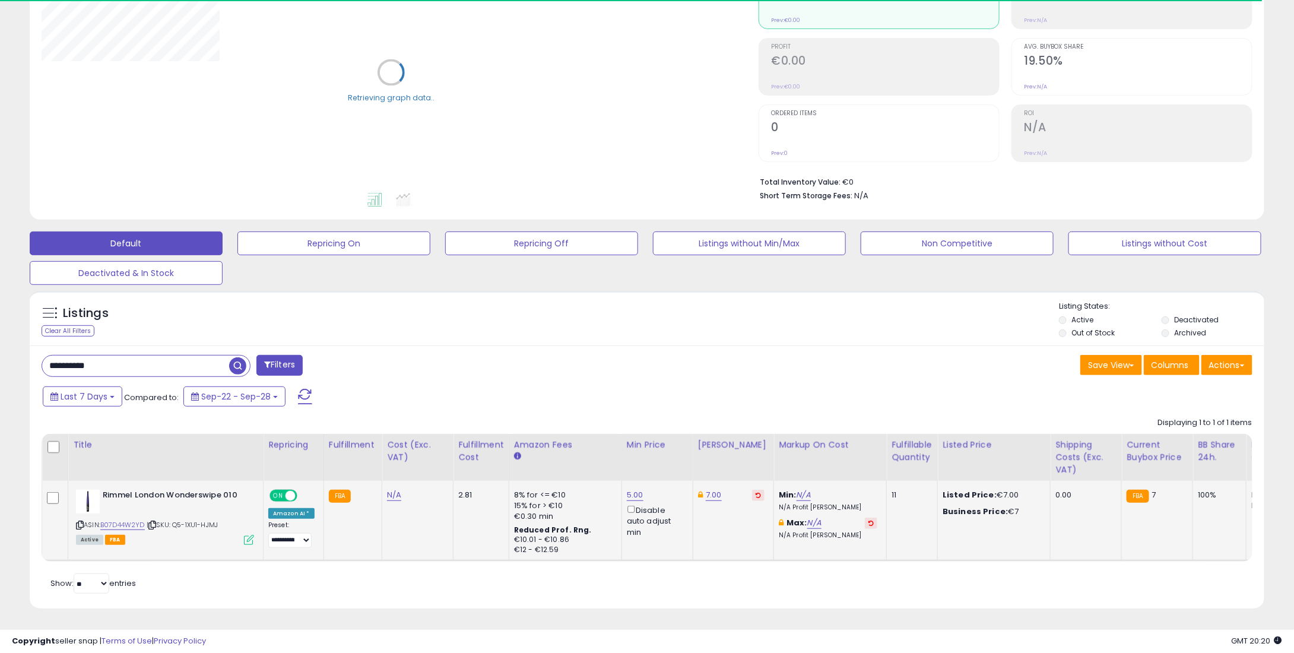
click at [752, 490] on button at bounding box center [758, 495] width 12 height 11
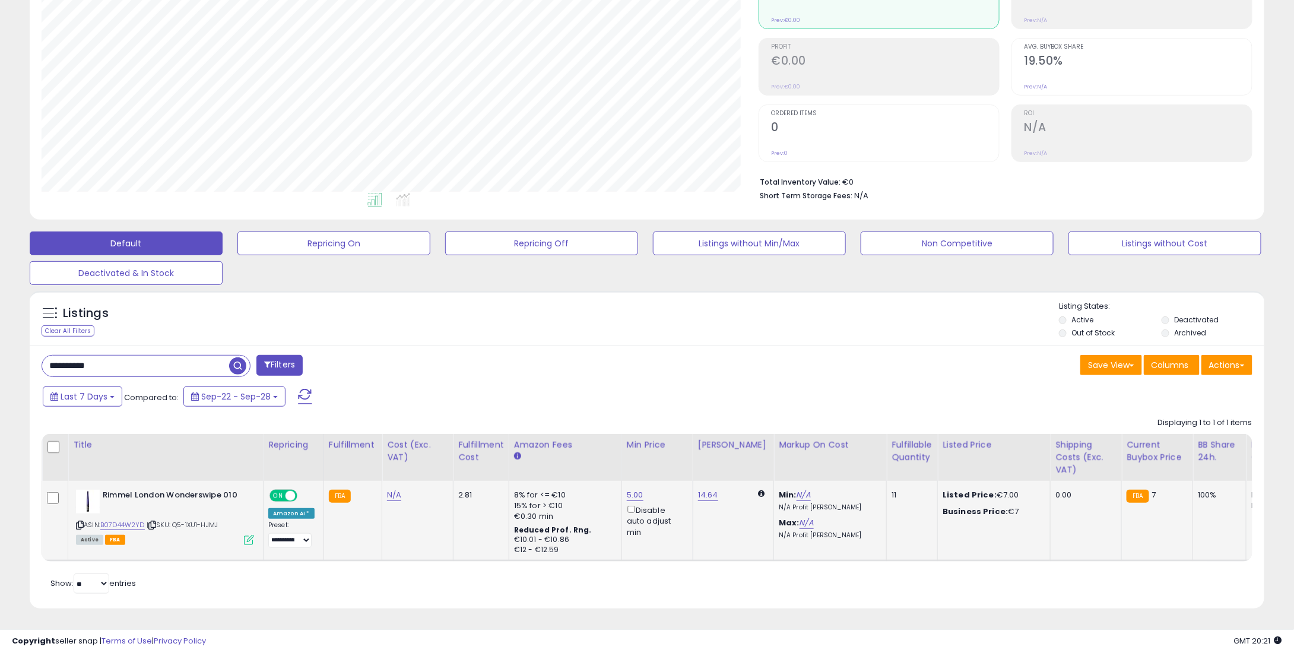
scroll to position [243, 717]
click at [622, 490] on td "5.00 Disable auto adjust min" at bounding box center [657, 521] width 71 height 80
click at [629, 489] on link "5.00" at bounding box center [635, 495] width 17 height 12
drag, startPoint x: 595, startPoint y: 457, endPoint x: 526, endPoint y: 445, distance: 69.9
click at [526, 445] on table "Title Repricing" at bounding box center [985, 498] width 1887 height 128
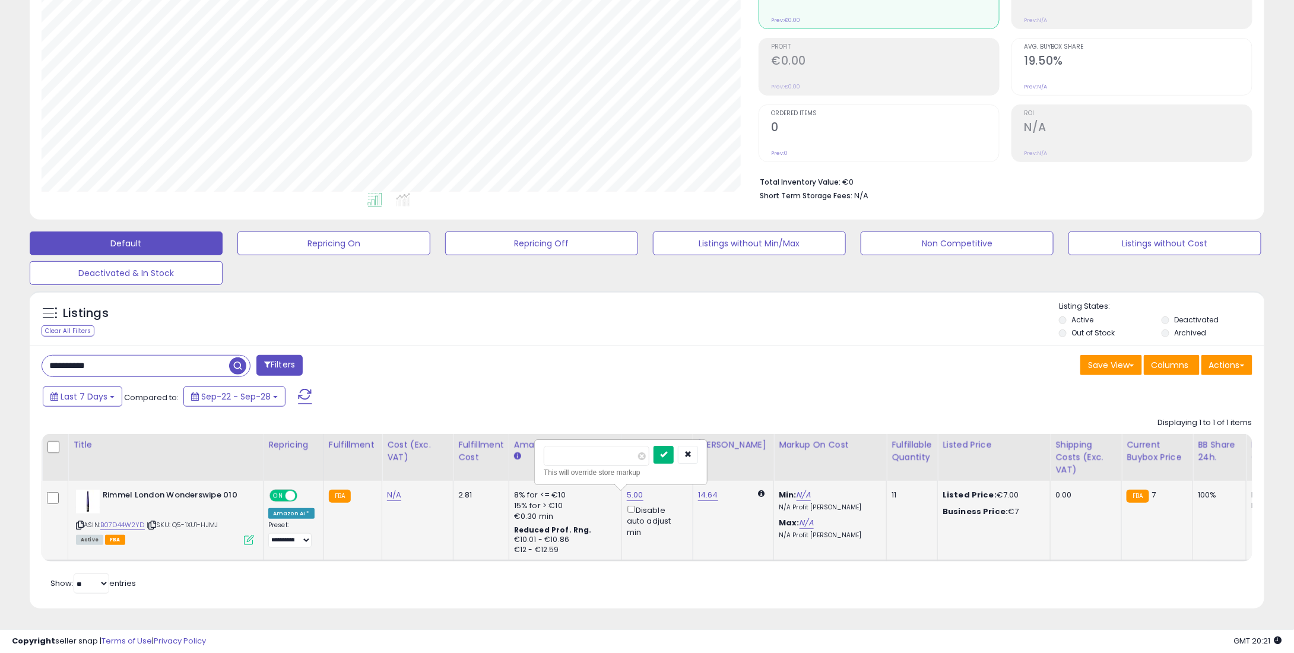
type input "*"
click at [667, 451] on icon "submit" at bounding box center [663, 454] width 7 height 7
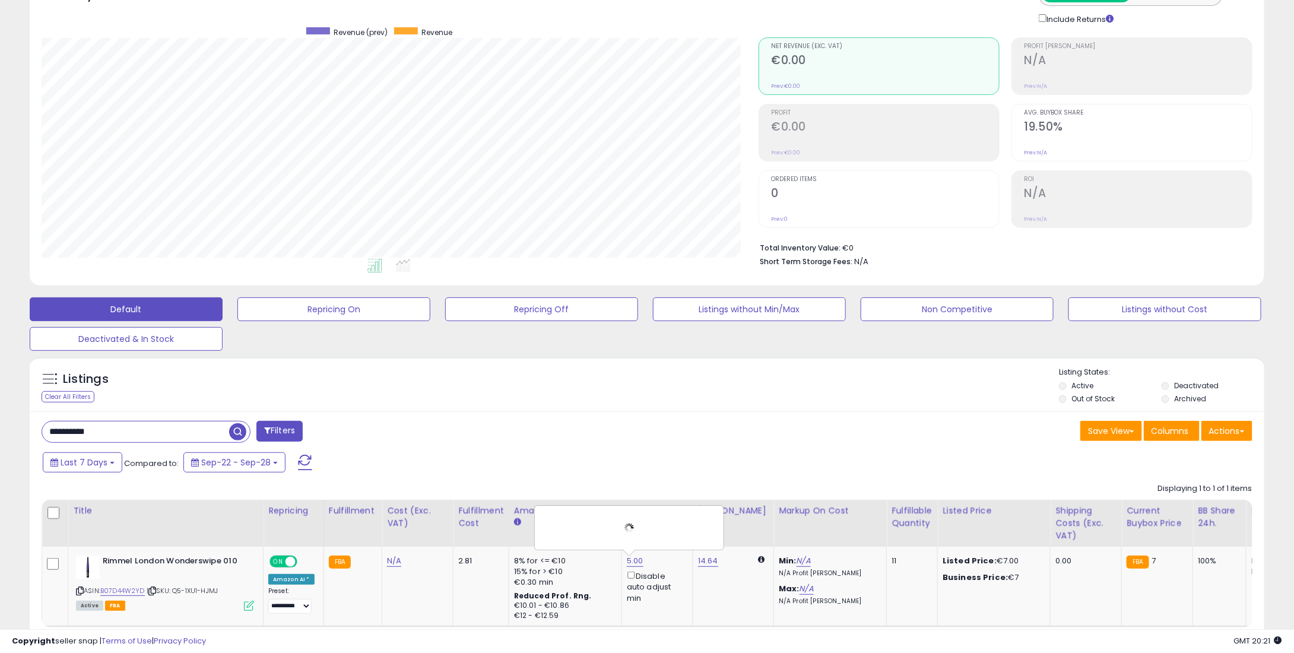
scroll to position [0, 0]
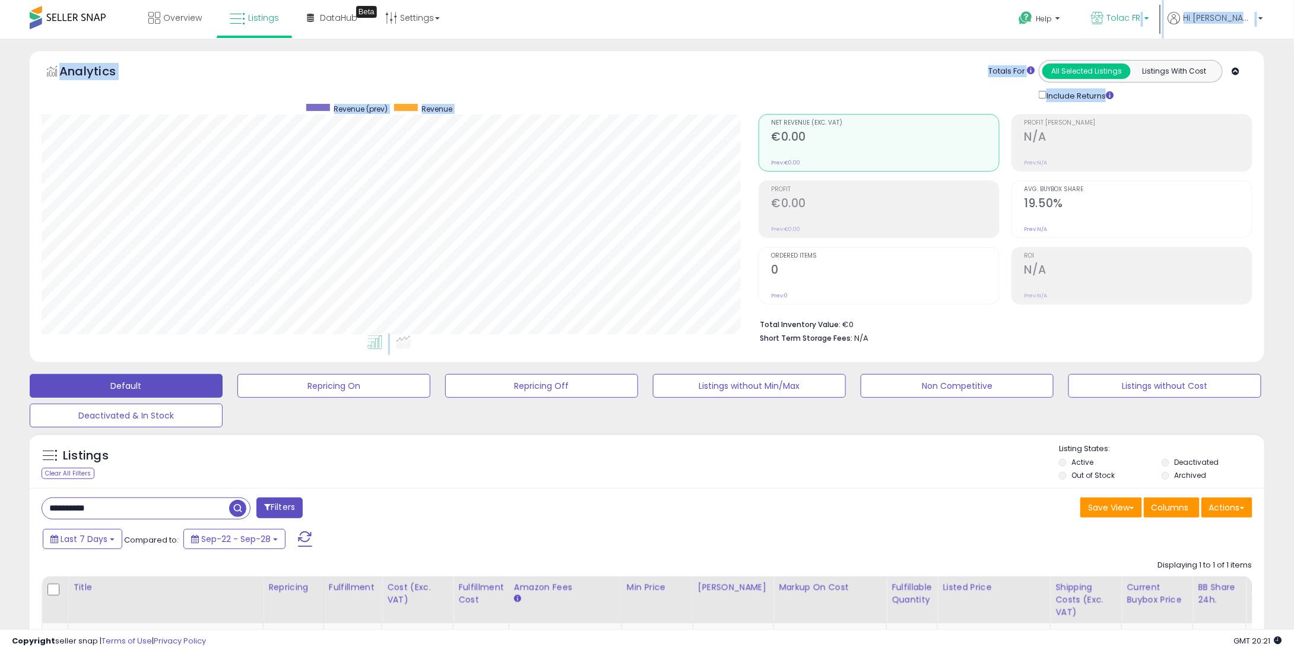
drag, startPoint x: 1143, startPoint y: 41, endPoint x: 1149, endPoint y: 26, distance: 16.5
click at [1142, 34] on div "Unable to login Retrieving listings data.. has not yet accepted the Terms of Us…" at bounding box center [647, 398] width 1294 height 796
click at [1136, 29] on link "Tolac FR" at bounding box center [1120, 19] width 76 height 39
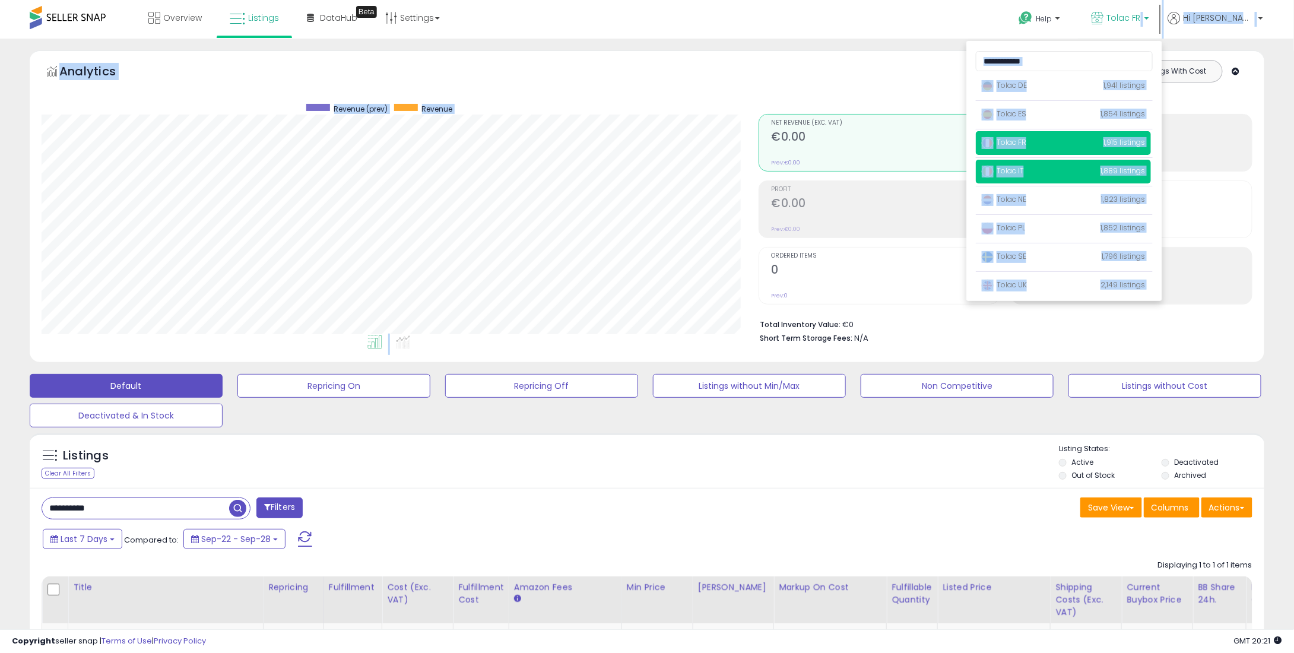
click at [1024, 175] on span "Tolac IT" at bounding box center [1003, 171] width 42 height 10
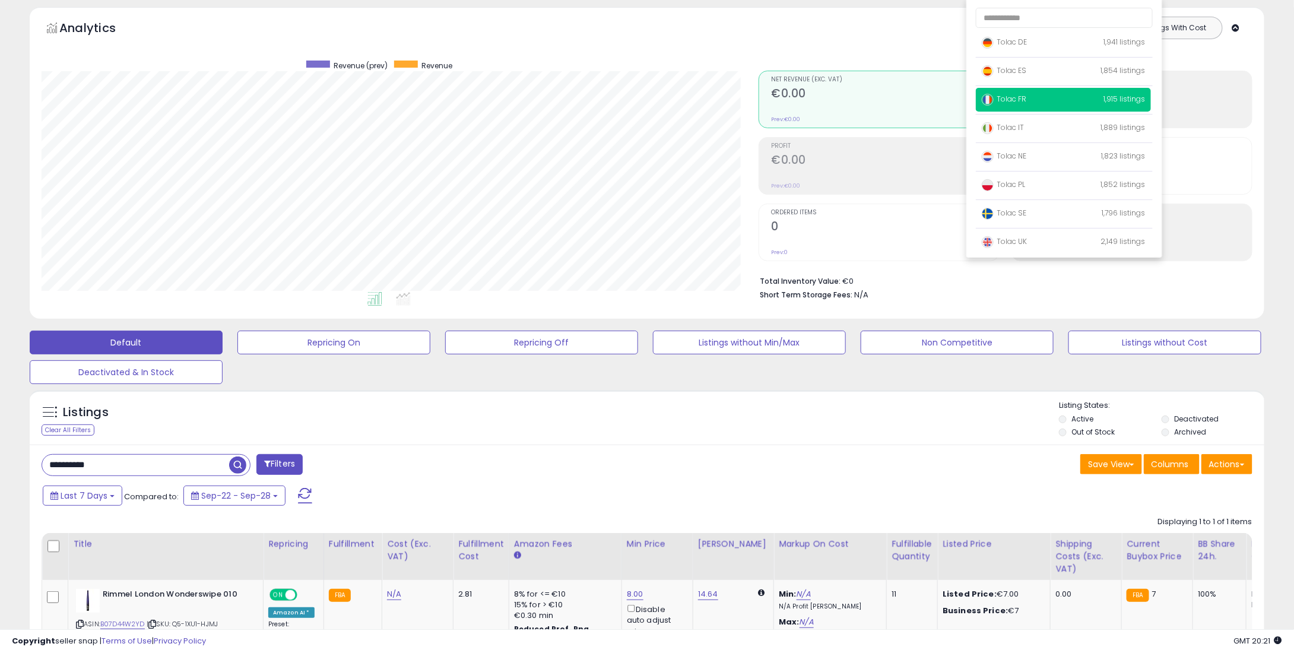
scroll to position [150, 0]
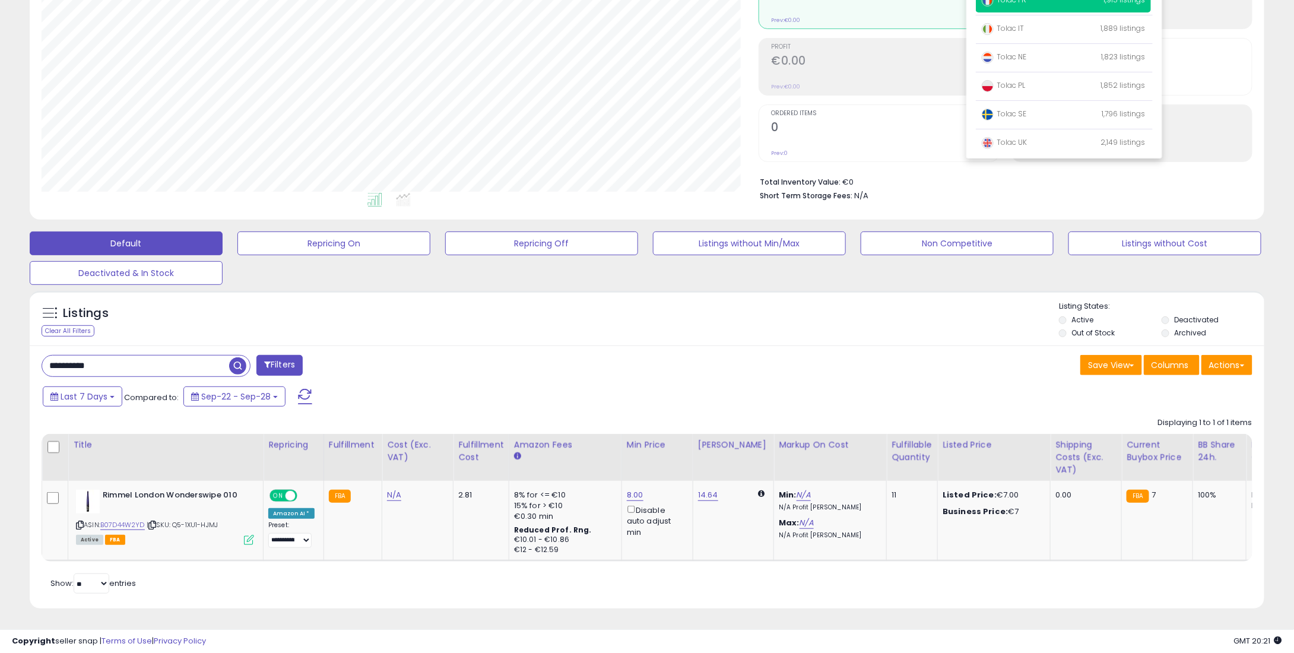
click at [723, 334] on div "Listings Clear All Filters" at bounding box center [647, 318] width 1235 height 55
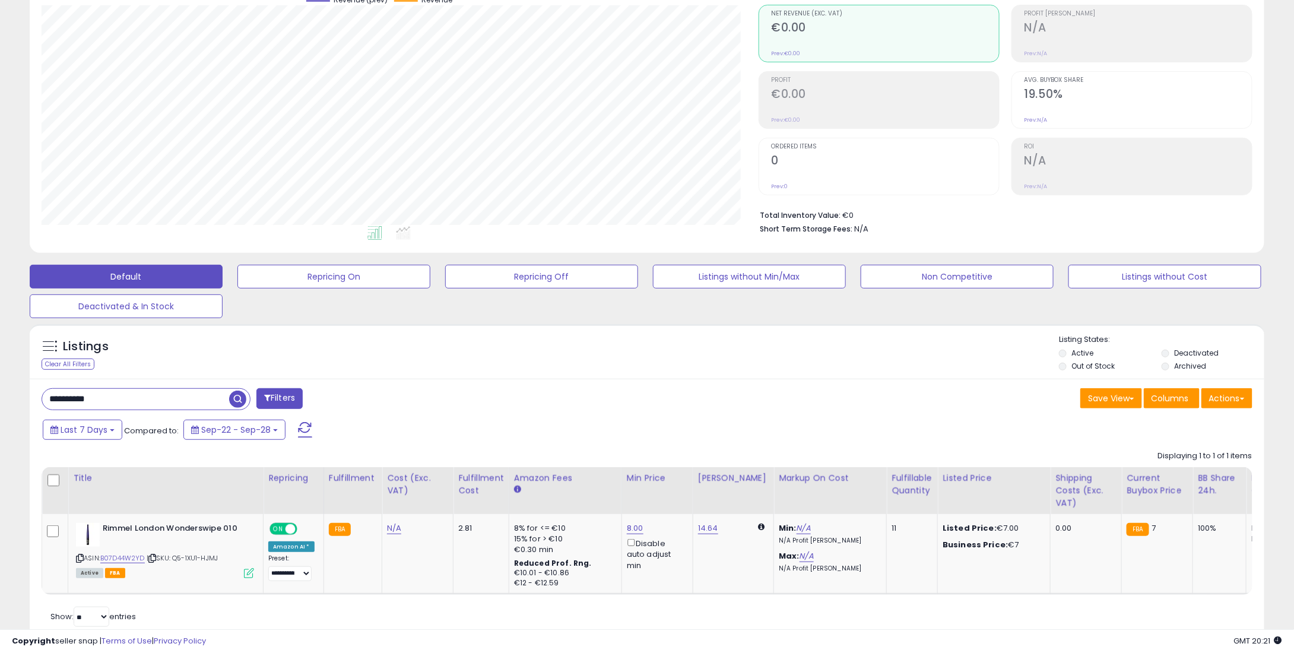
scroll to position [0, 0]
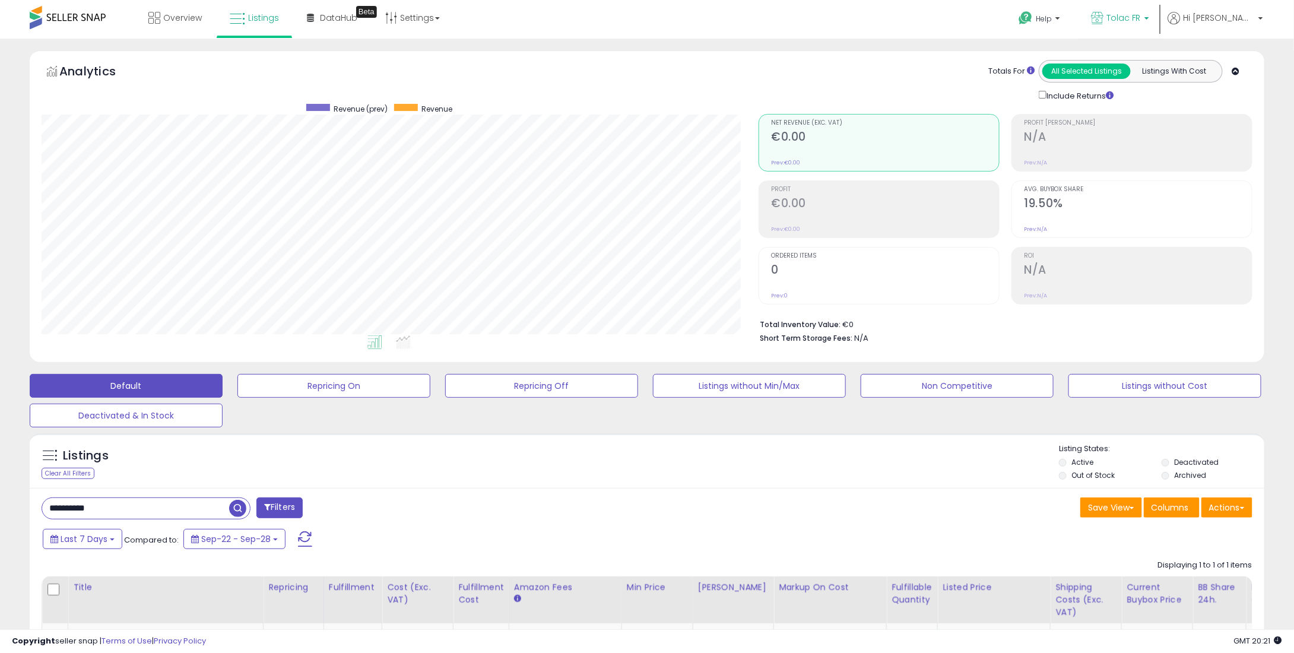
click at [1159, 1] on link "Tolac FR" at bounding box center [1120, 19] width 76 height 39
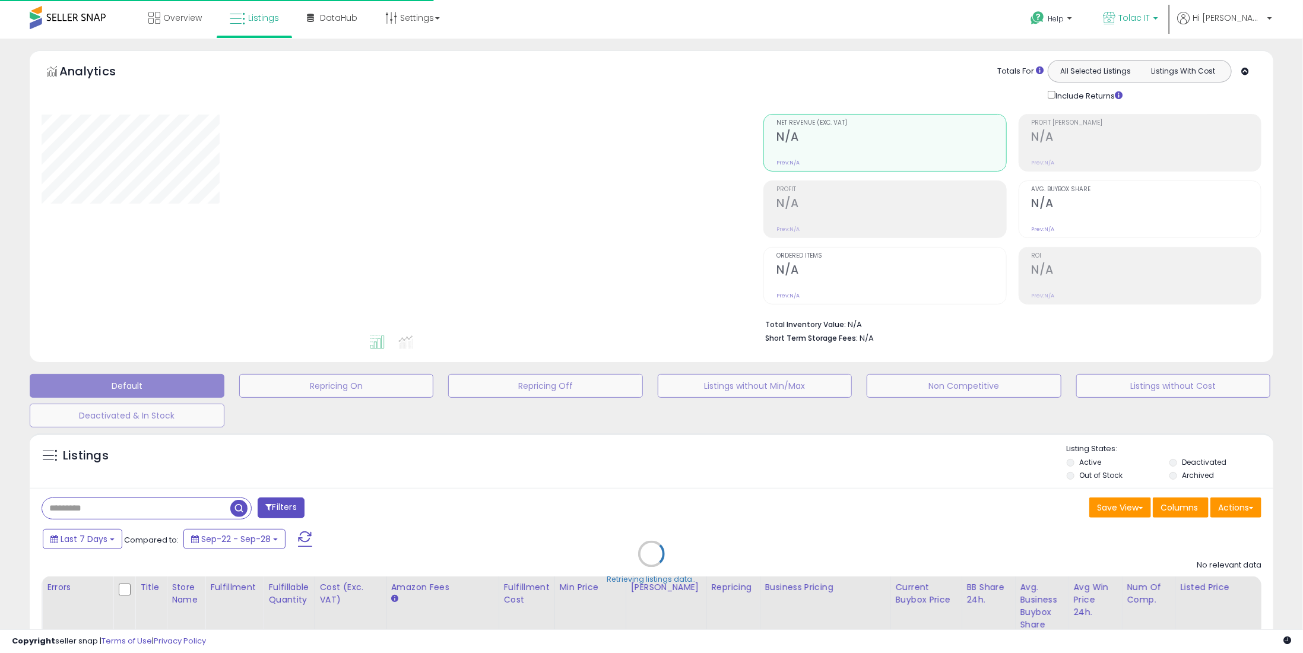
click at [1150, 20] on span "Tolac IT" at bounding box center [1134, 18] width 31 height 12
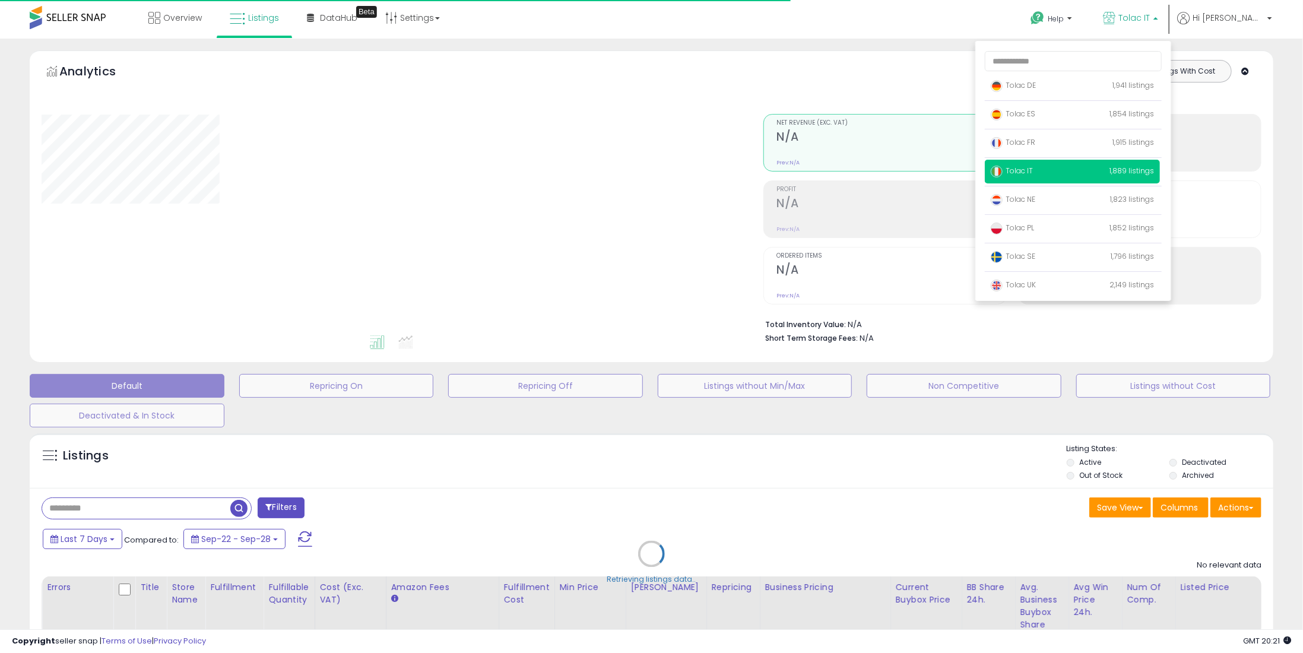
type input "**********"
click at [815, 460] on div "Listings" at bounding box center [652, 558] width 1244 height 250
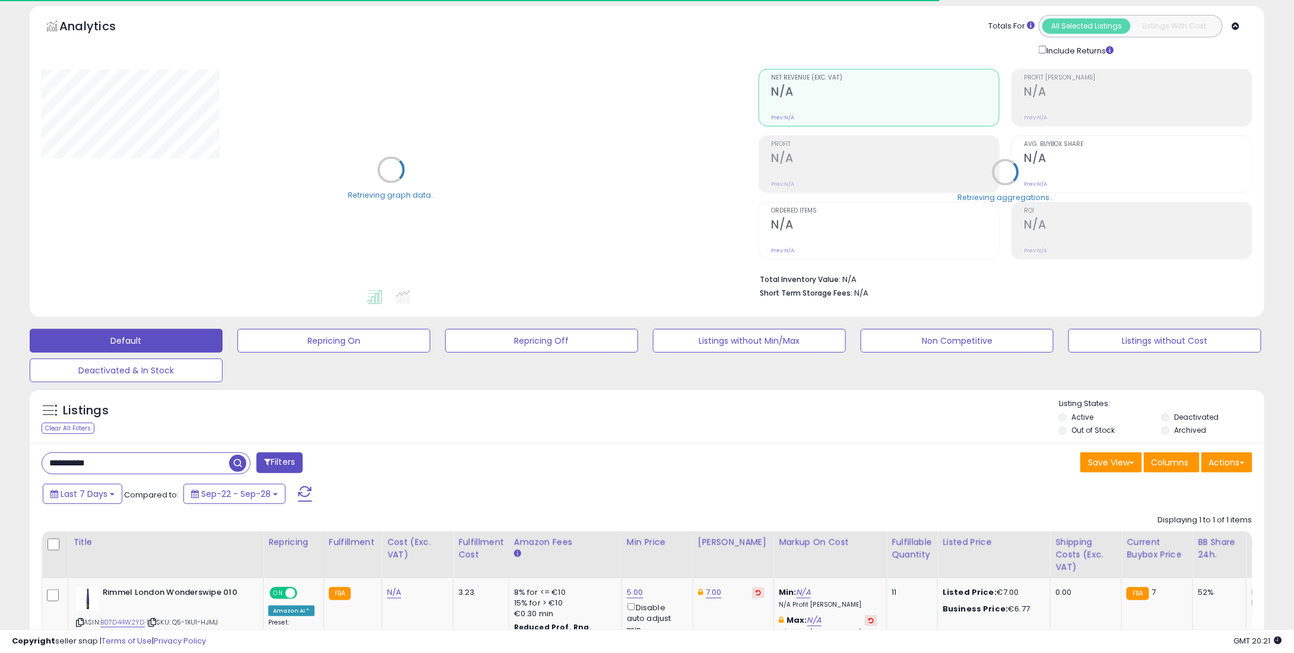
scroll to position [150, 0]
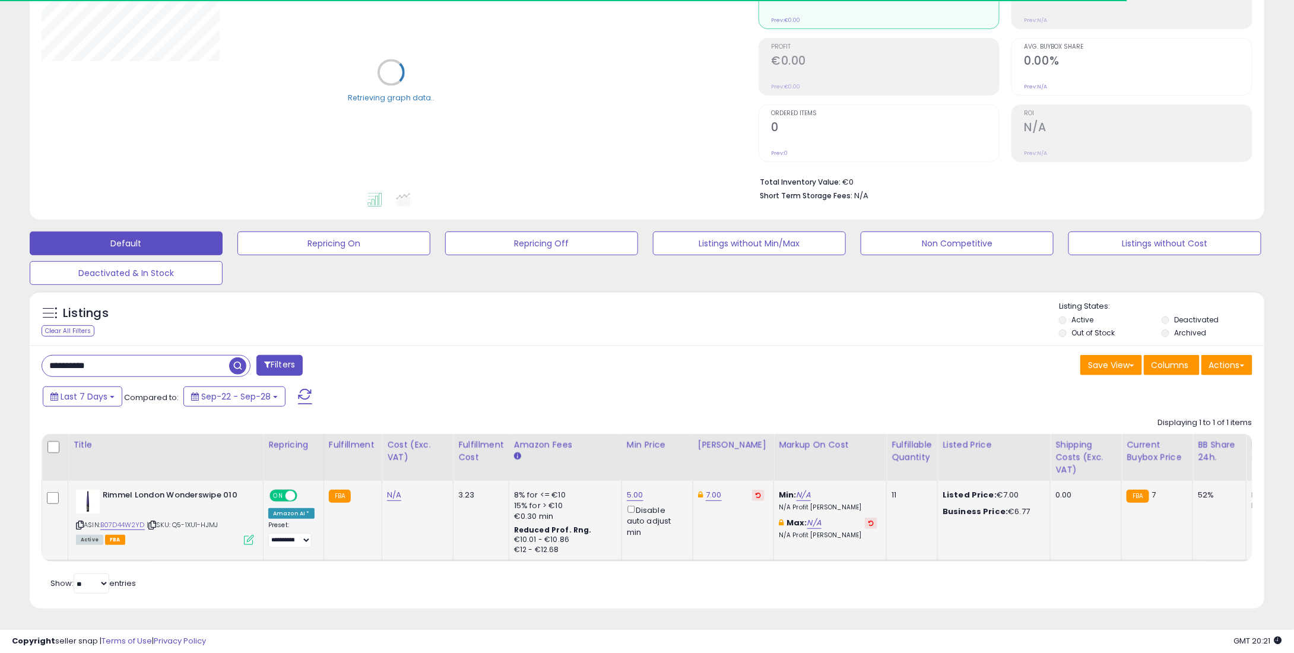
click at [756, 492] on icon at bounding box center [758, 495] width 5 height 6
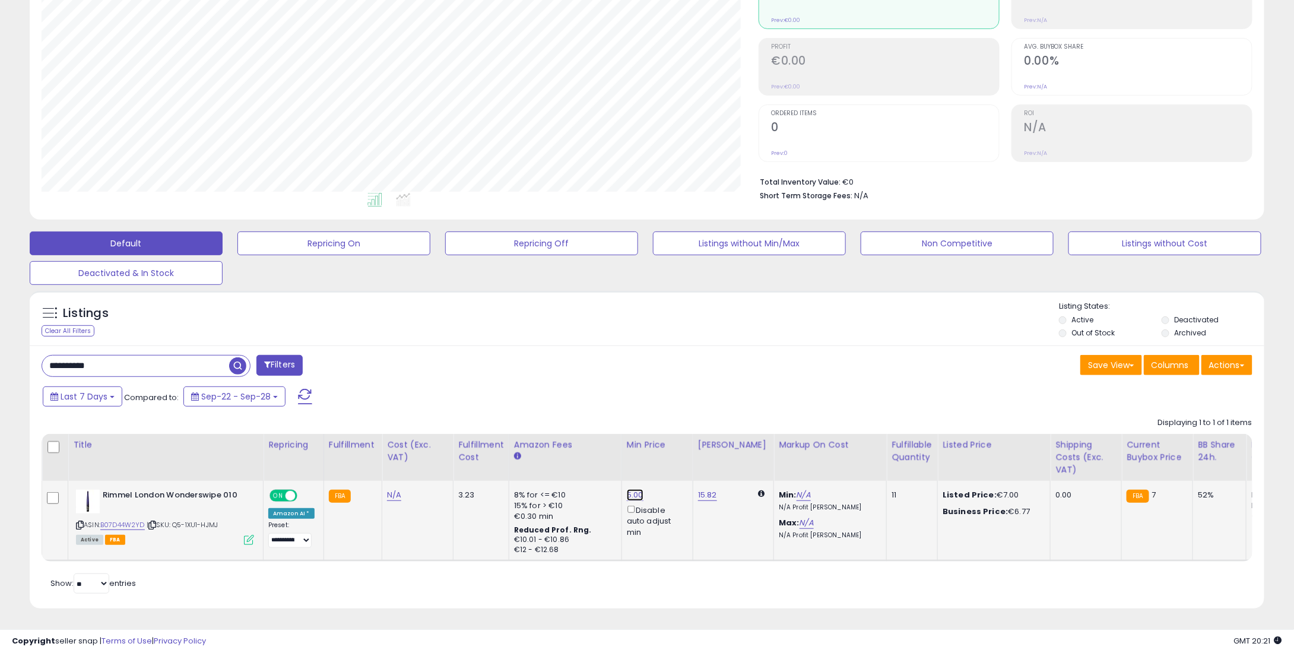
click at [627, 489] on link "5.00" at bounding box center [635, 495] width 17 height 12
drag, startPoint x: 561, startPoint y: 447, endPoint x: 513, endPoint y: 448, distance: 48.1
click at [513, 448] on table "Title Repricing" at bounding box center [985, 498] width 1887 height 128
type input "*"
click at [667, 451] on div "*" at bounding box center [621, 456] width 154 height 21
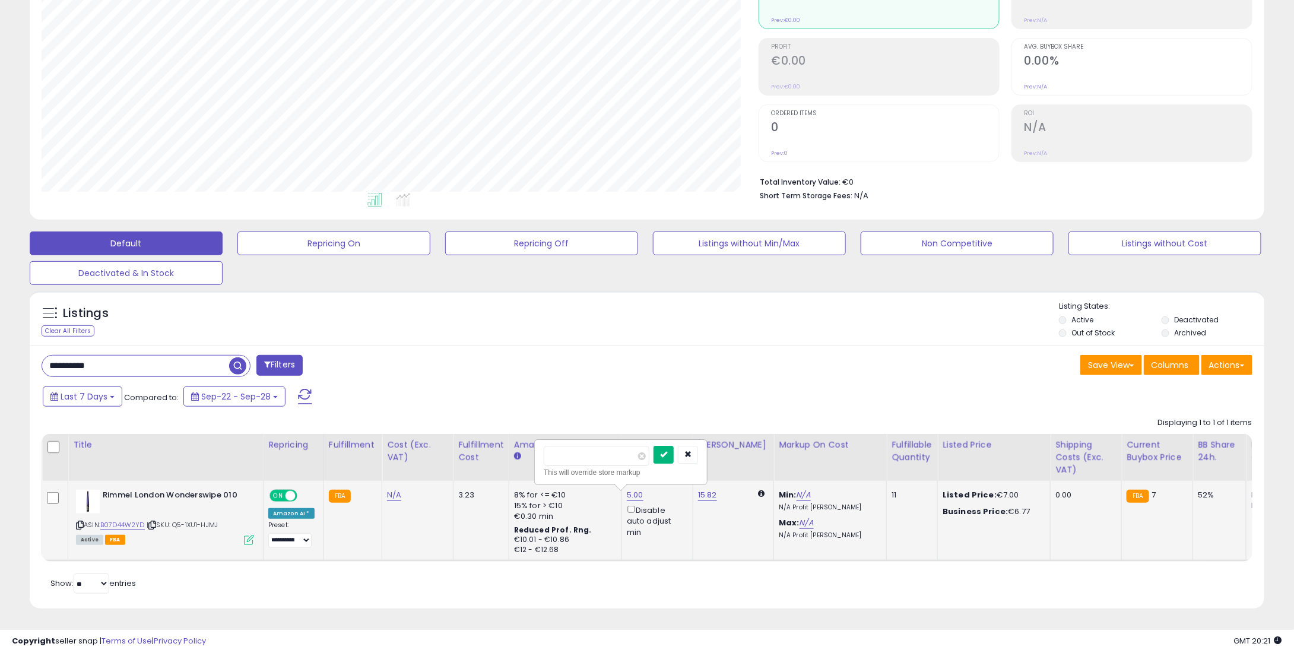
click at [674, 448] on button "submit" at bounding box center [664, 455] width 20 height 18
click at [852, 346] on div "**********" at bounding box center [647, 478] width 1235 height 264
